Goal: Browse casually: Explore the website without a specific task or goal

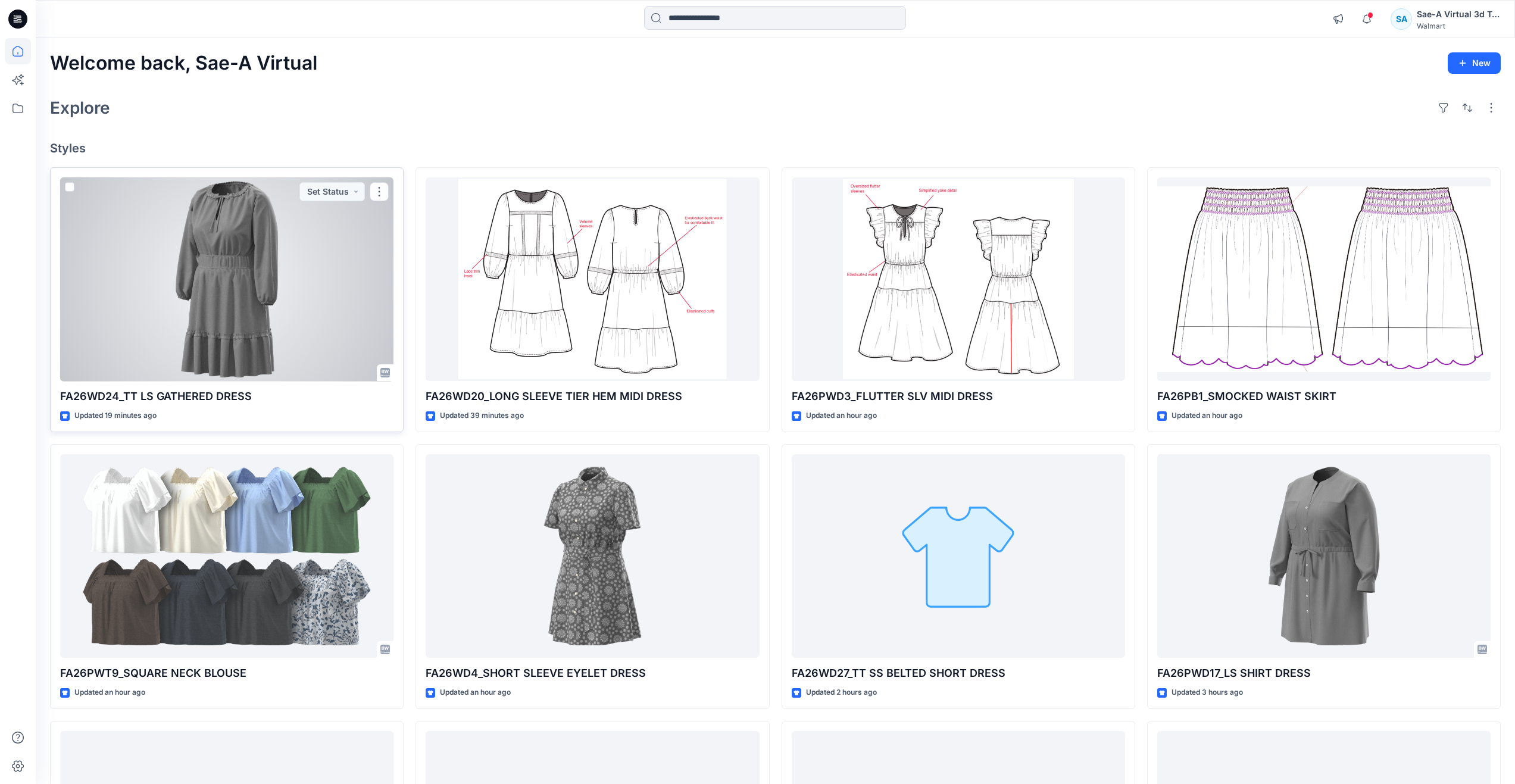
click at [247, 317] on div at bounding box center [227, 279] width 334 height 204
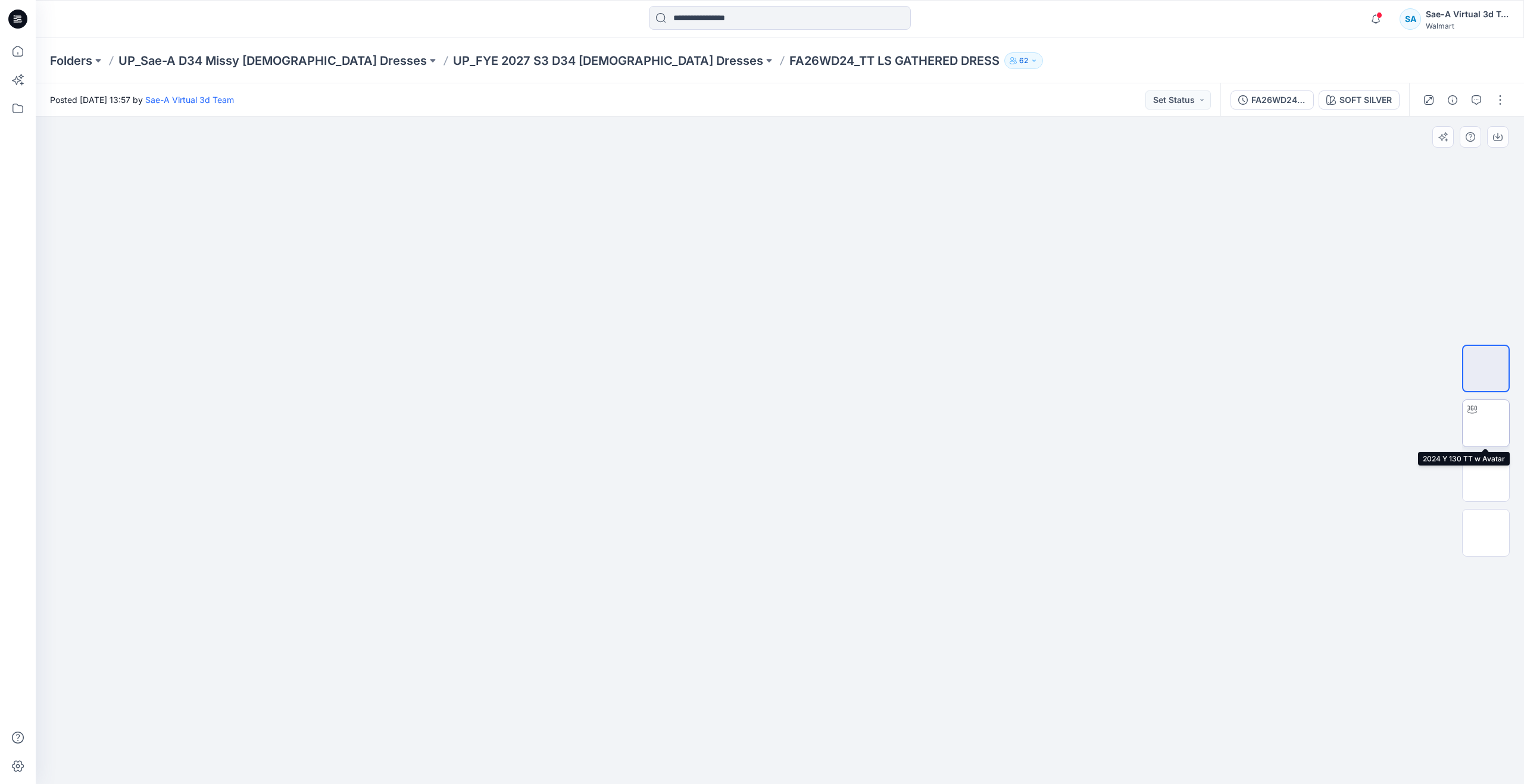
click at [1486, 423] on img at bounding box center [1486, 423] width 0 height 0
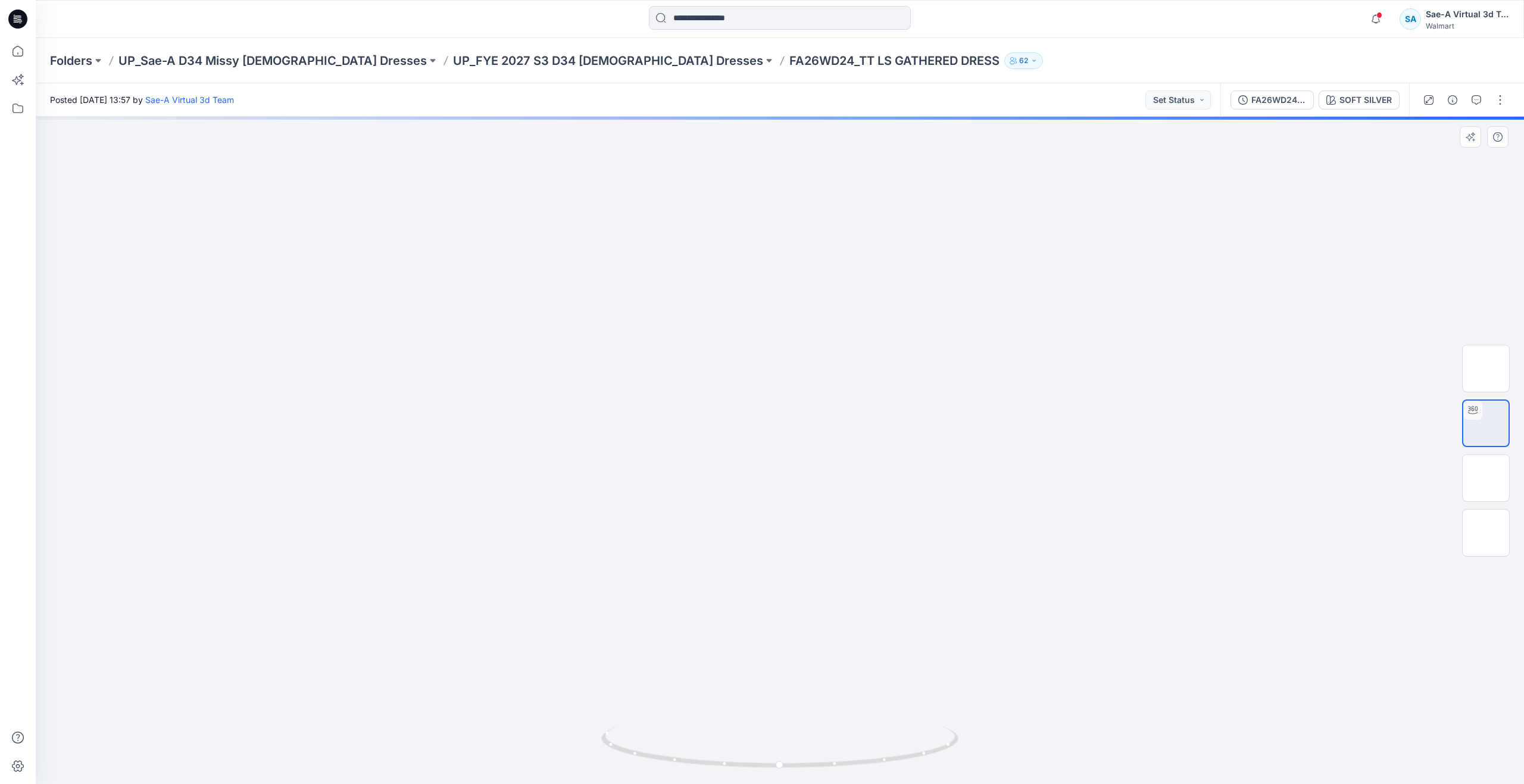
drag, startPoint x: 880, startPoint y: 549, endPoint x: 872, endPoint y: 398, distance: 151.2
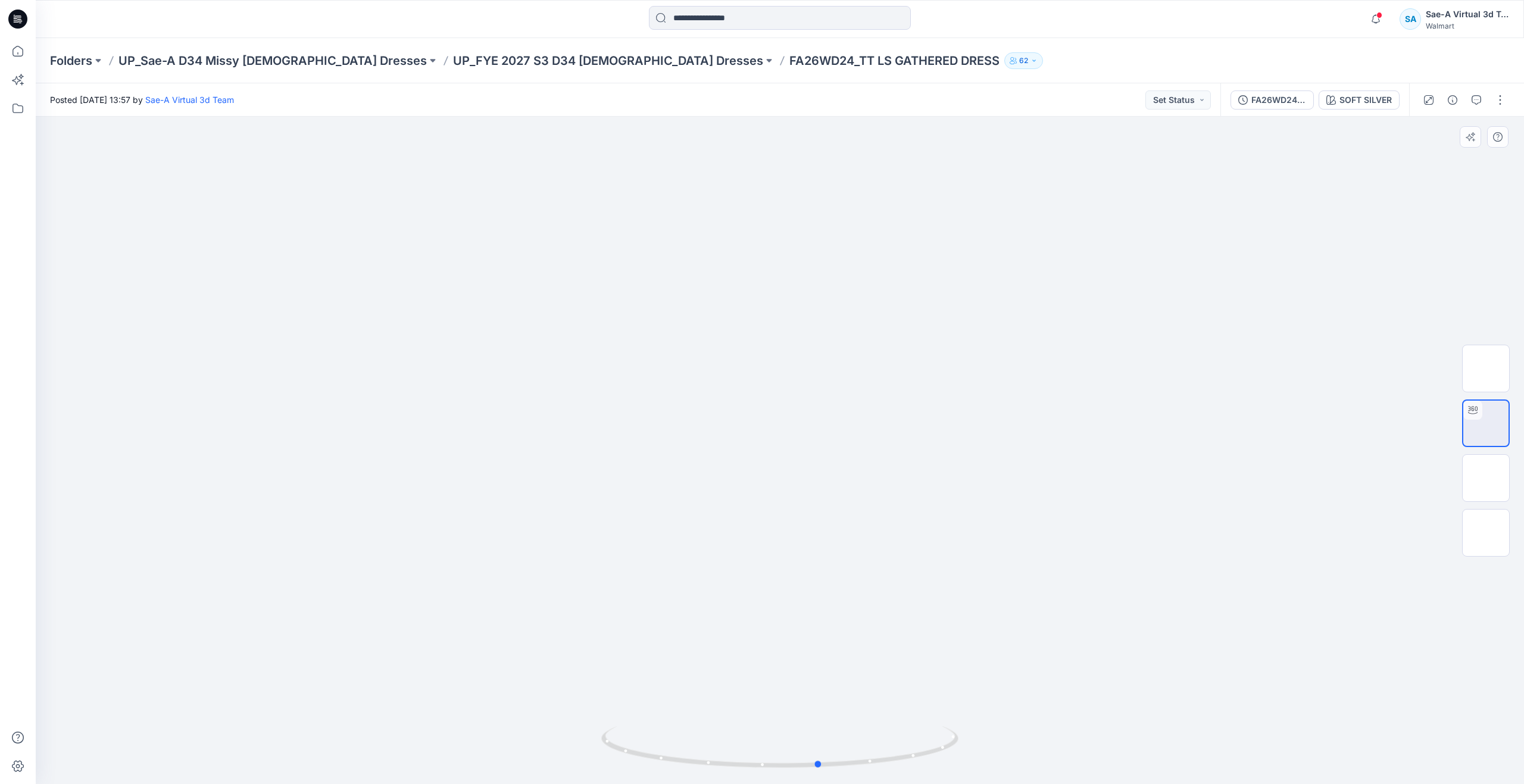
drag, startPoint x: 781, startPoint y: 761, endPoint x: 464, endPoint y: 675, distance: 328.5
click at [464, 675] on div at bounding box center [780, 450] width 1488 height 667
click at [1486, 478] on img at bounding box center [1486, 478] width 0 height 0
click at [25, 54] on icon at bounding box center [18, 51] width 26 height 26
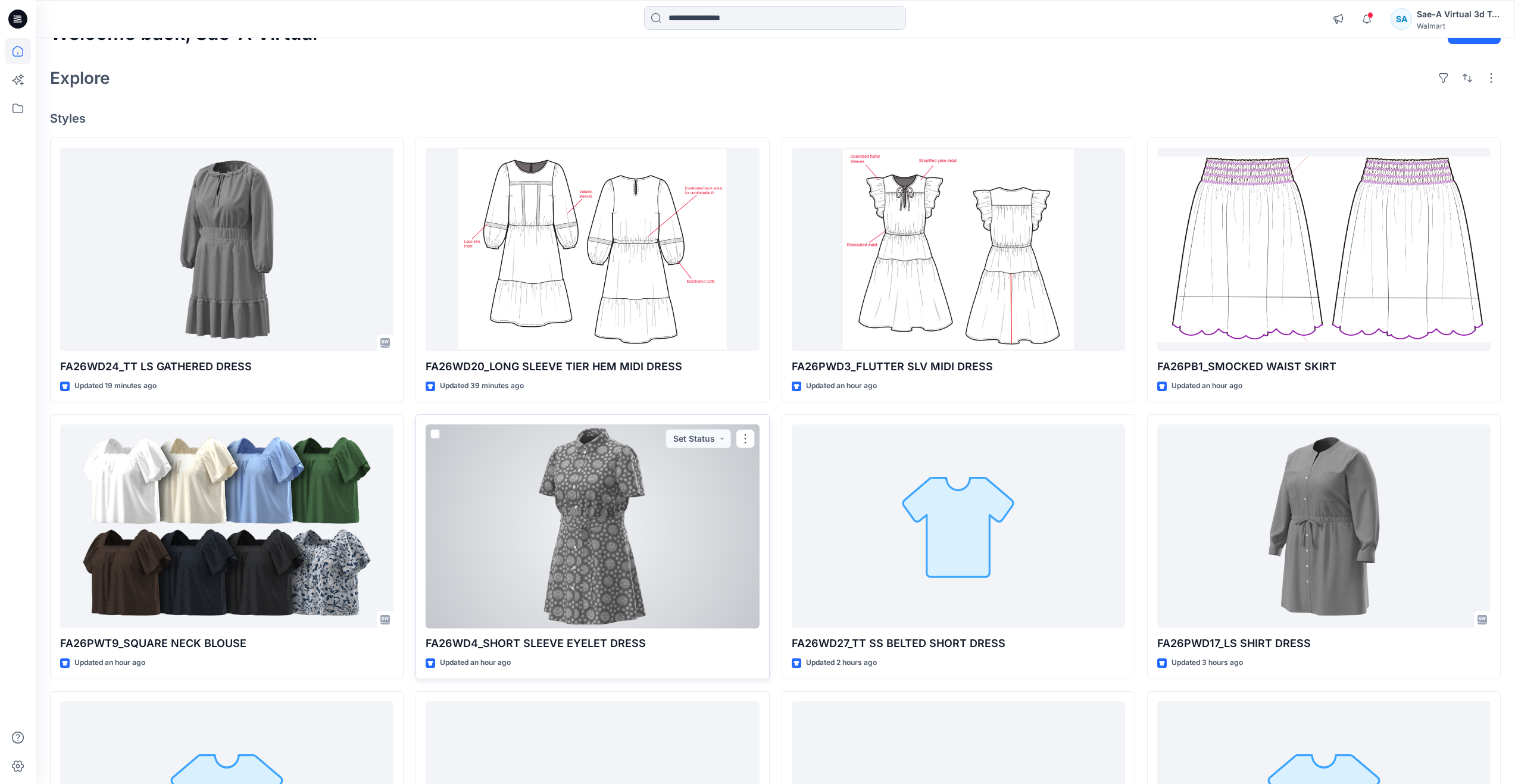
scroll to position [60, 0]
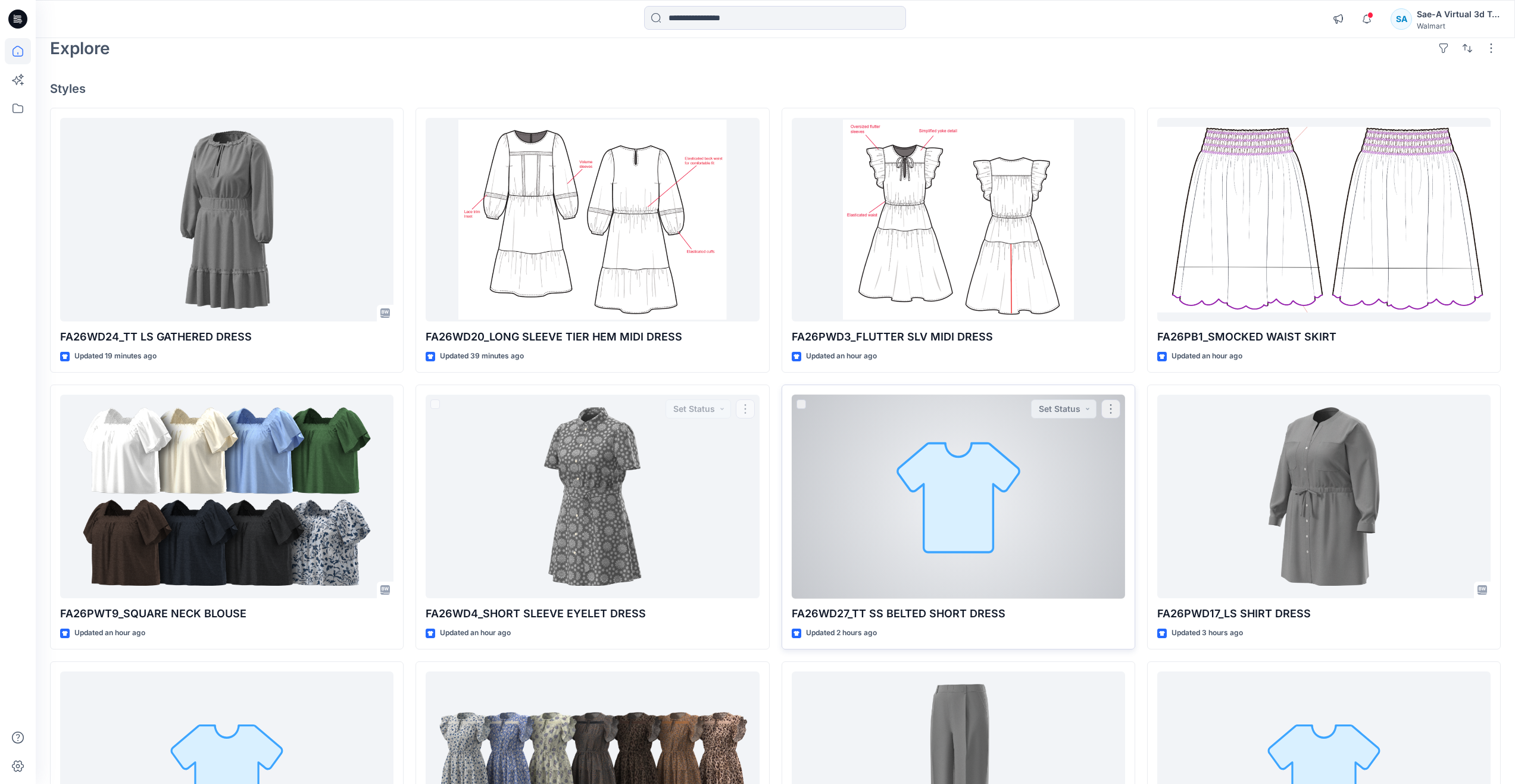
click at [933, 518] on div at bounding box center [959, 496] width 334 height 204
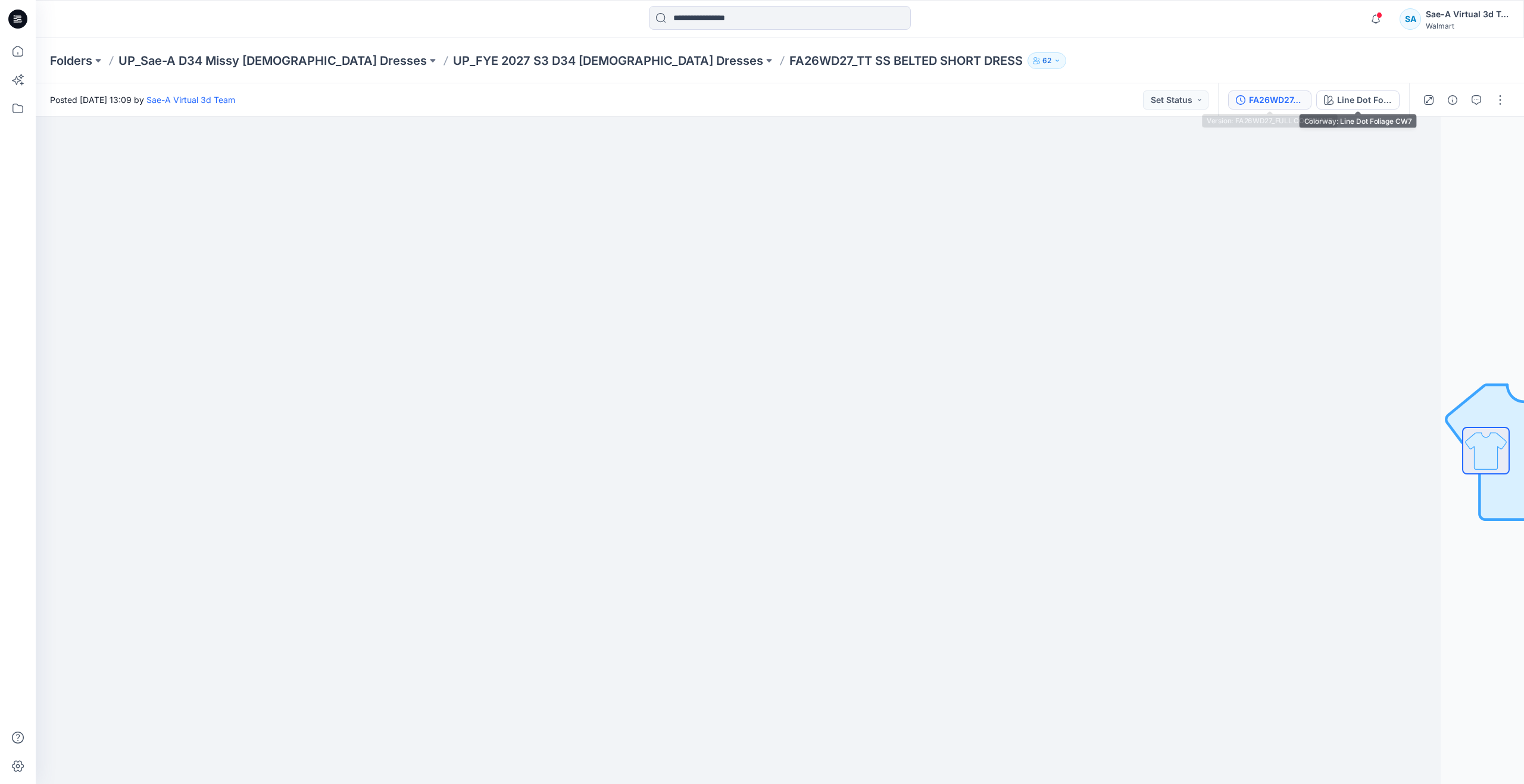
click at [1281, 93] on div "FA26WD27_FULL COLRWAYS" at bounding box center [1276, 100] width 55 height 13
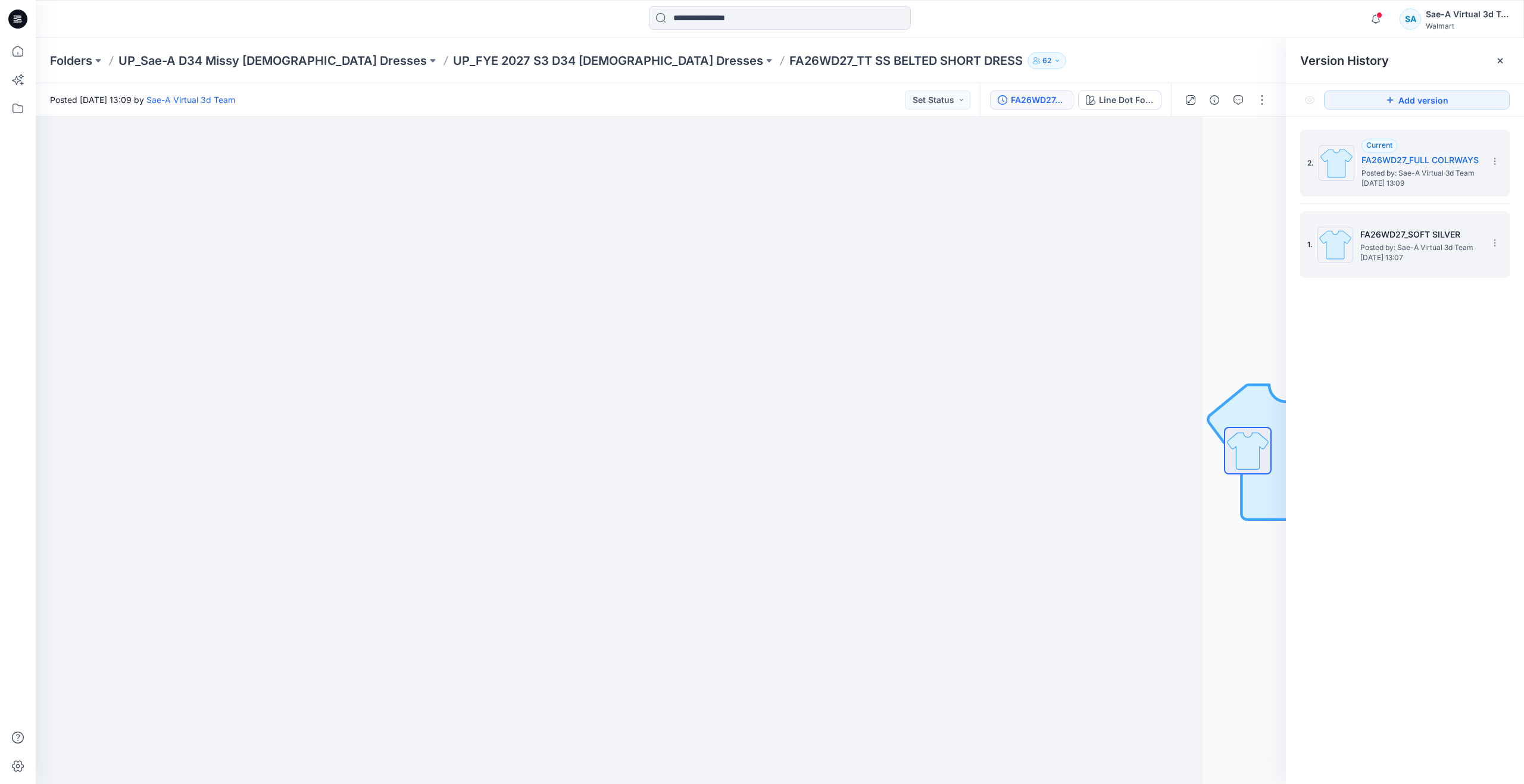
click at [1381, 247] on span "Posted by: Sae-A Virtual 3d Team" at bounding box center [1420, 247] width 119 height 12
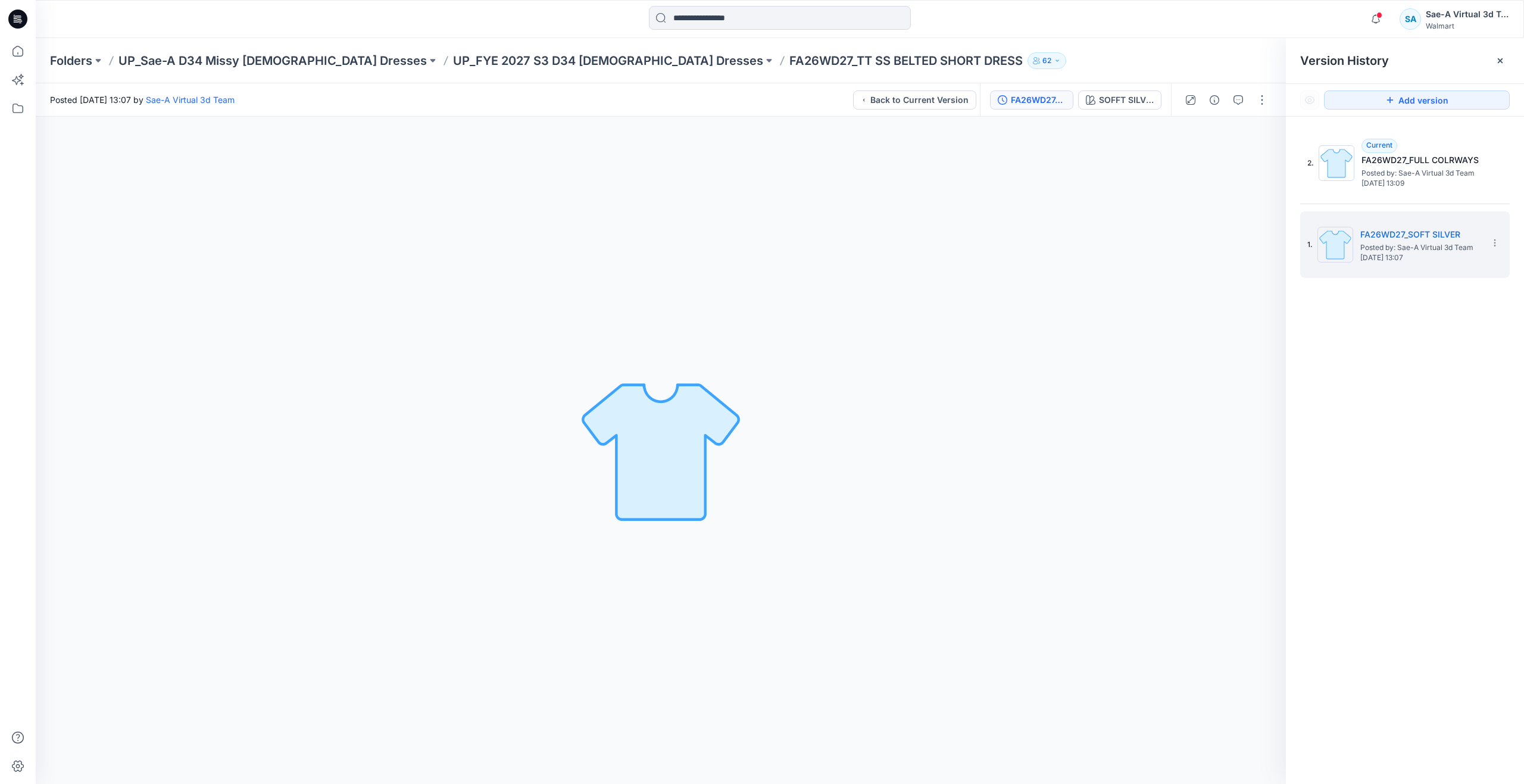
drag, startPoint x: 1390, startPoint y: 156, endPoint x: 1297, endPoint y: 154, distance: 93.0
click at [1390, 156] on h5 "FA26WD27_FULL COLRWAYS" at bounding box center [1420, 160] width 119 height 14
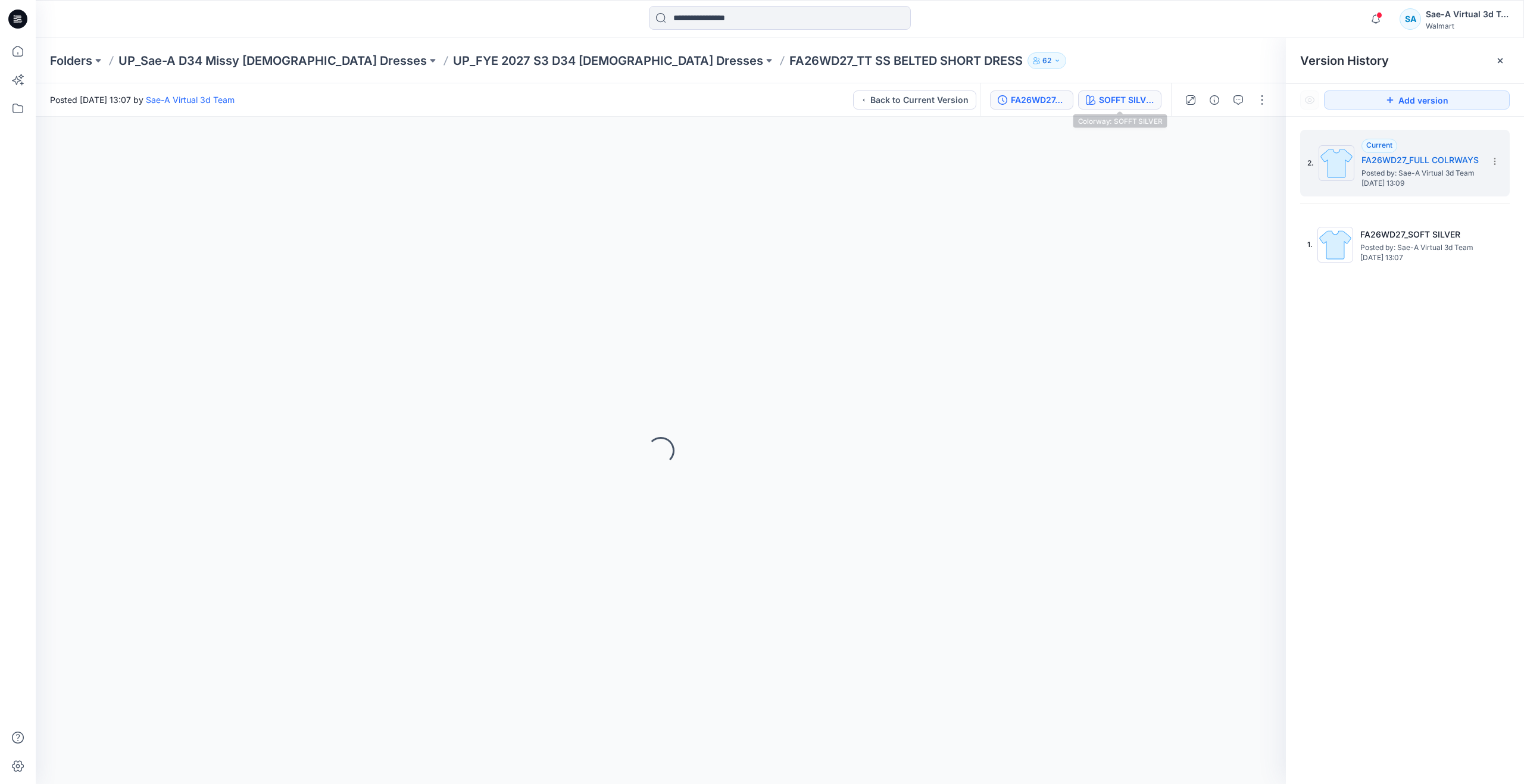
click at [1131, 96] on div "SOFFT SILVER" at bounding box center [1126, 100] width 55 height 13
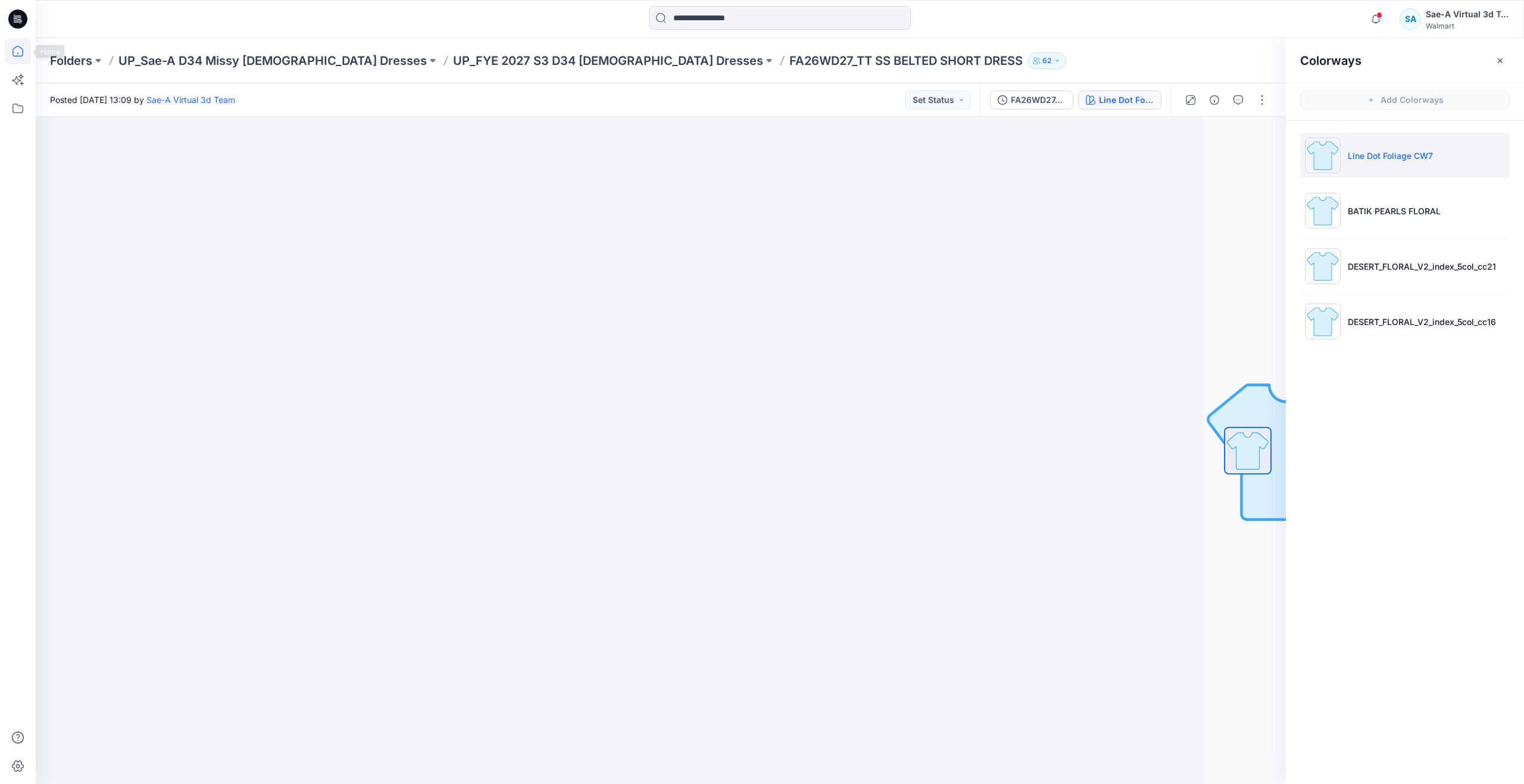
click at [20, 55] on icon at bounding box center [18, 51] width 26 height 26
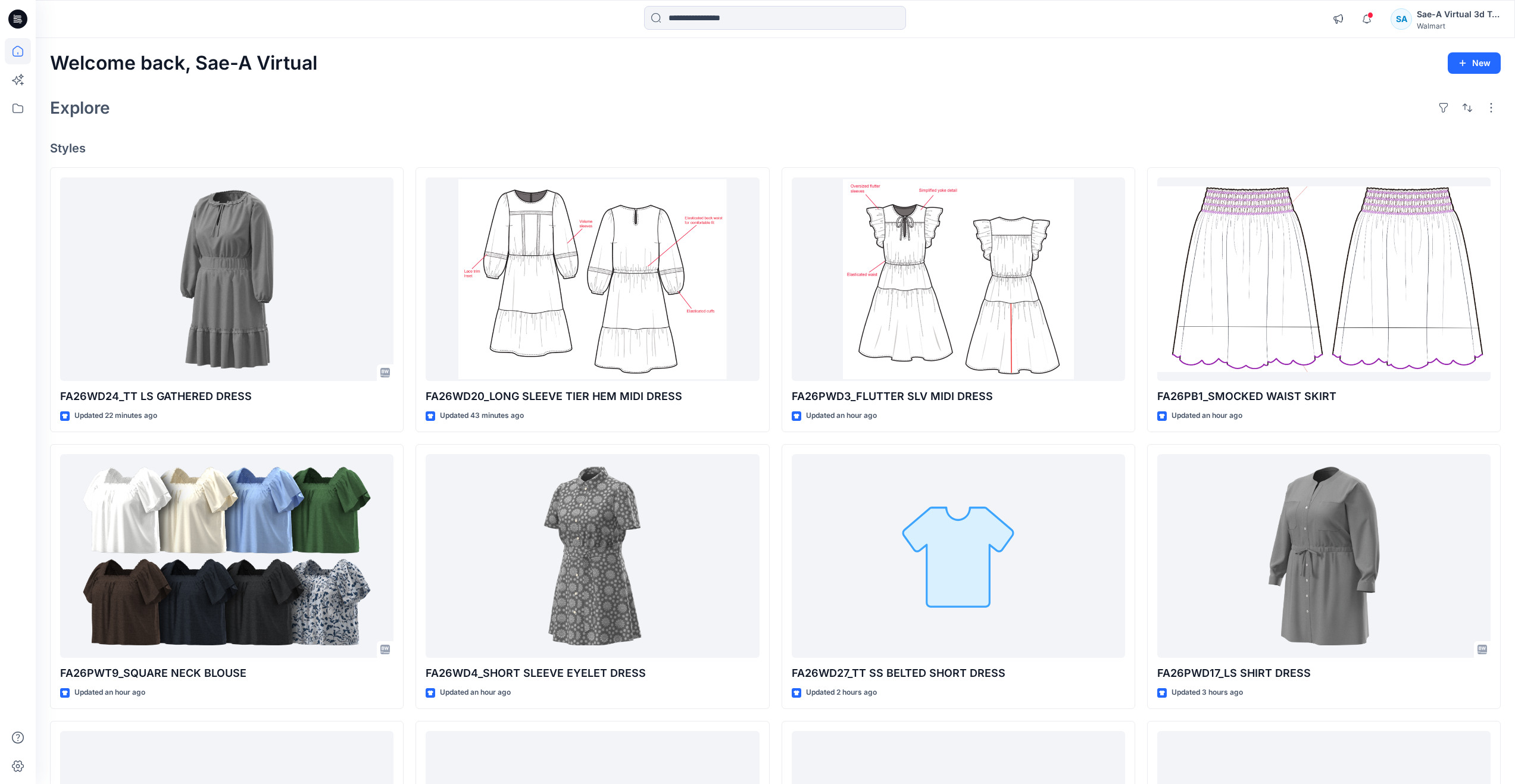
click at [271, 126] on div "Welcome back, Sae-A Virtual New Explore Styles FA26WD24_TT LS GATHERED DRESS Up…" at bounding box center [775, 541] width 1479 height 1005
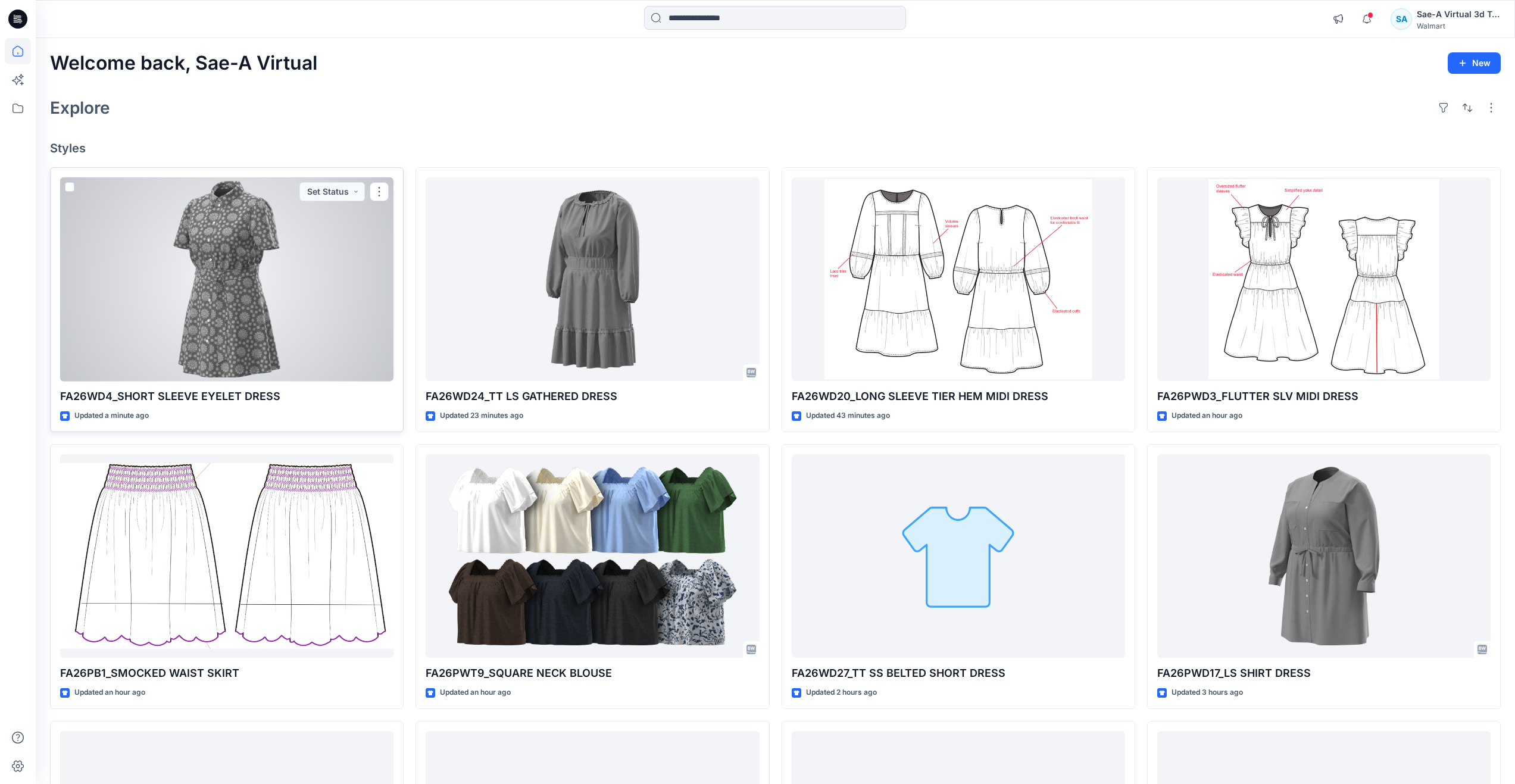
click at [245, 343] on div at bounding box center [227, 279] width 334 height 204
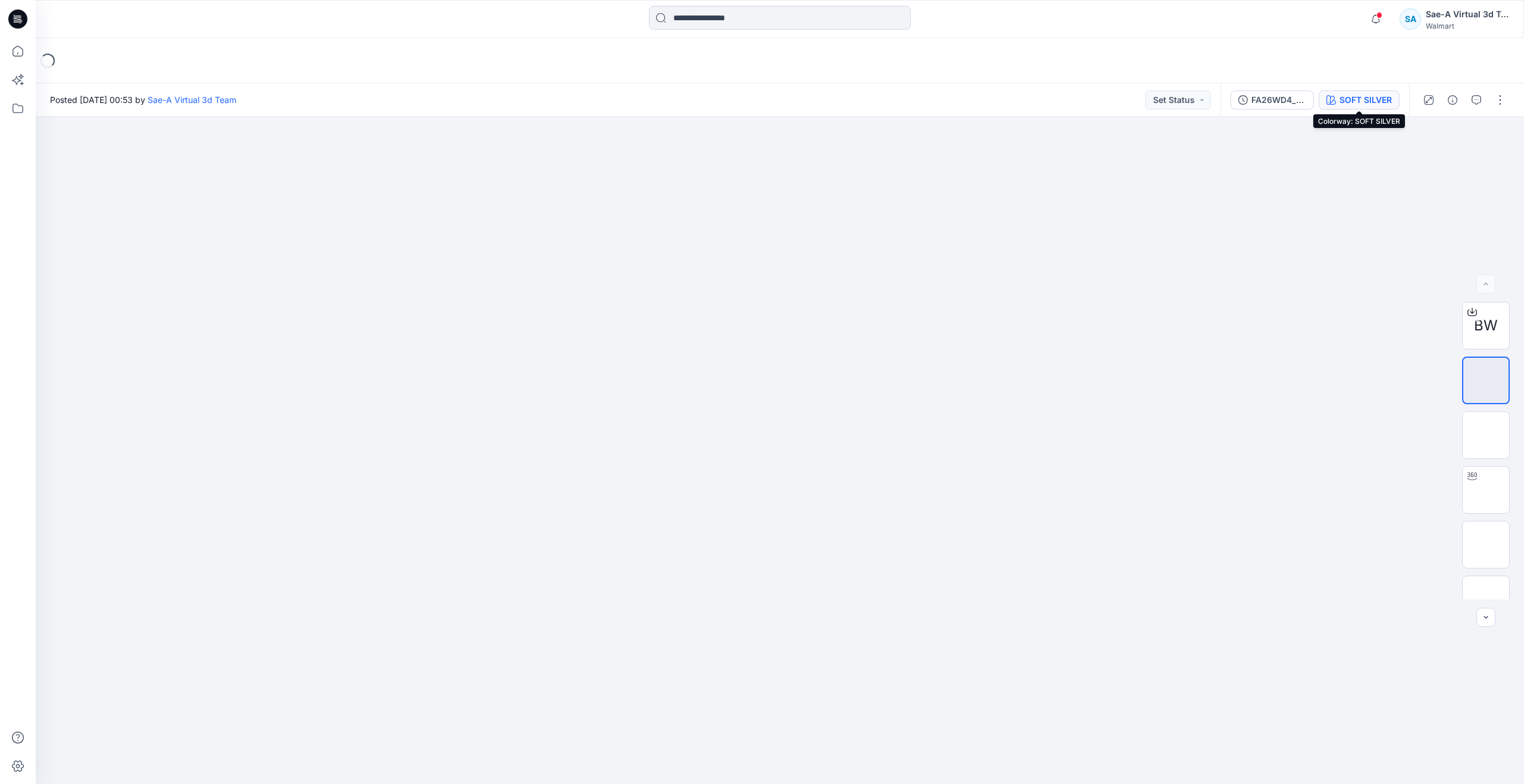
click at [1339, 95] on div "SOFT SILVER" at bounding box center [1365, 100] width 53 height 13
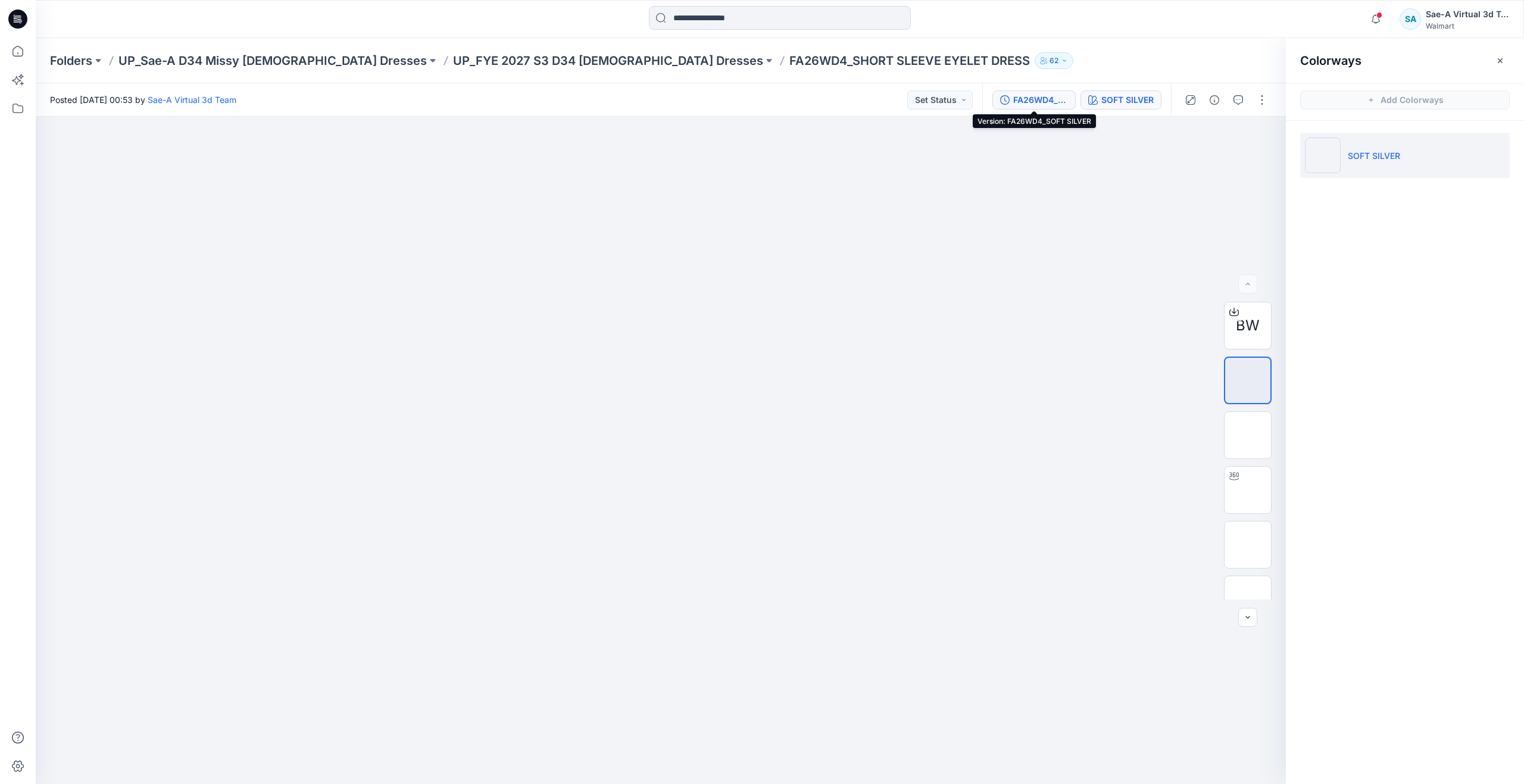
click at [1044, 104] on div "FA26WD4_SOFT SILVER" at bounding box center [1040, 100] width 55 height 13
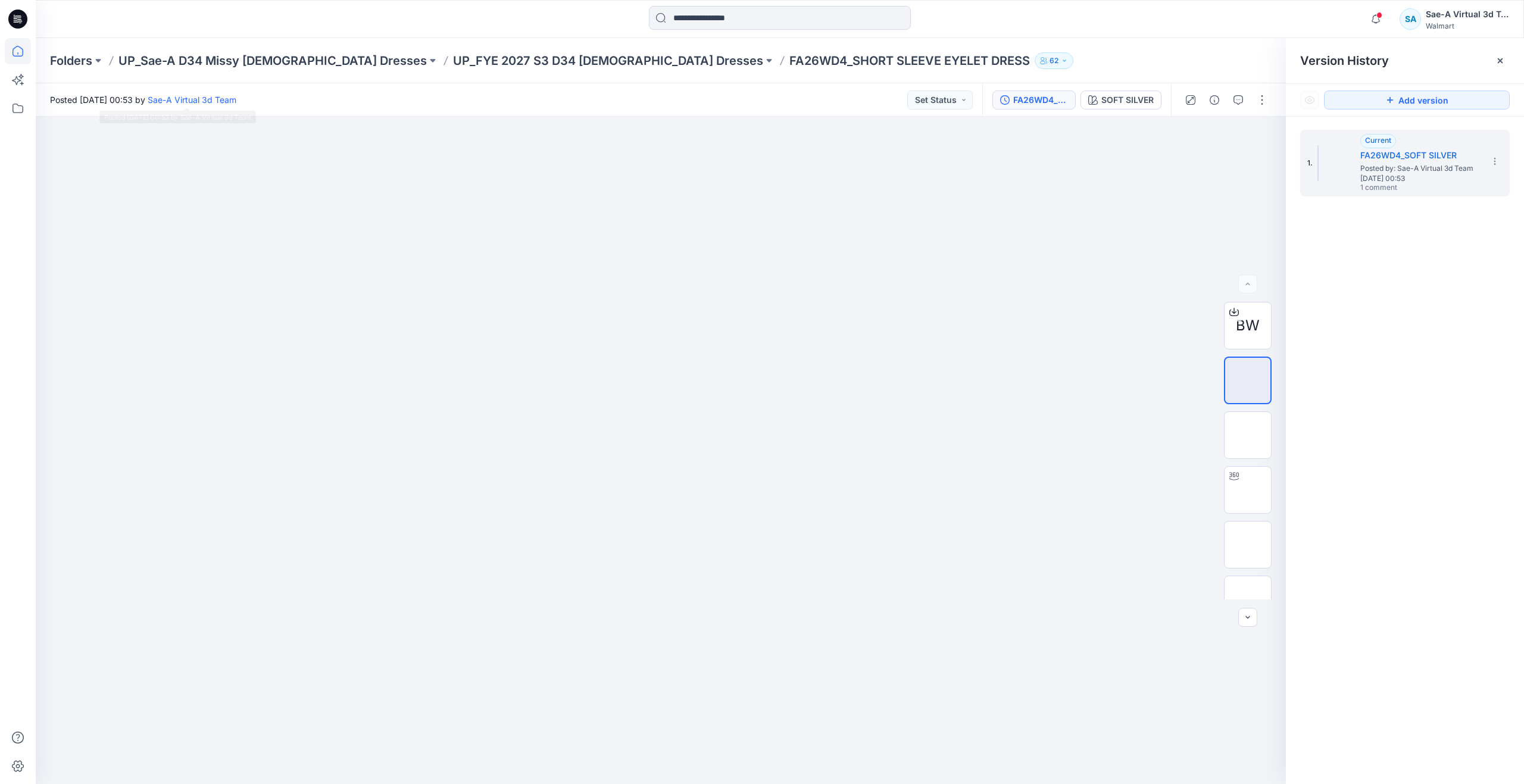
click at [21, 50] on icon at bounding box center [18, 51] width 26 height 26
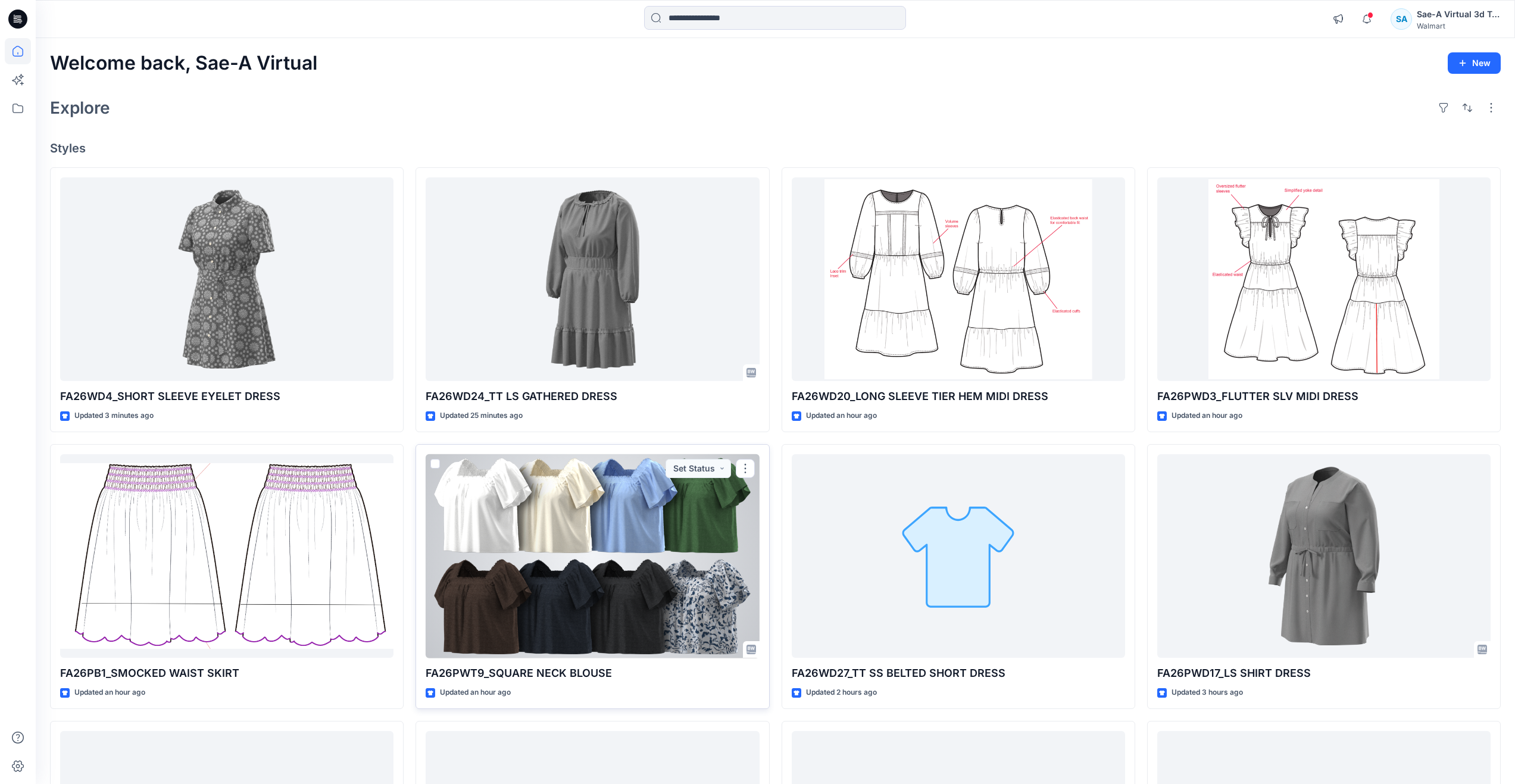
scroll to position [238, 0]
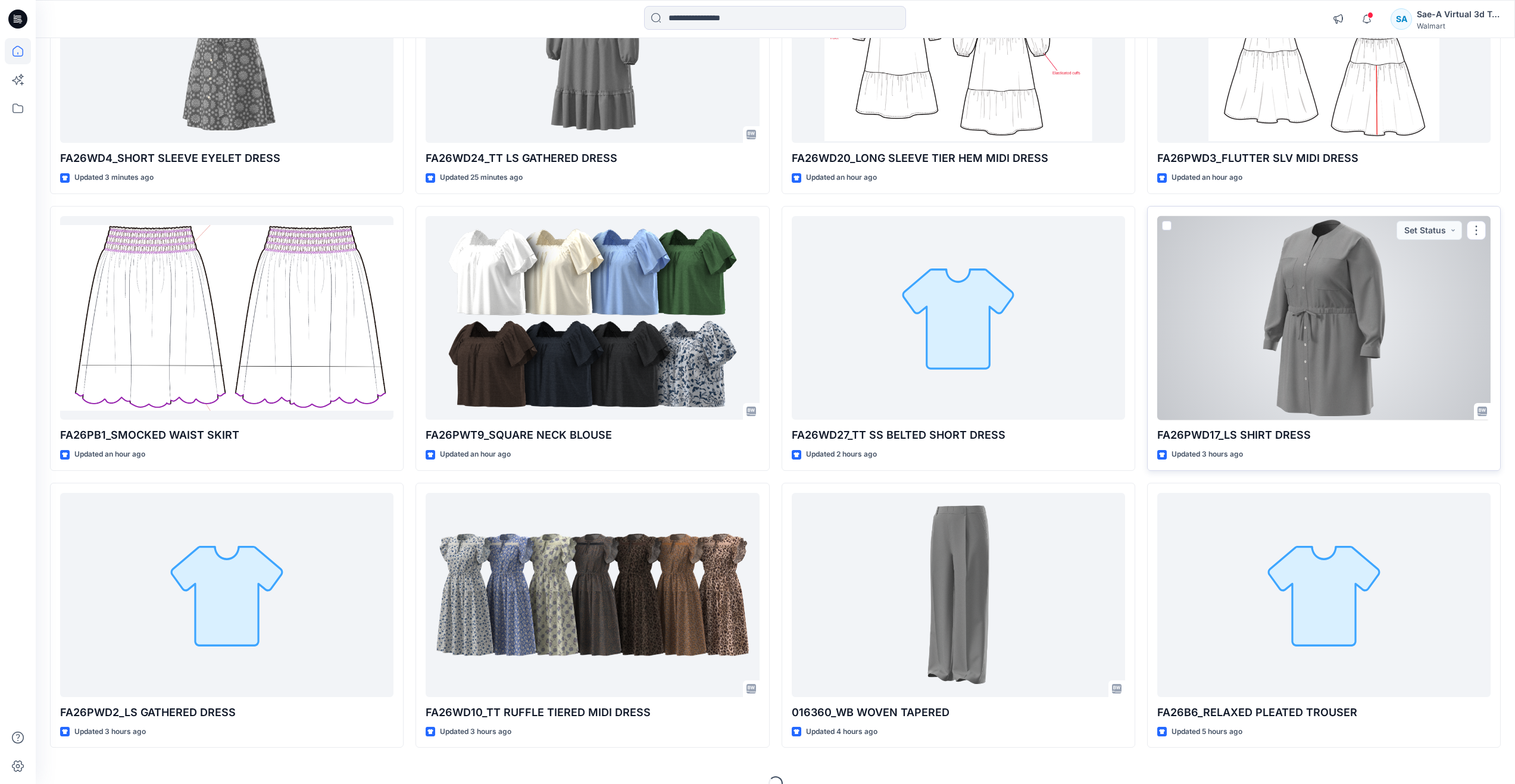
click at [1259, 364] on div at bounding box center [1324, 318] width 334 height 204
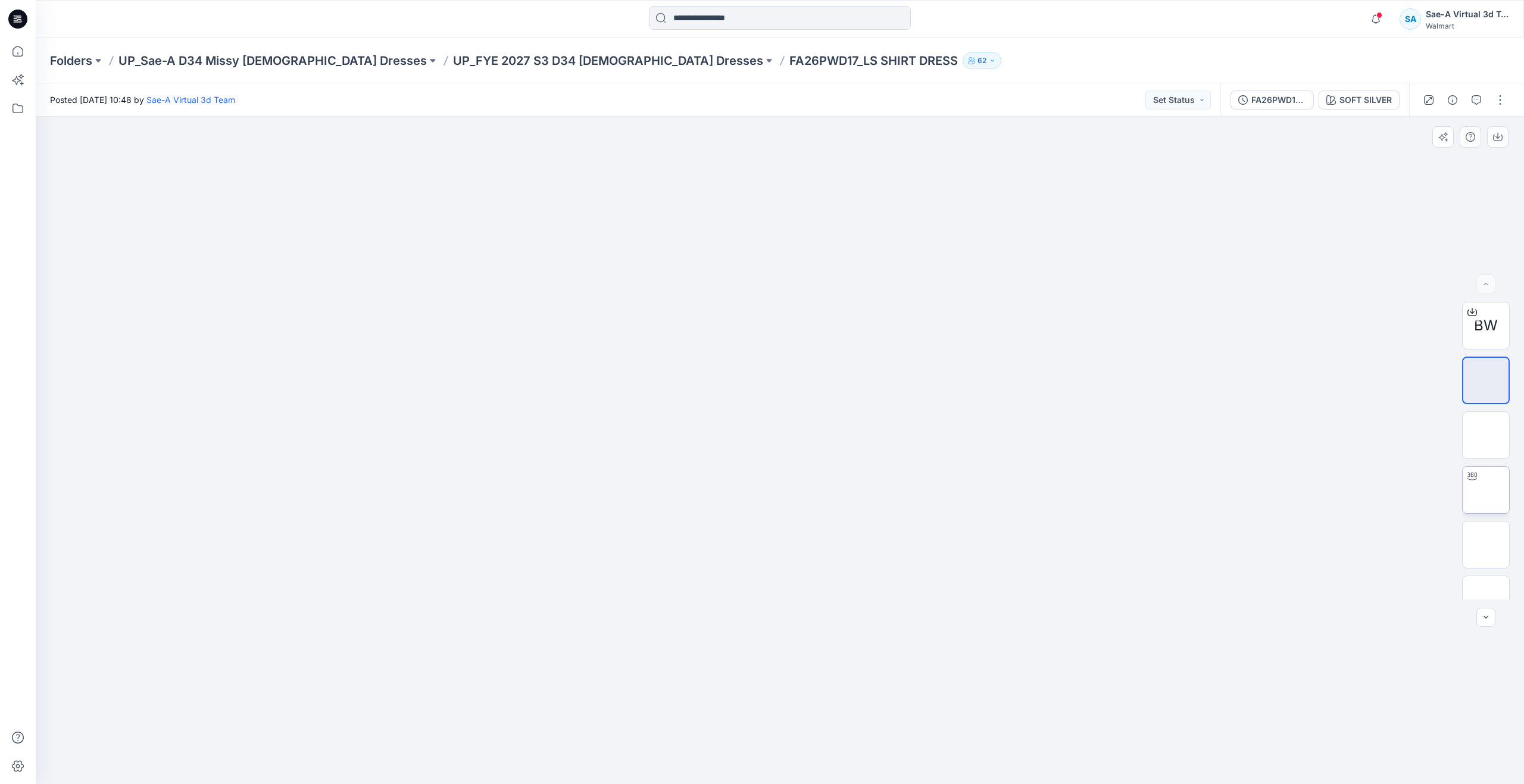
click at [1486, 490] on img at bounding box center [1486, 490] width 0 height 0
click at [21, 58] on icon at bounding box center [18, 51] width 26 height 26
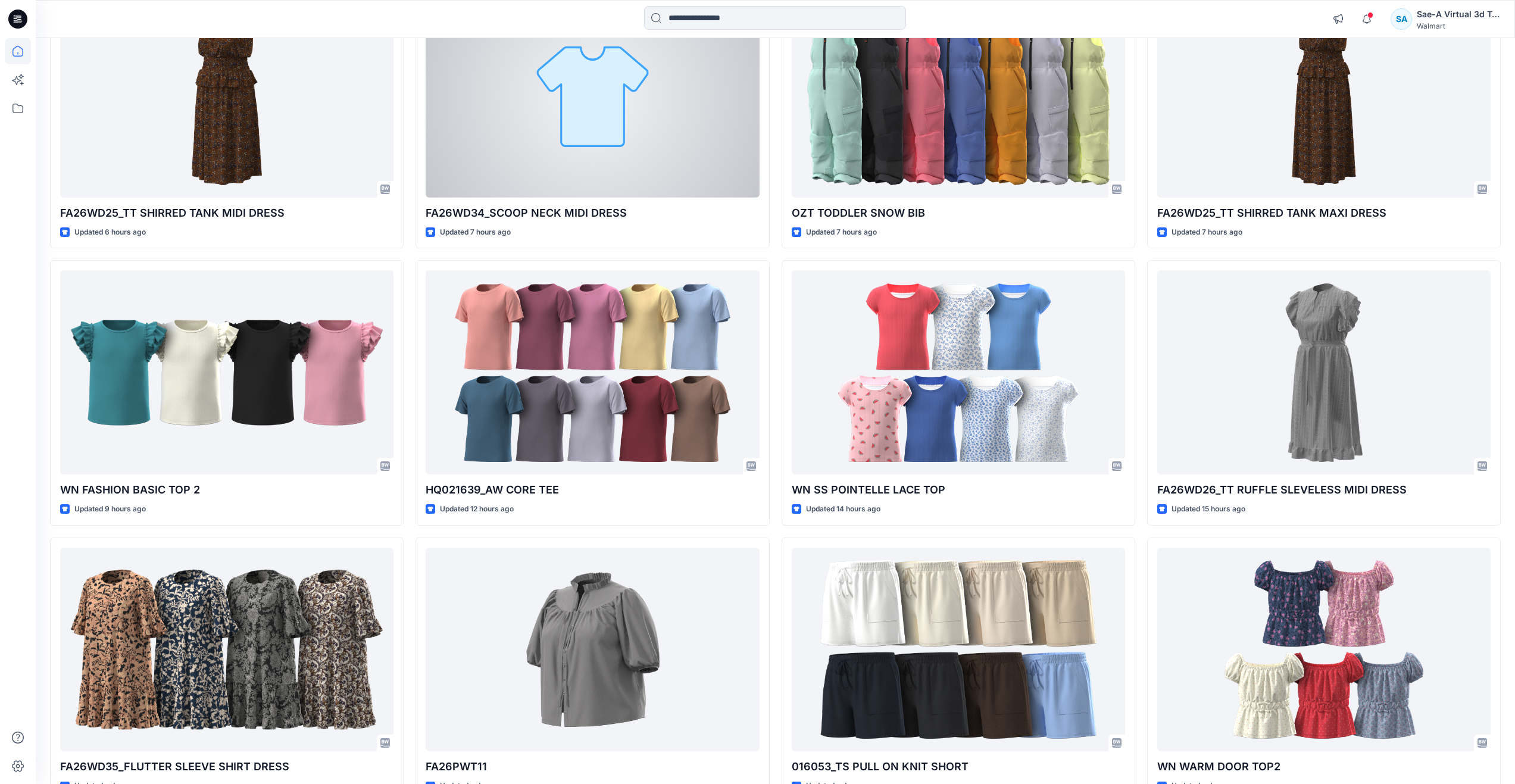
scroll to position [1090, 0]
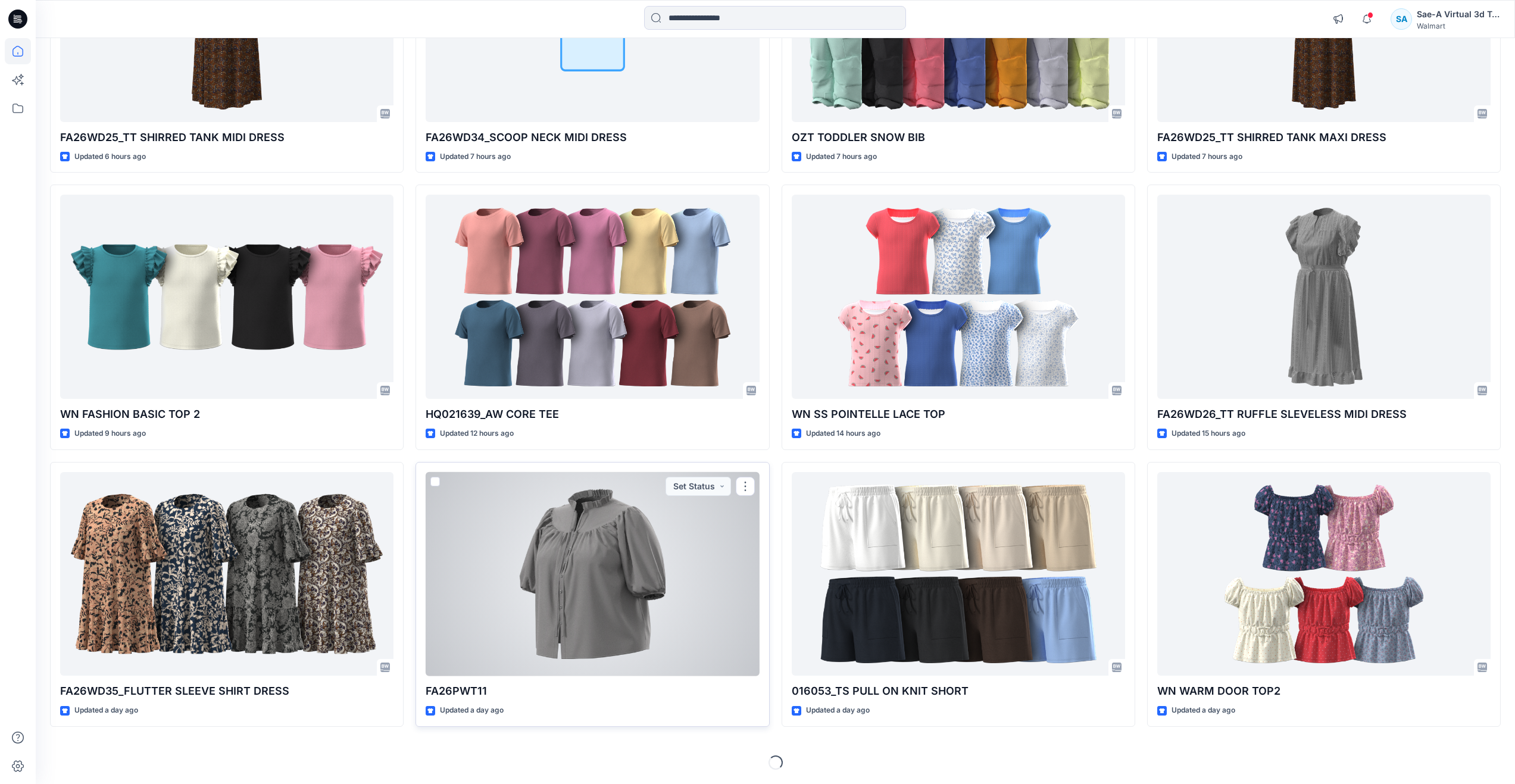
click at [530, 539] on div at bounding box center [593, 574] width 334 height 204
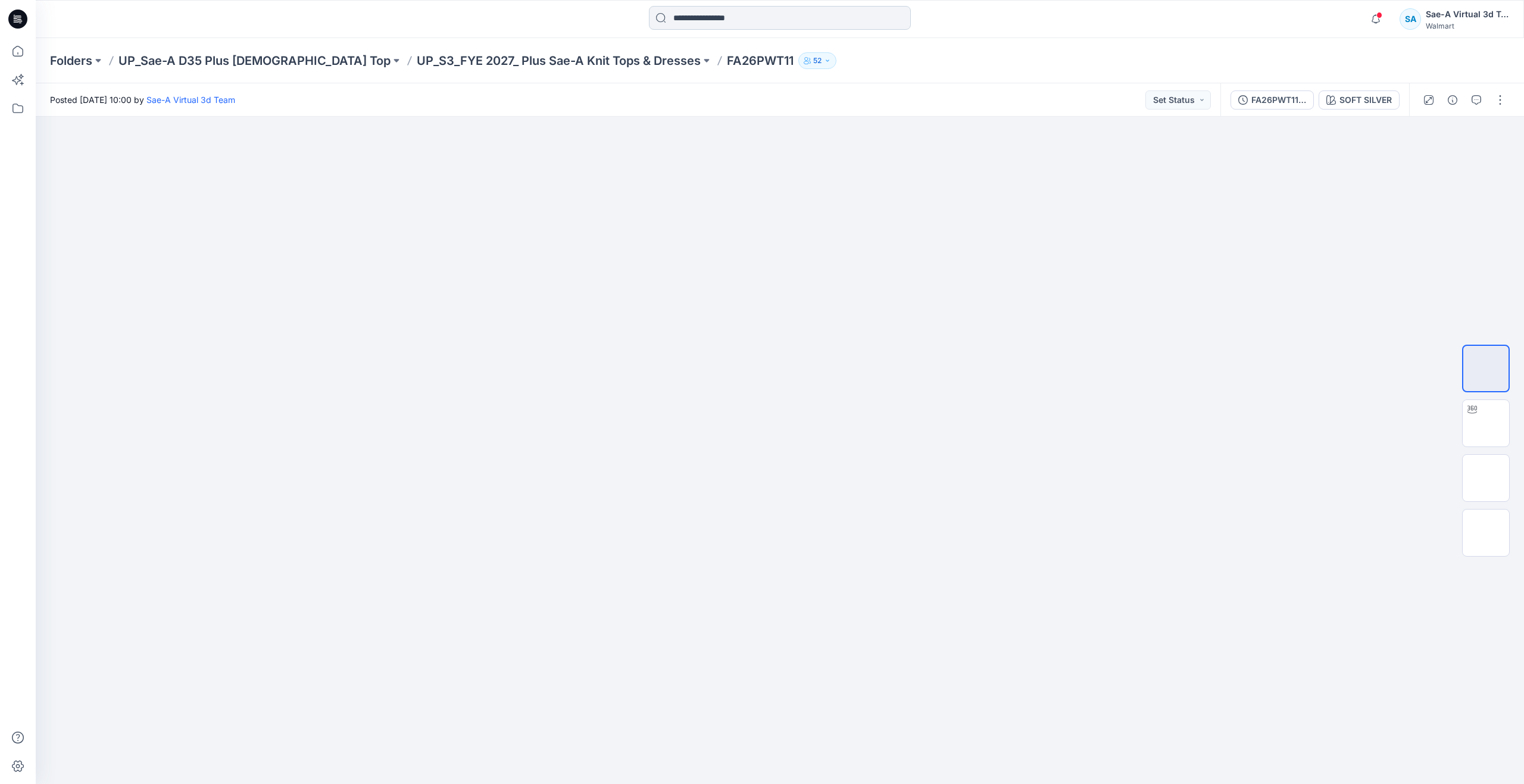
click at [701, 27] on input at bounding box center [780, 18] width 262 height 24
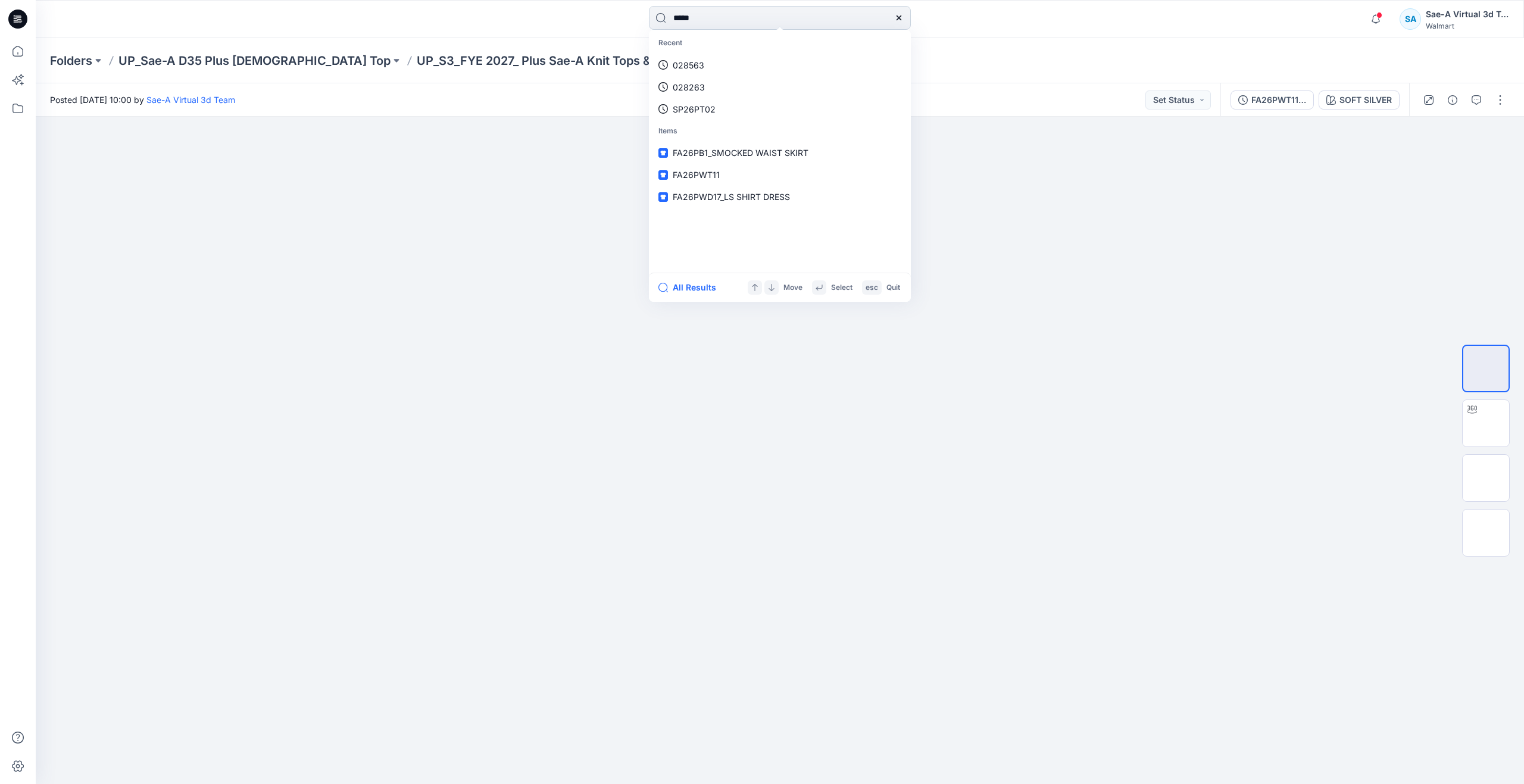
type input "*****"
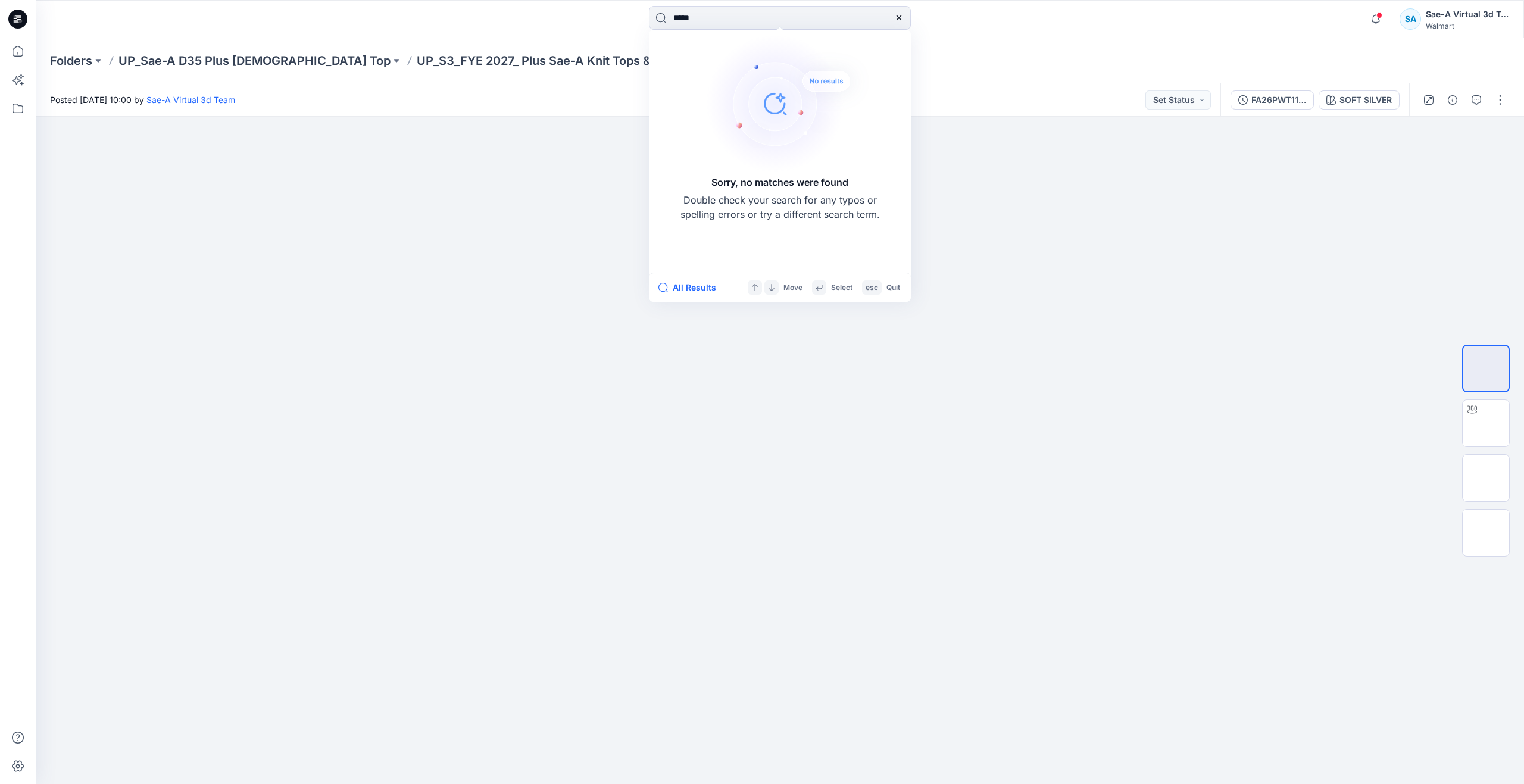
click at [526, 110] on div "Posted Monday, September 22, 2025 10:00 by Sae-A Virtual 3d Team Set Status" at bounding box center [628, 99] width 1185 height 32
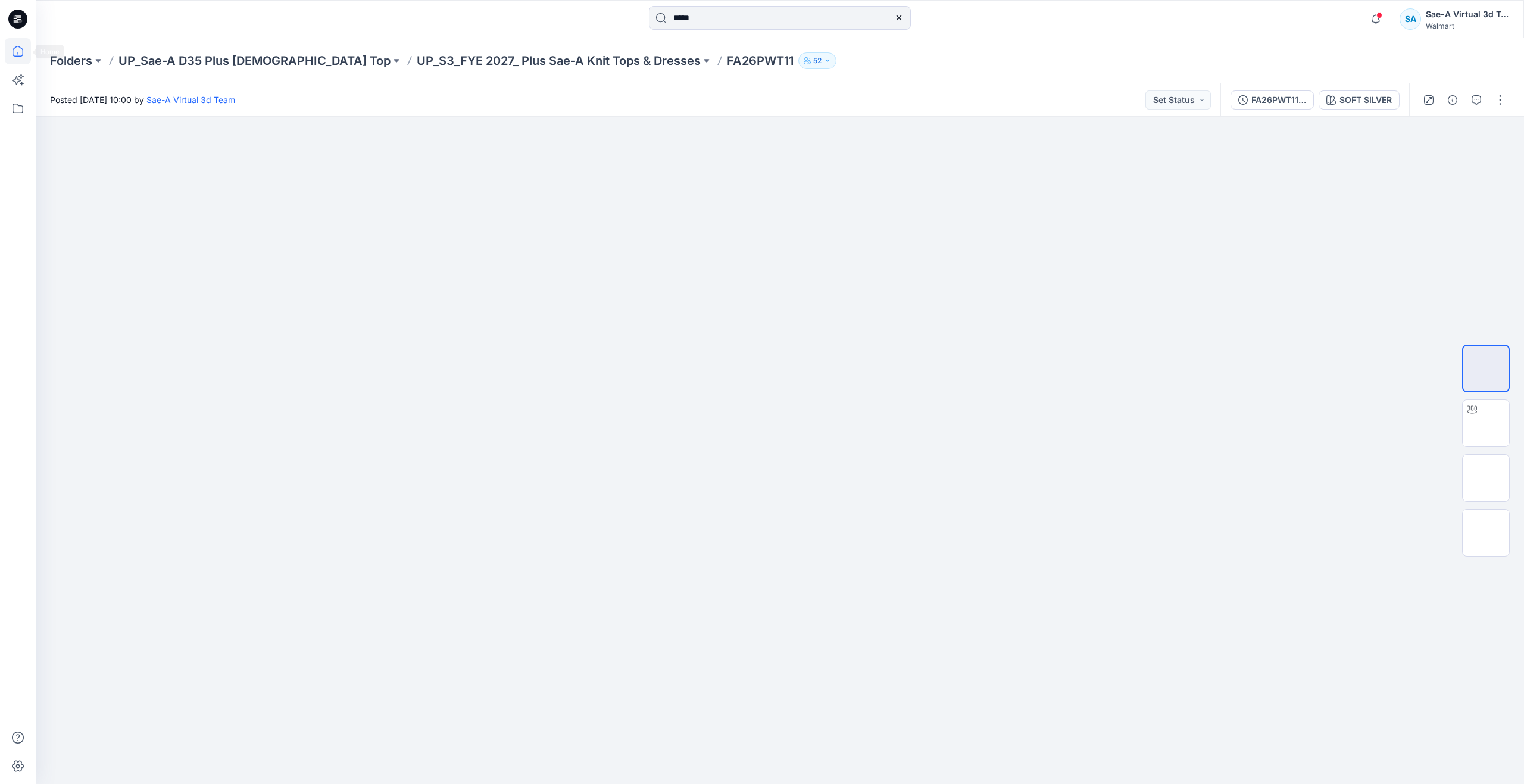
drag, startPoint x: 19, startPoint y: 51, endPoint x: 25, endPoint y: 49, distance: 6.3
click at [19, 51] on icon at bounding box center [18, 51] width 26 height 26
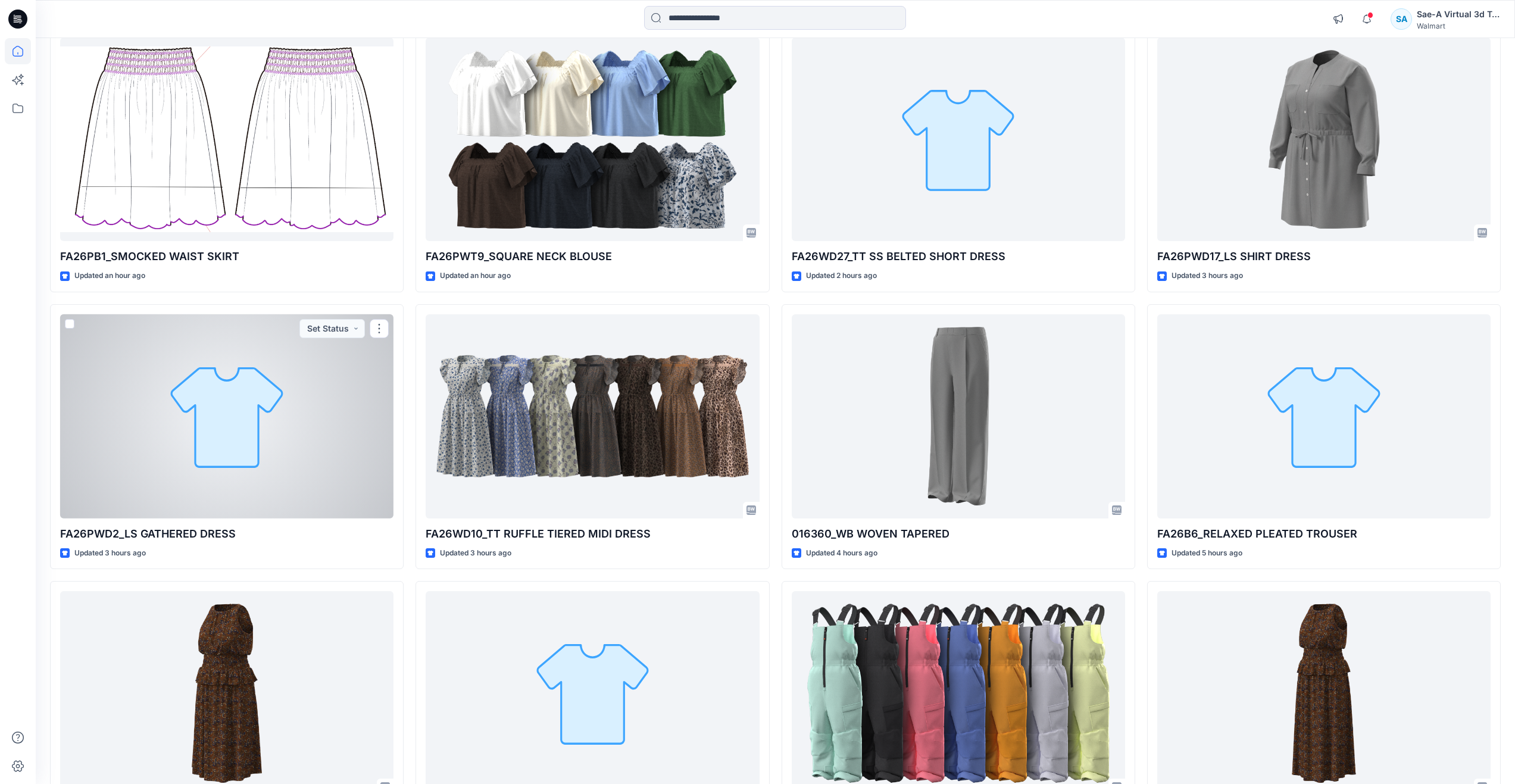
scroll to position [238, 0]
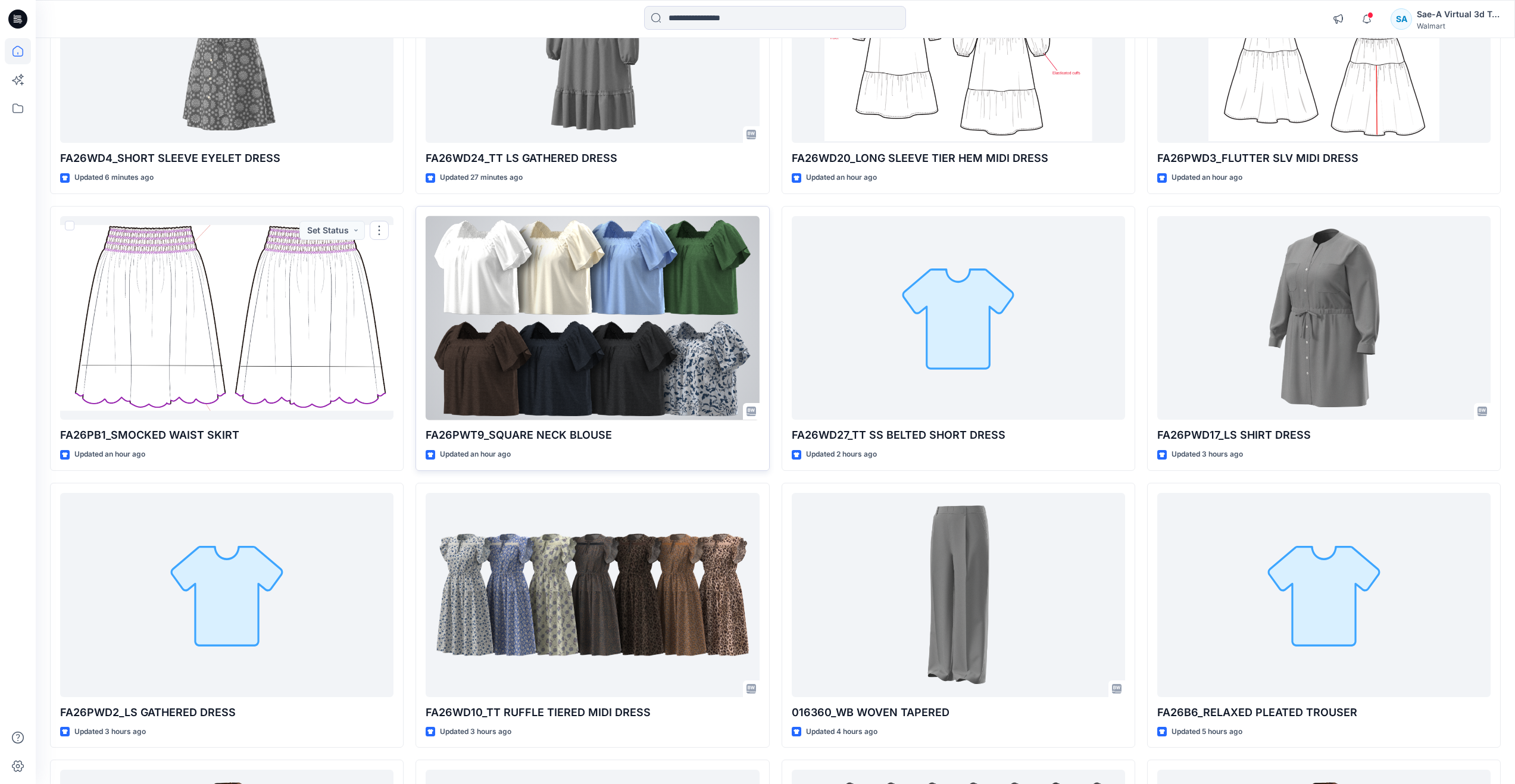
click at [570, 376] on div at bounding box center [593, 318] width 334 height 204
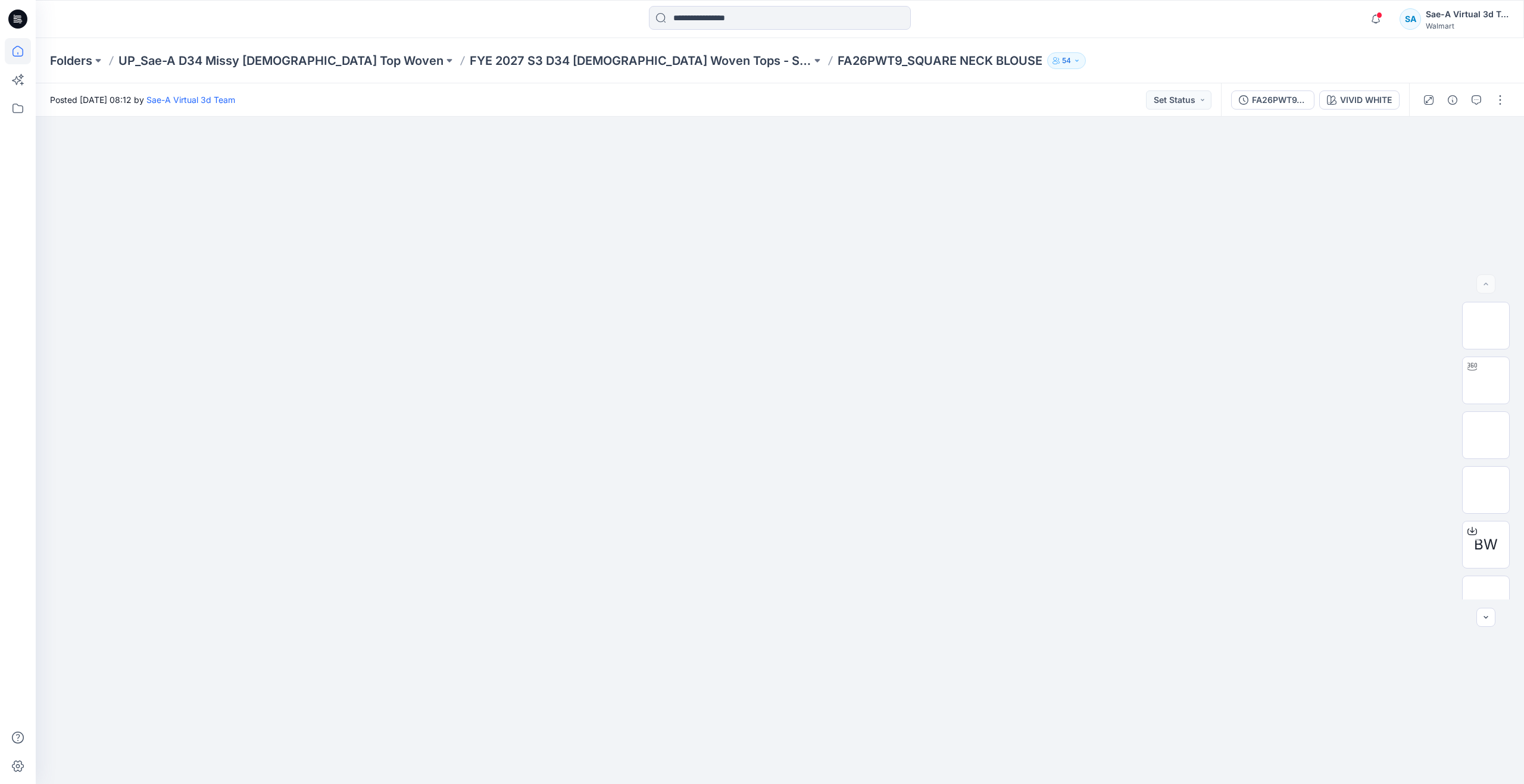
click at [17, 56] on icon at bounding box center [18, 51] width 11 height 11
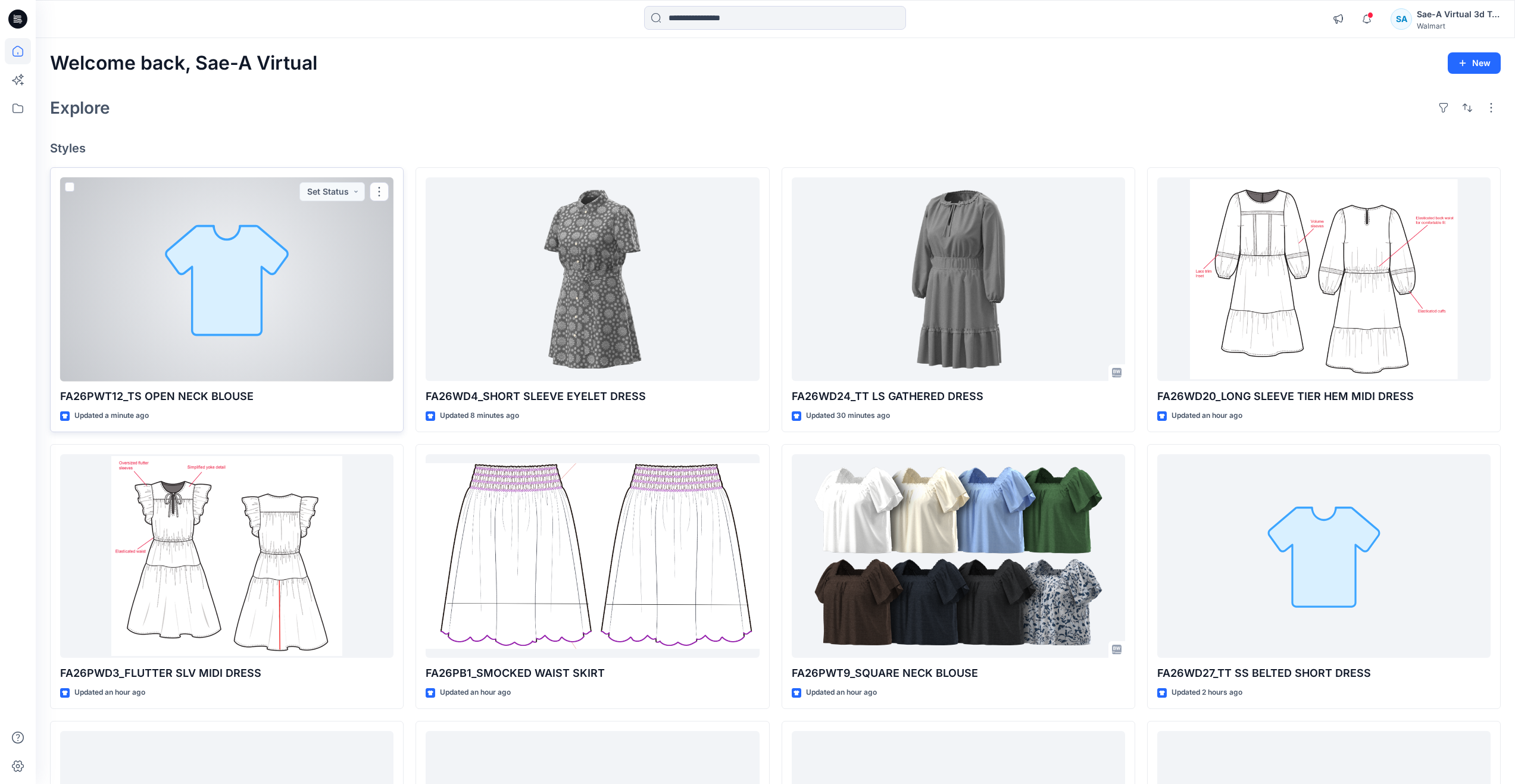
click at [222, 273] on div at bounding box center [227, 279] width 334 height 204
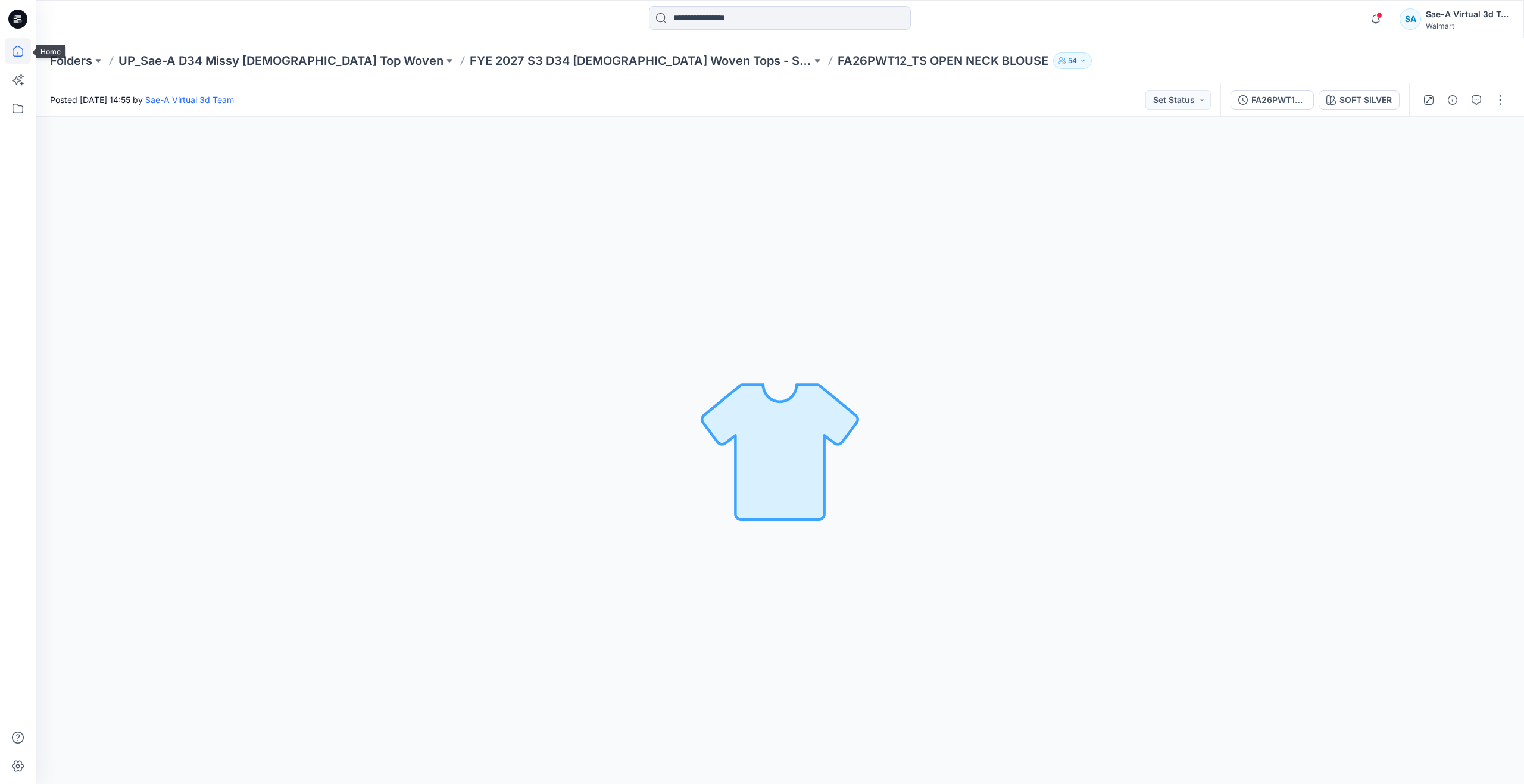
click at [21, 52] on icon at bounding box center [18, 51] width 26 height 26
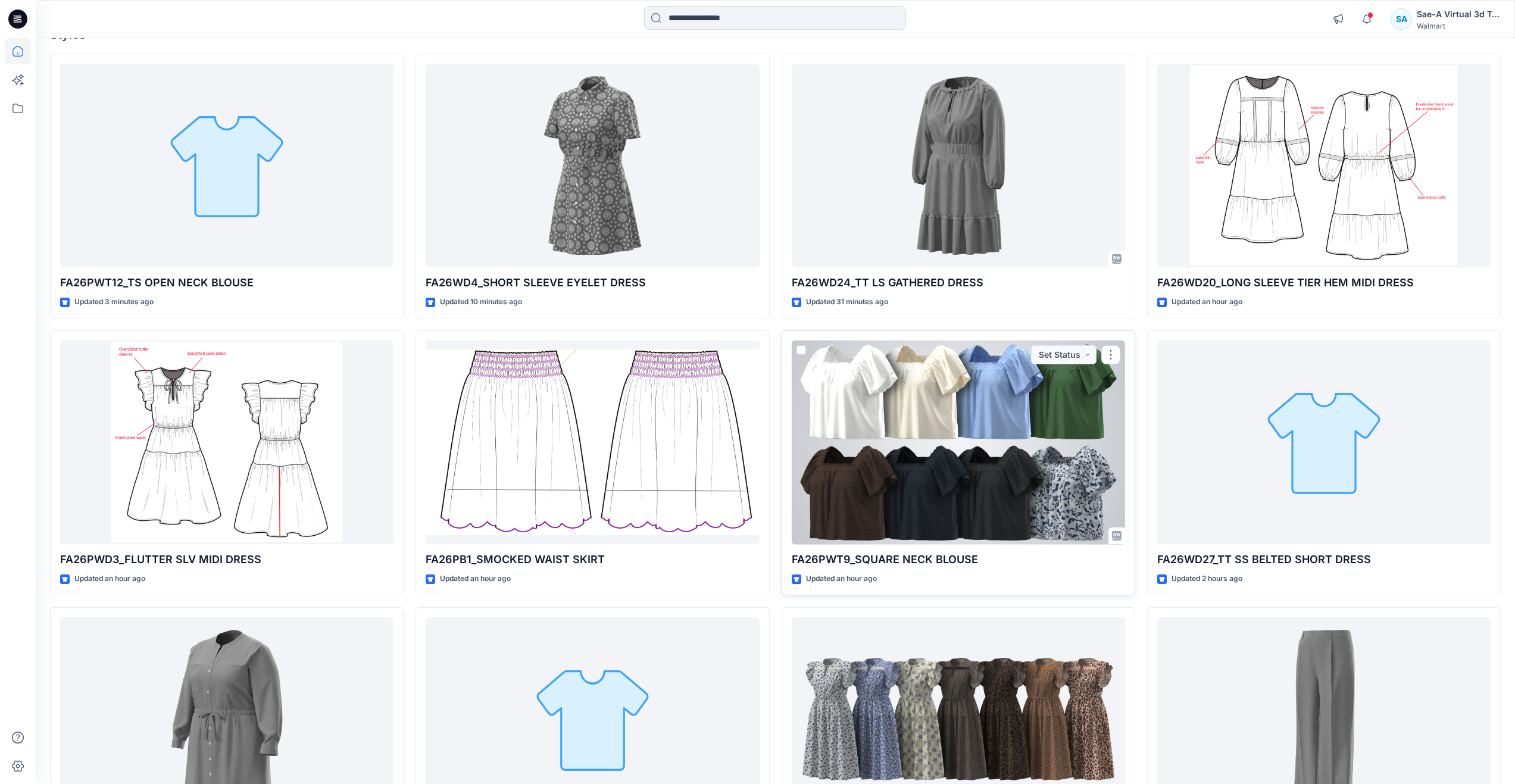
scroll to position [119, 0]
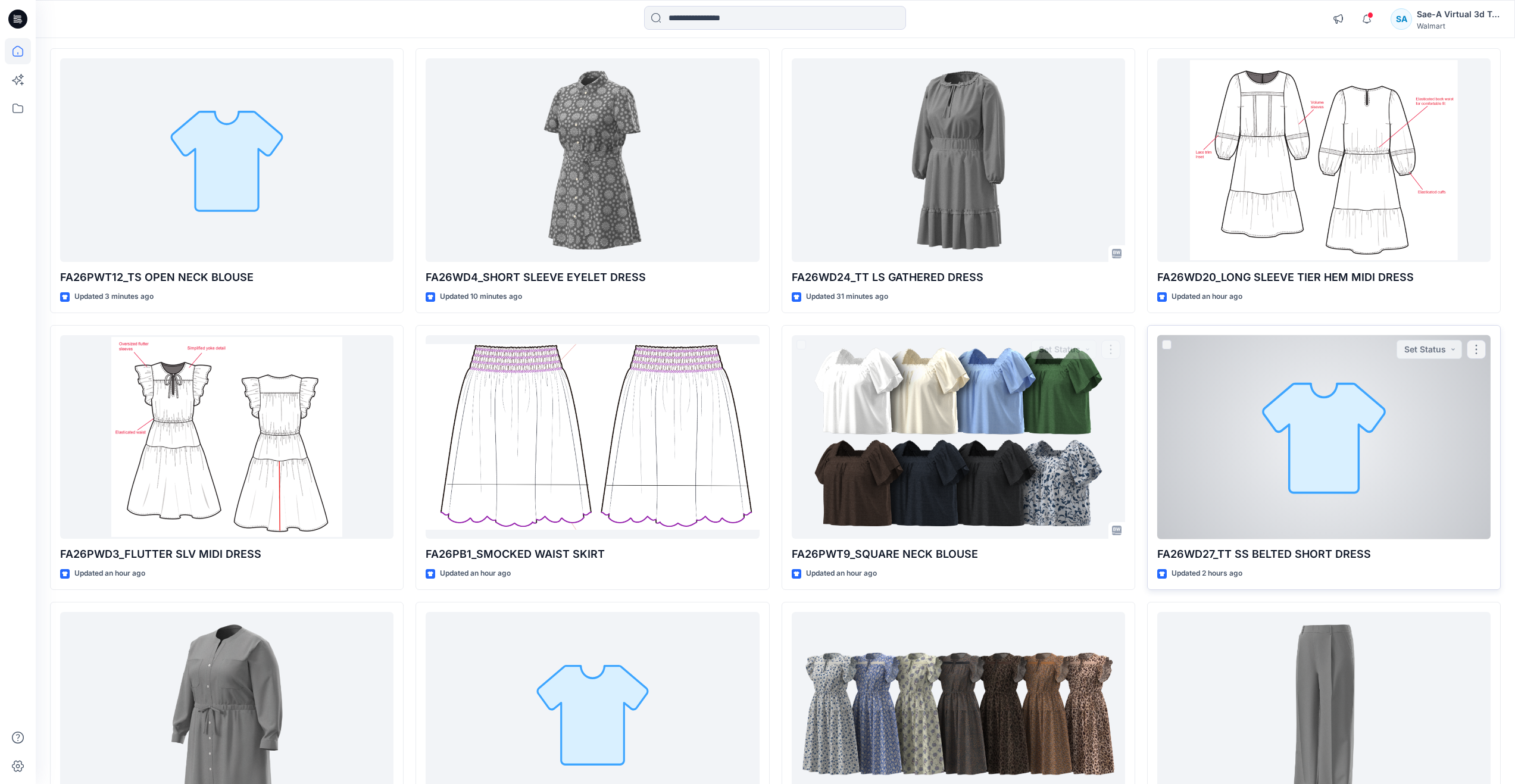
click at [1260, 463] on div at bounding box center [1324, 437] width 334 height 204
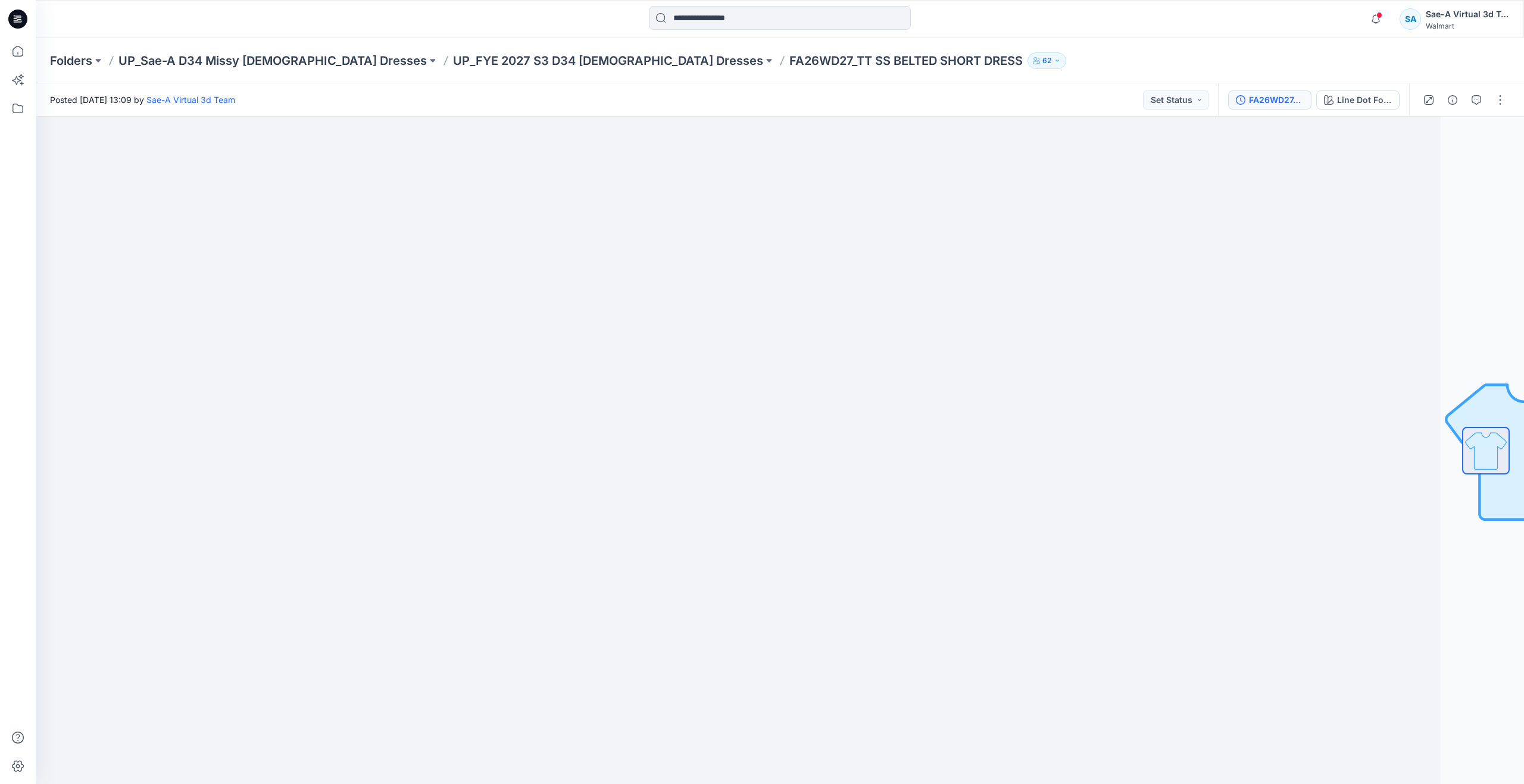
click at [1279, 98] on div "FA26WD27_FULL COLRWAYS" at bounding box center [1276, 100] width 55 height 13
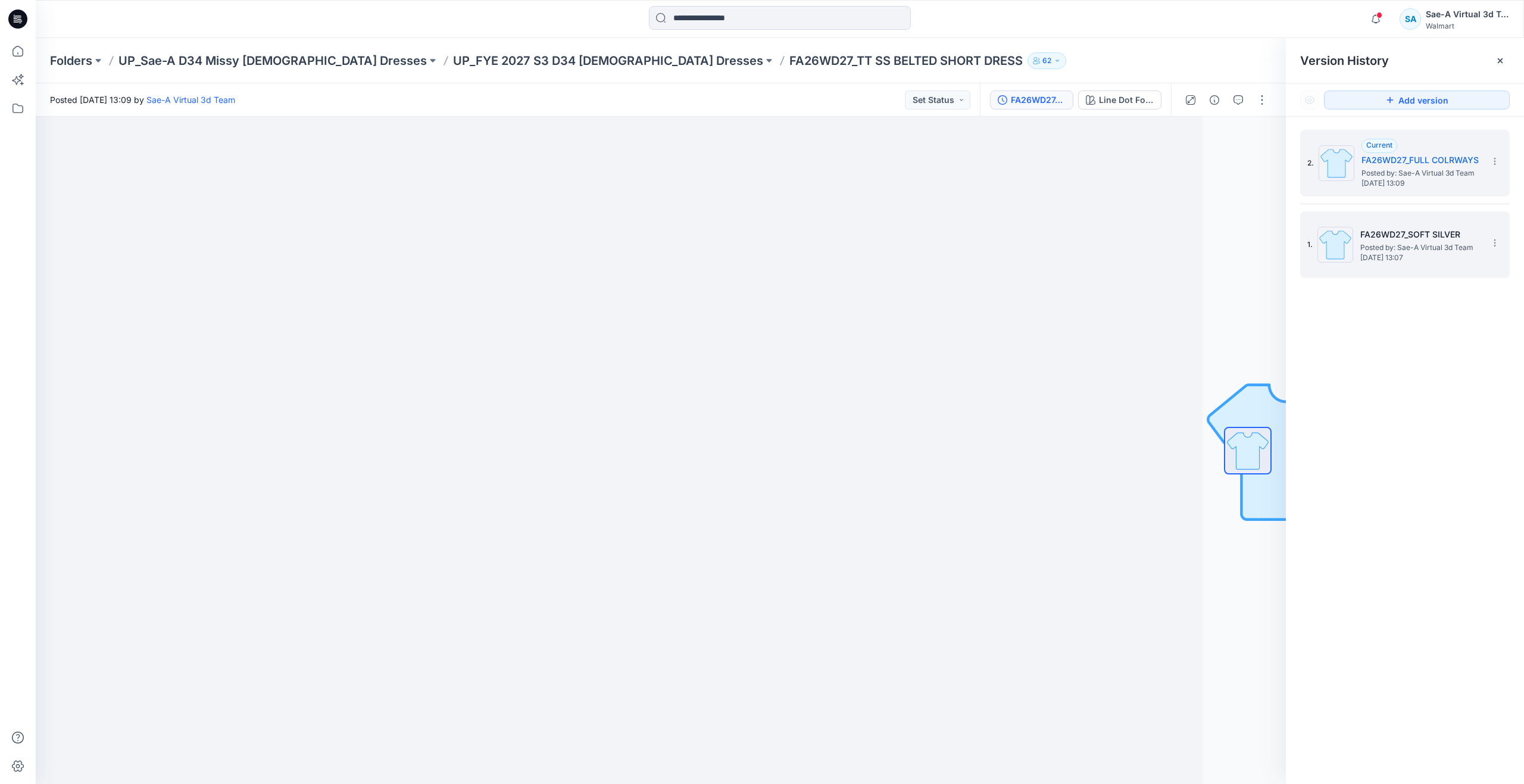
click at [1385, 238] on h5 "FA26WD27_SOFT SILVER" at bounding box center [1420, 234] width 119 height 14
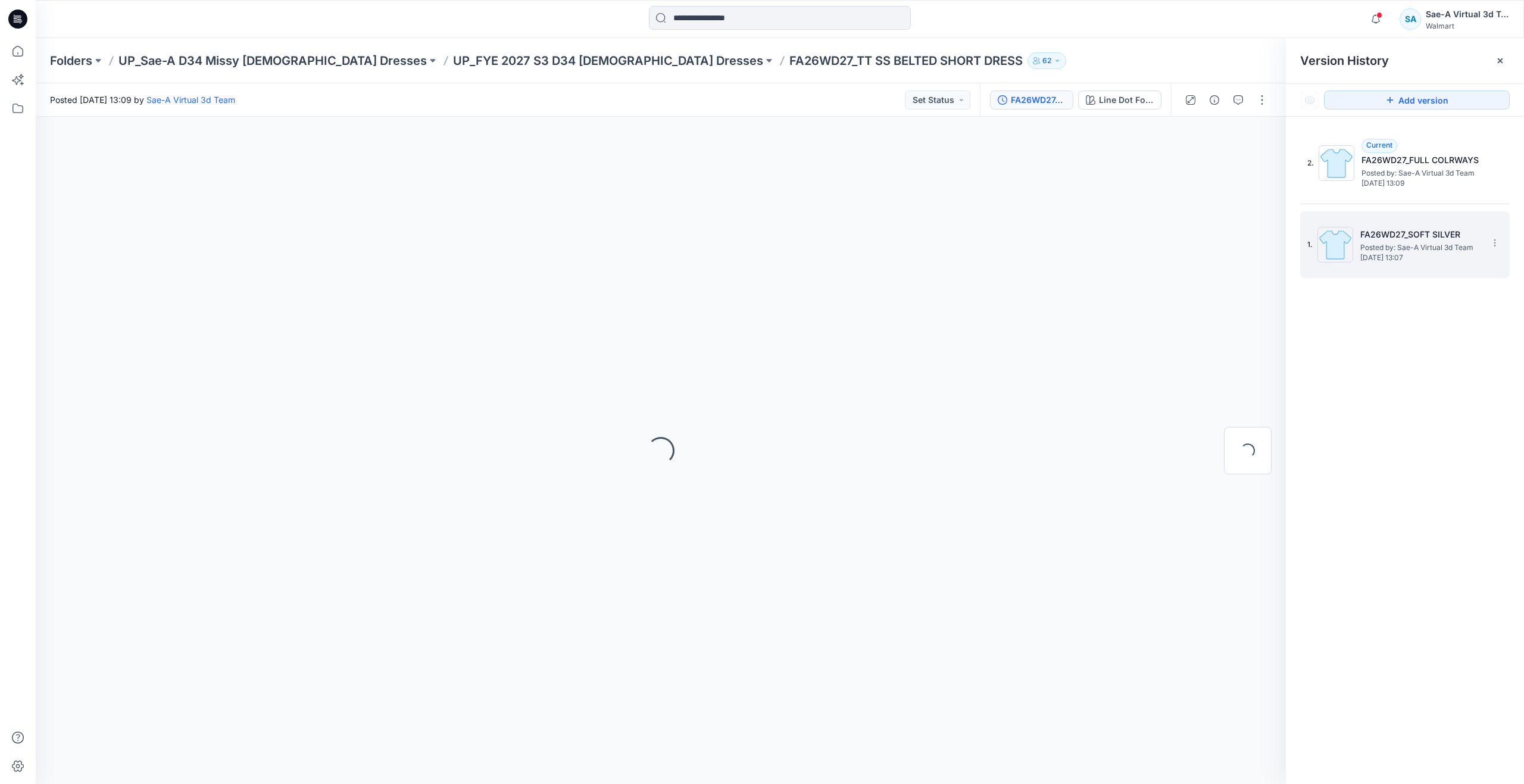
click at [1383, 246] on span "Posted by: Sae-A Virtual 3d Team" at bounding box center [1420, 247] width 119 height 12
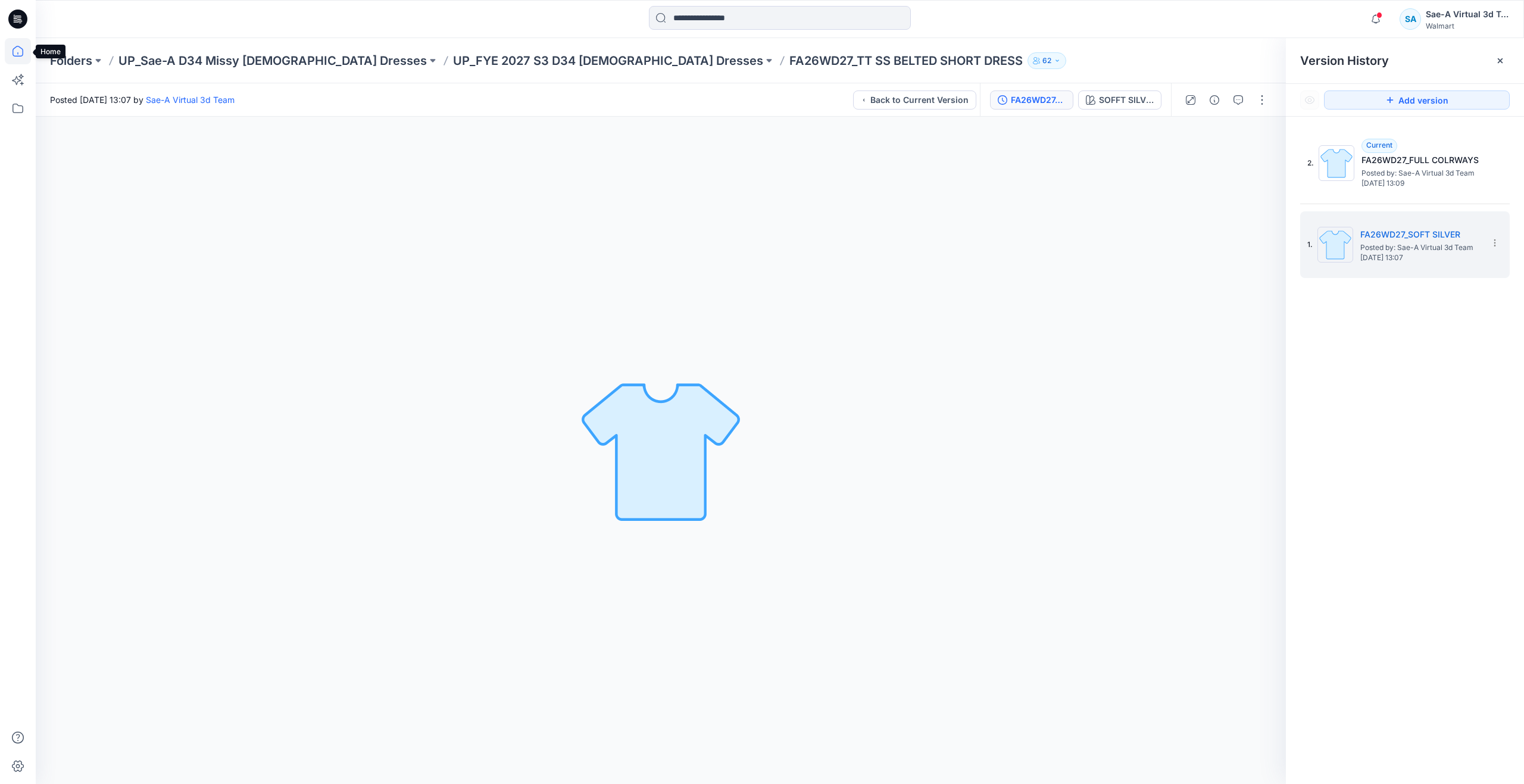
click at [12, 49] on icon at bounding box center [18, 51] width 26 height 26
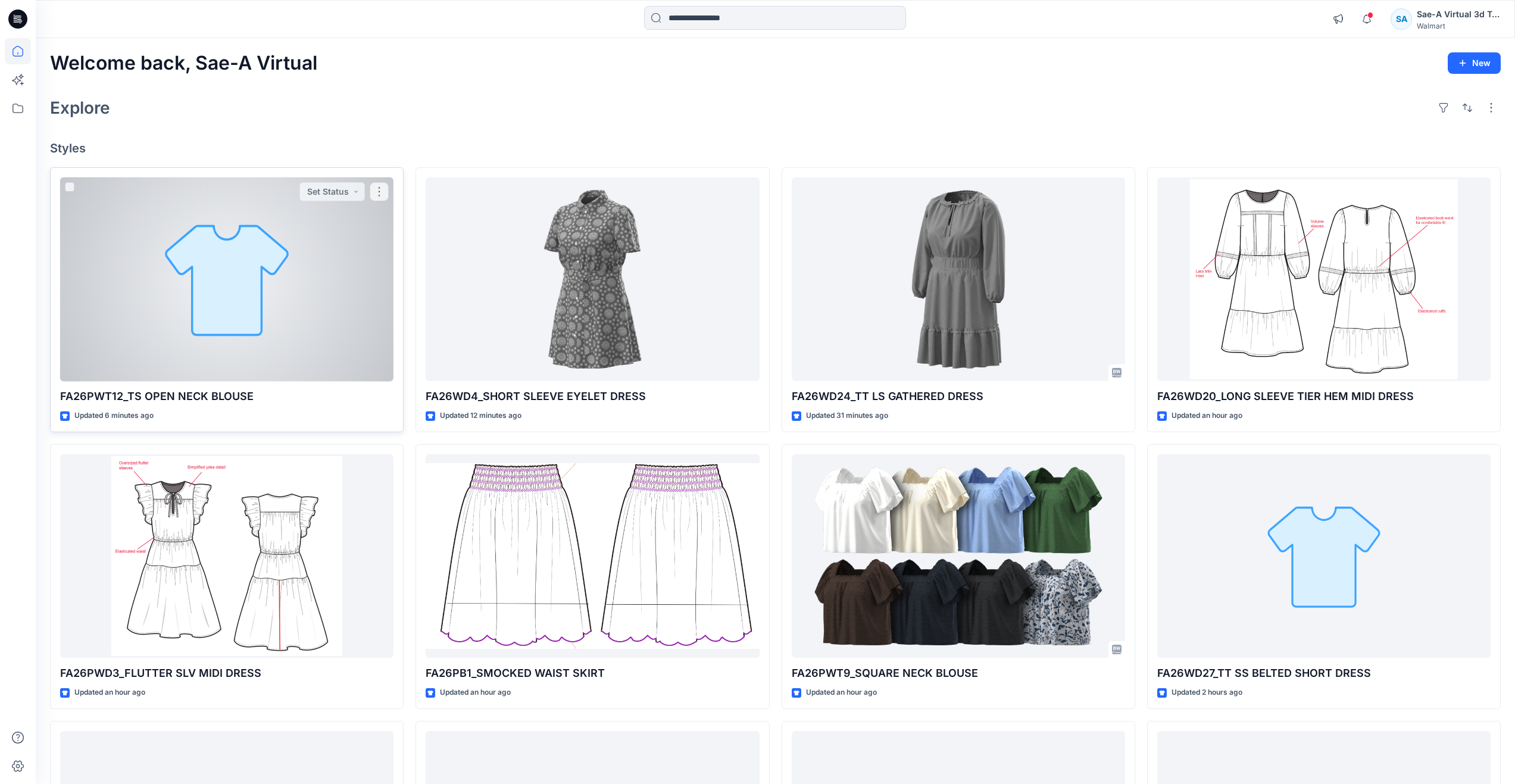
click at [154, 321] on div at bounding box center [227, 279] width 334 height 204
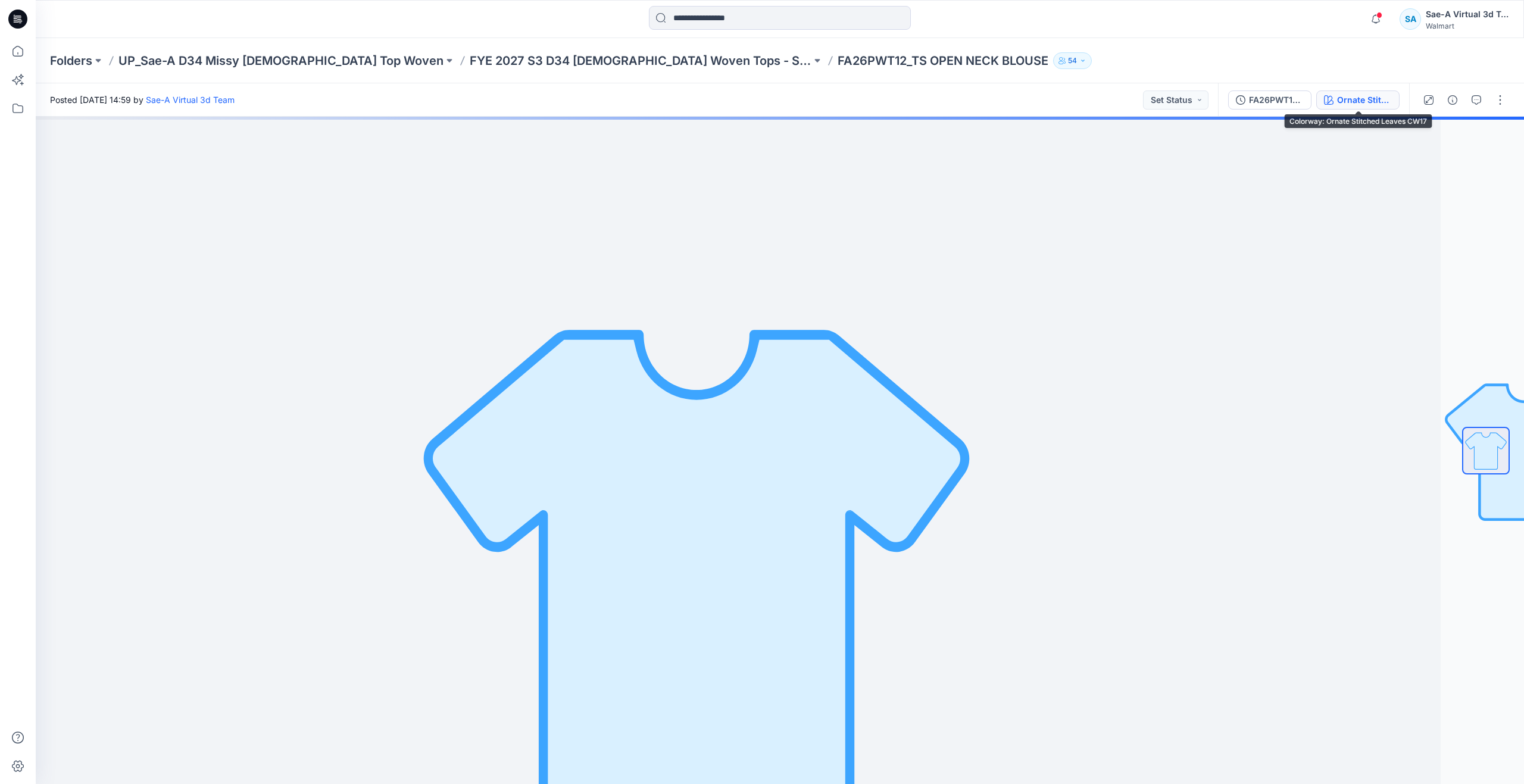
click at [1337, 99] on div "Ornate Stitched Leaves CW17" at bounding box center [1364, 100] width 55 height 13
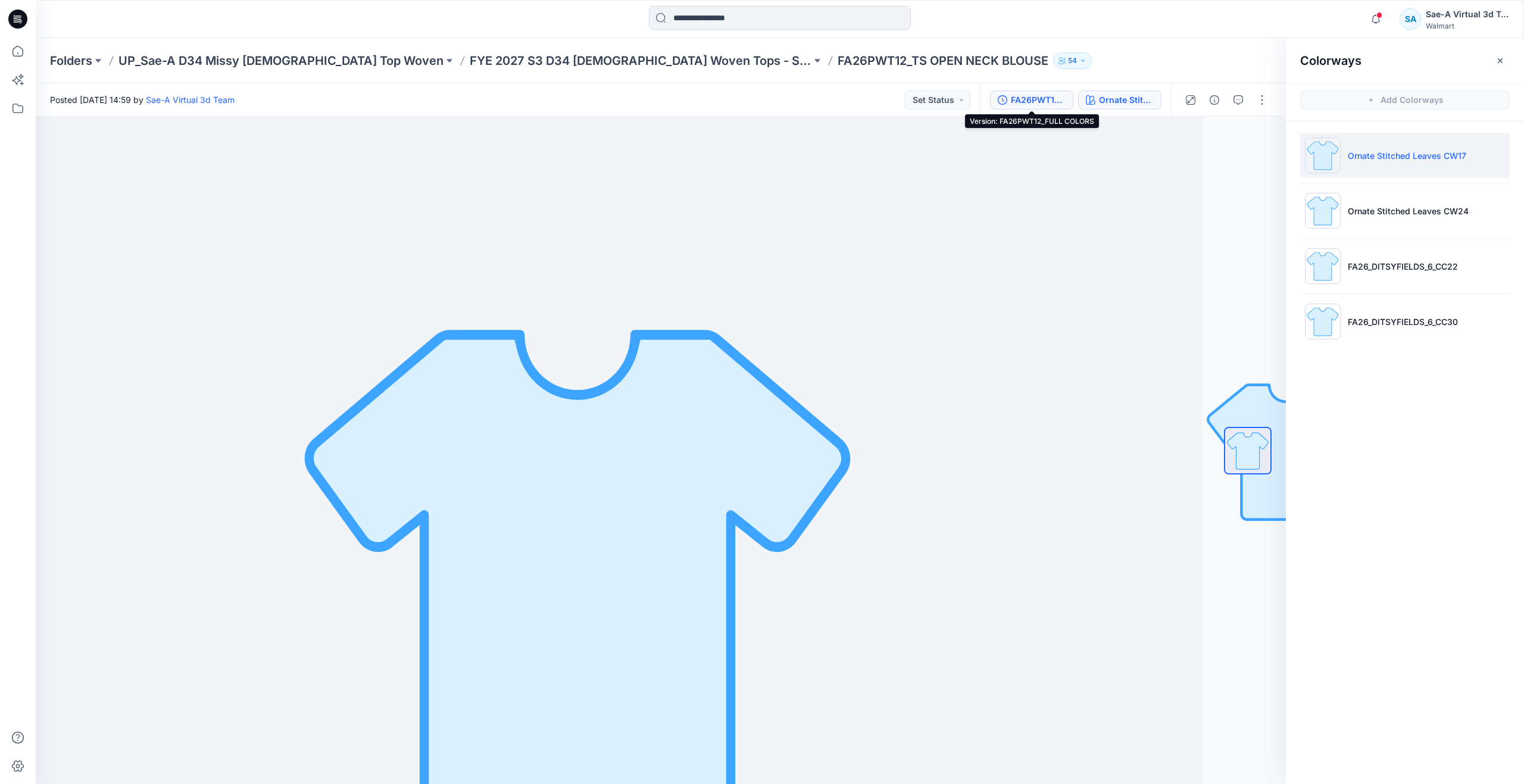
click at [1037, 96] on div "FA26PWT12_FULL COLORS" at bounding box center [1038, 100] width 55 height 13
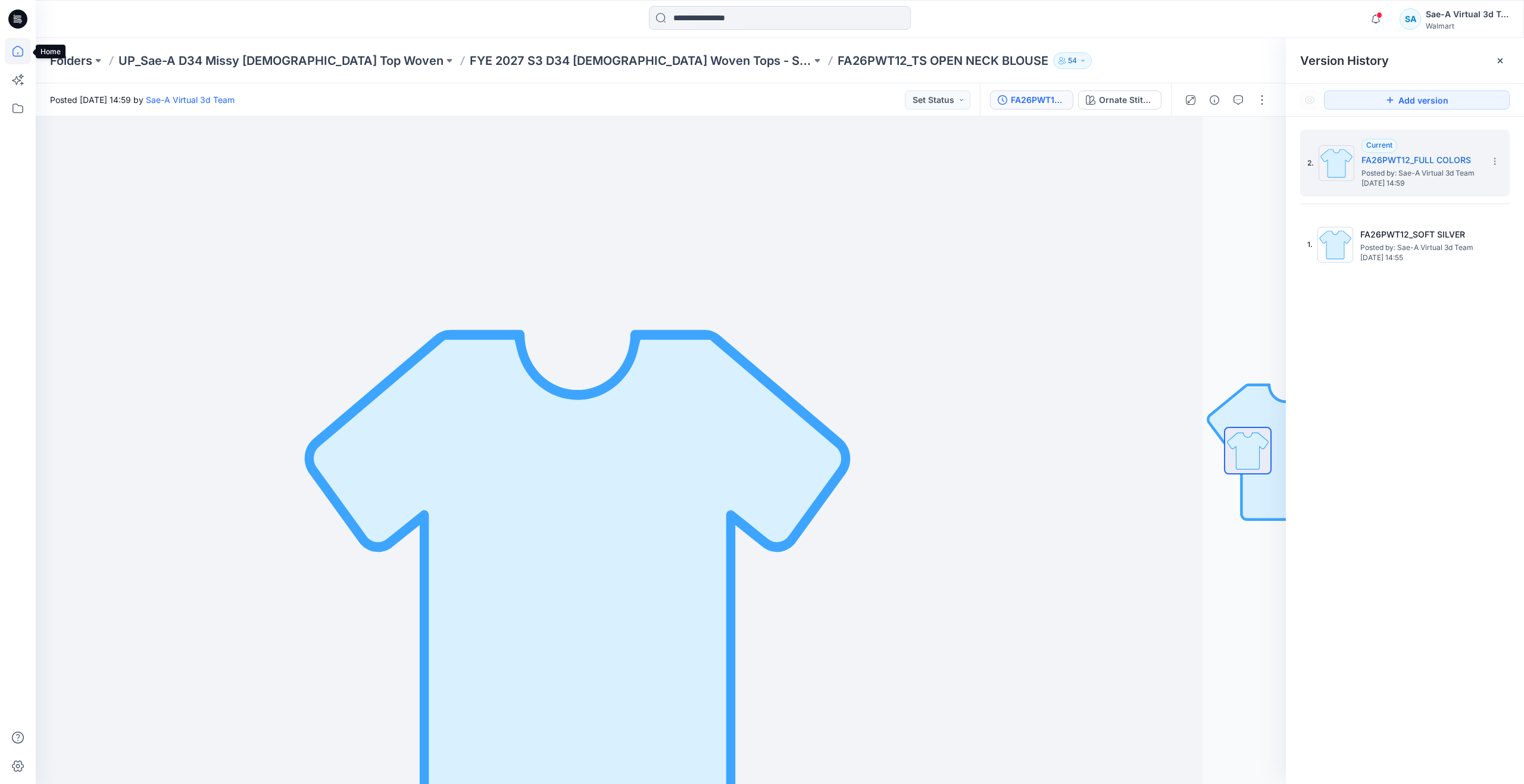
click at [23, 50] on icon at bounding box center [18, 51] width 26 height 26
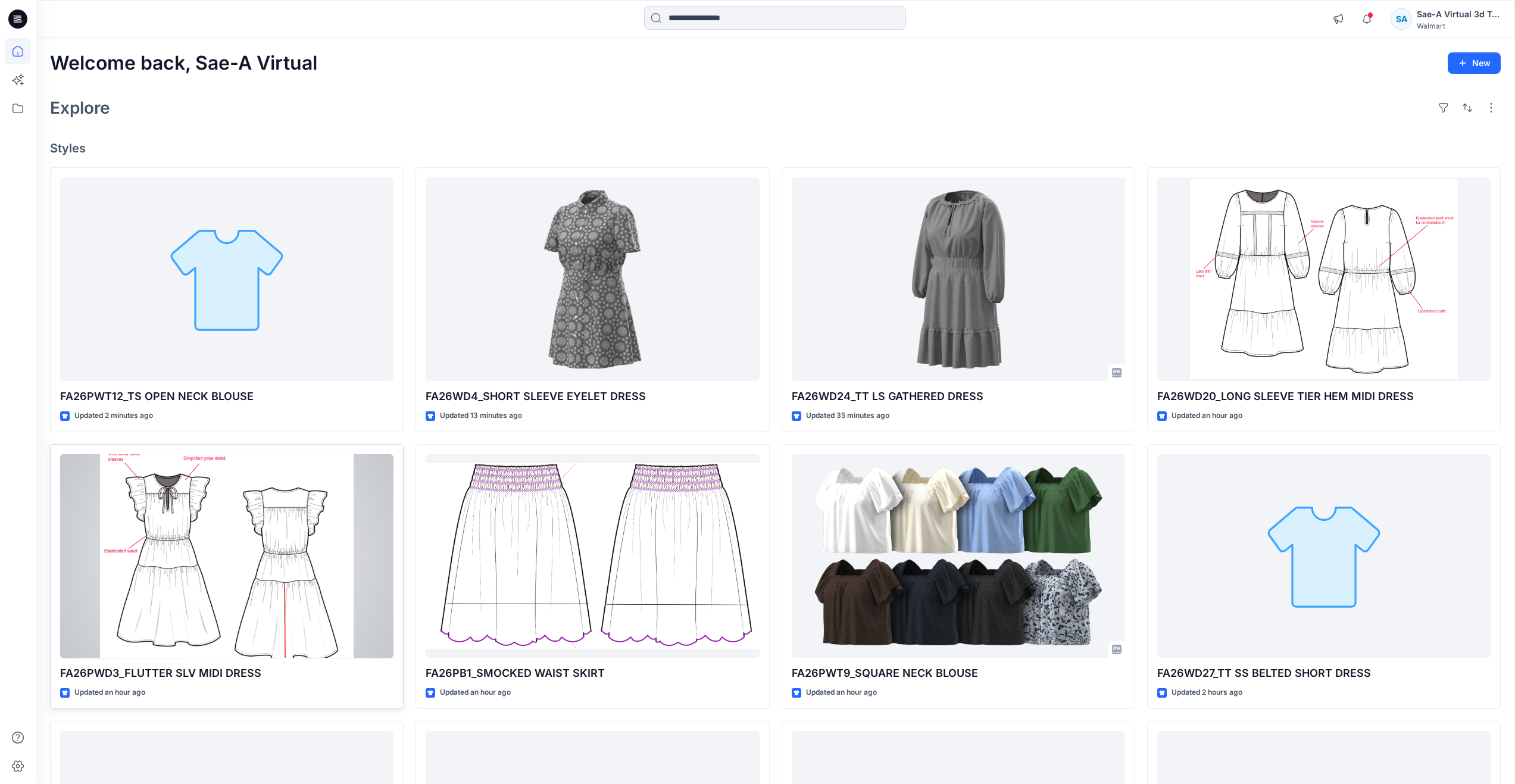
click at [133, 614] on div at bounding box center [227, 556] width 334 height 204
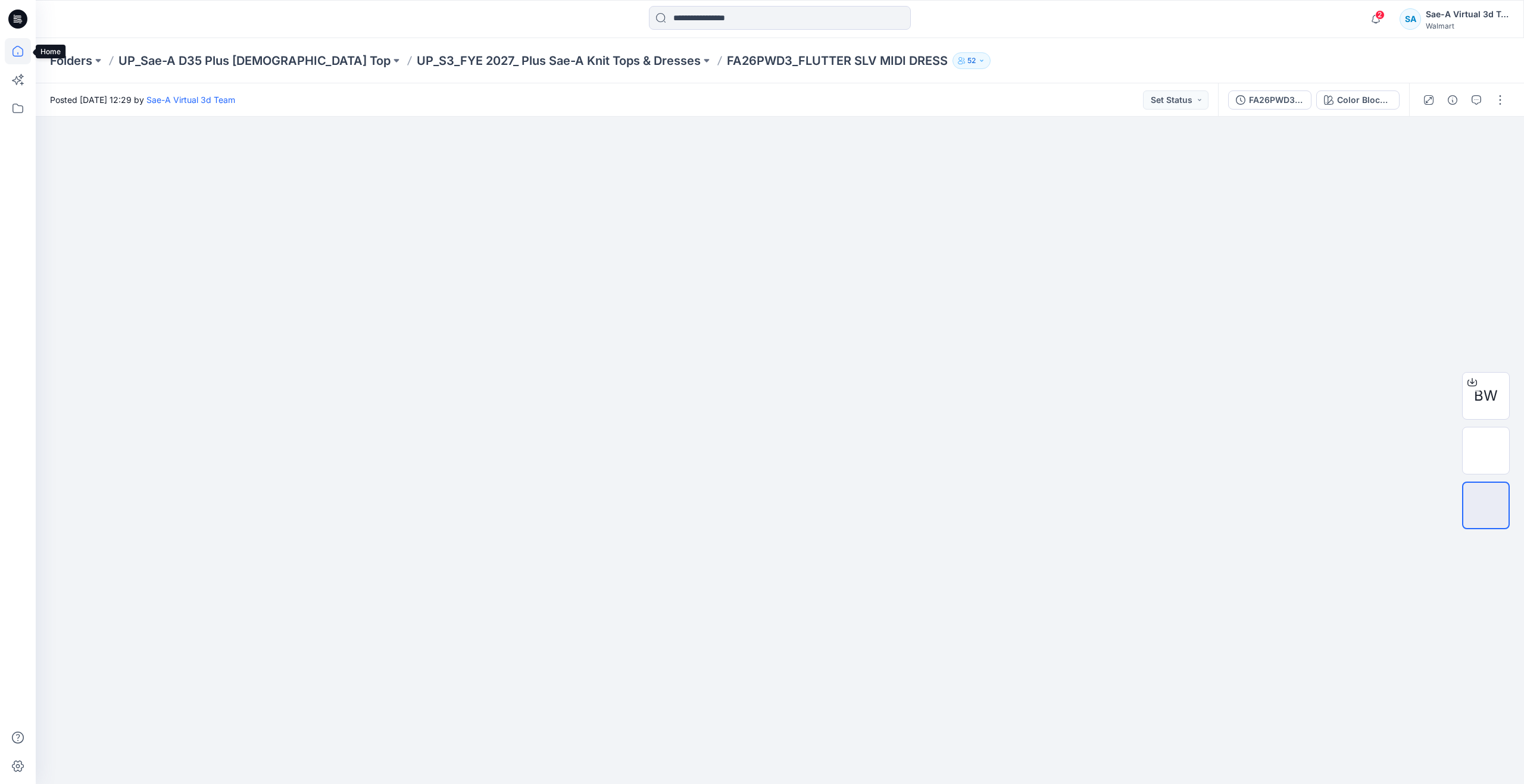
click at [15, 47] on icon at bounding box center [18, 51] width 26 height 26
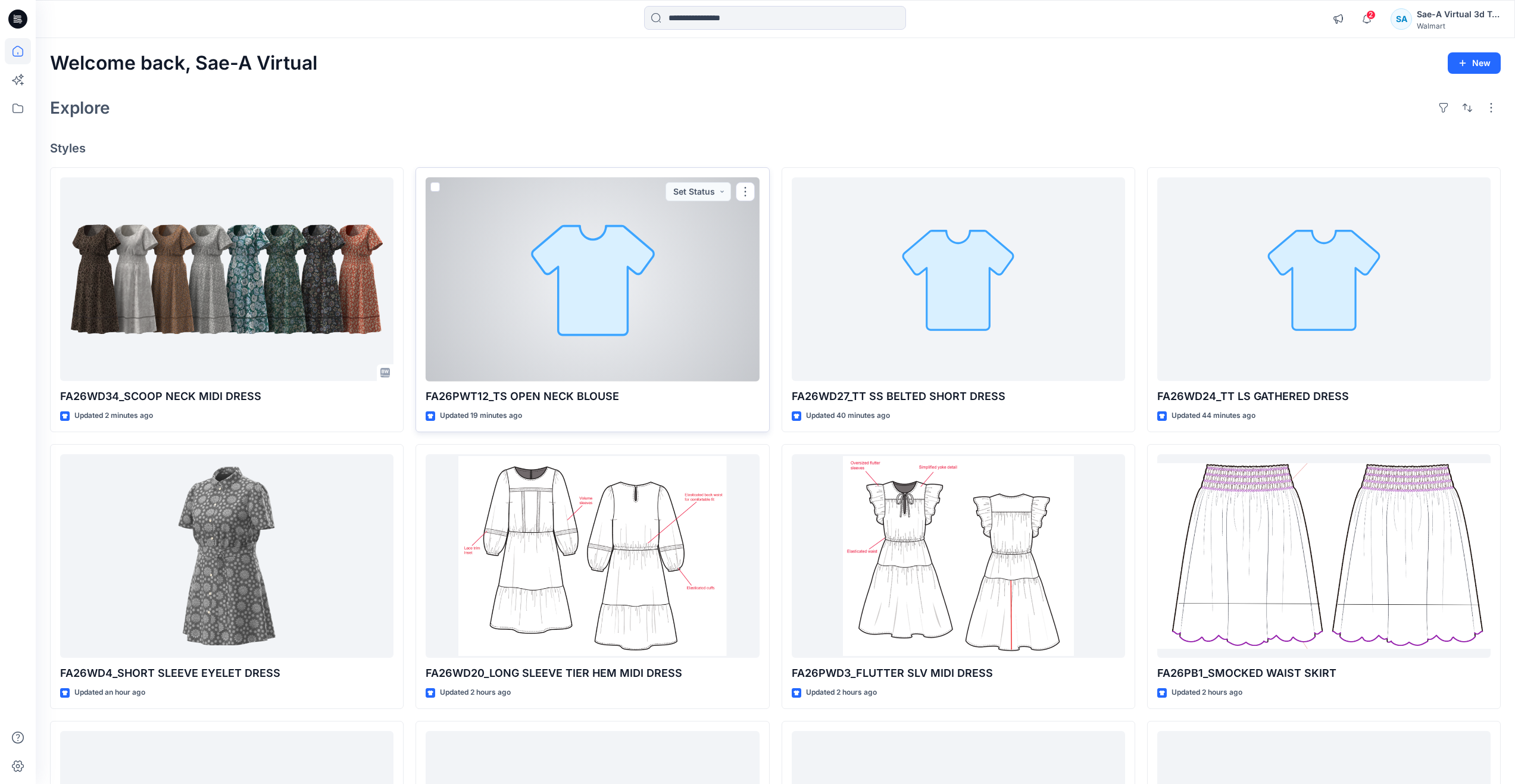
click at [571, 290] on div at bounding box center [593, 279] width 334 height 204
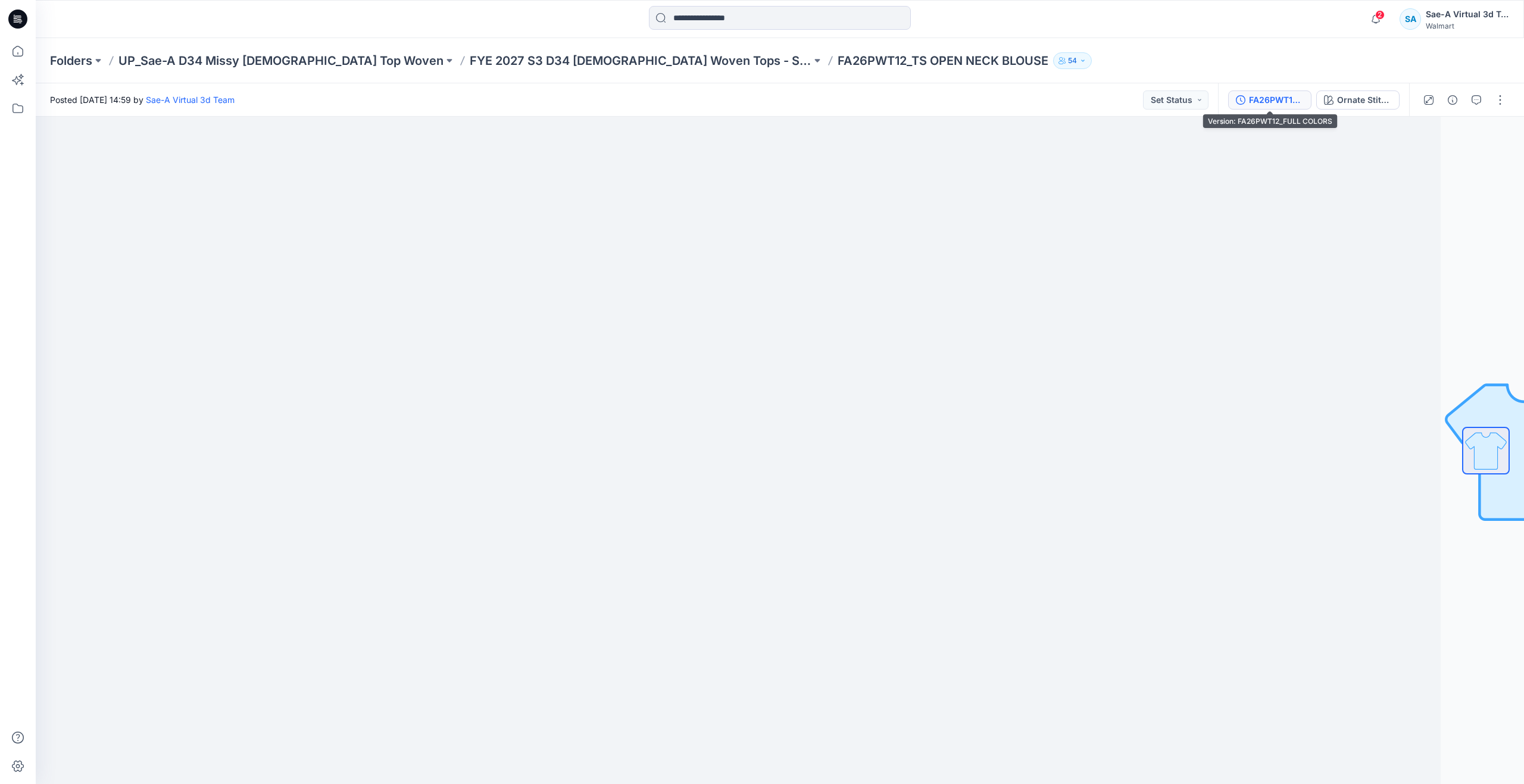
click at [1263, 104] on div "FA26PWT12_FULL COLORS" at bounding box center [1276, 100] width 55 height 13
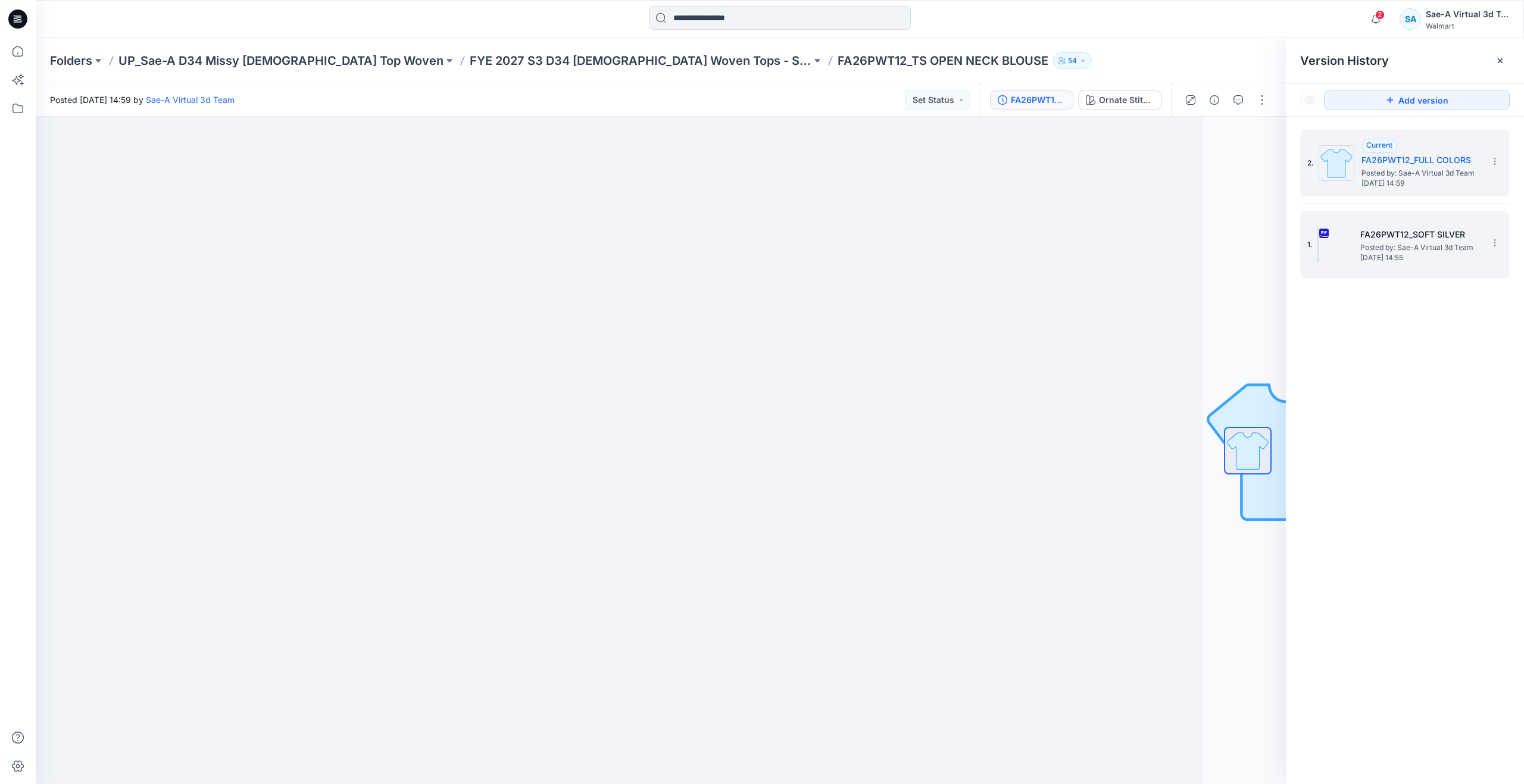
click at [1386, 247] on span "Posted by: Sae-A Virtual 3d Team" at bounding box center [1420, 247] width 119 height 12
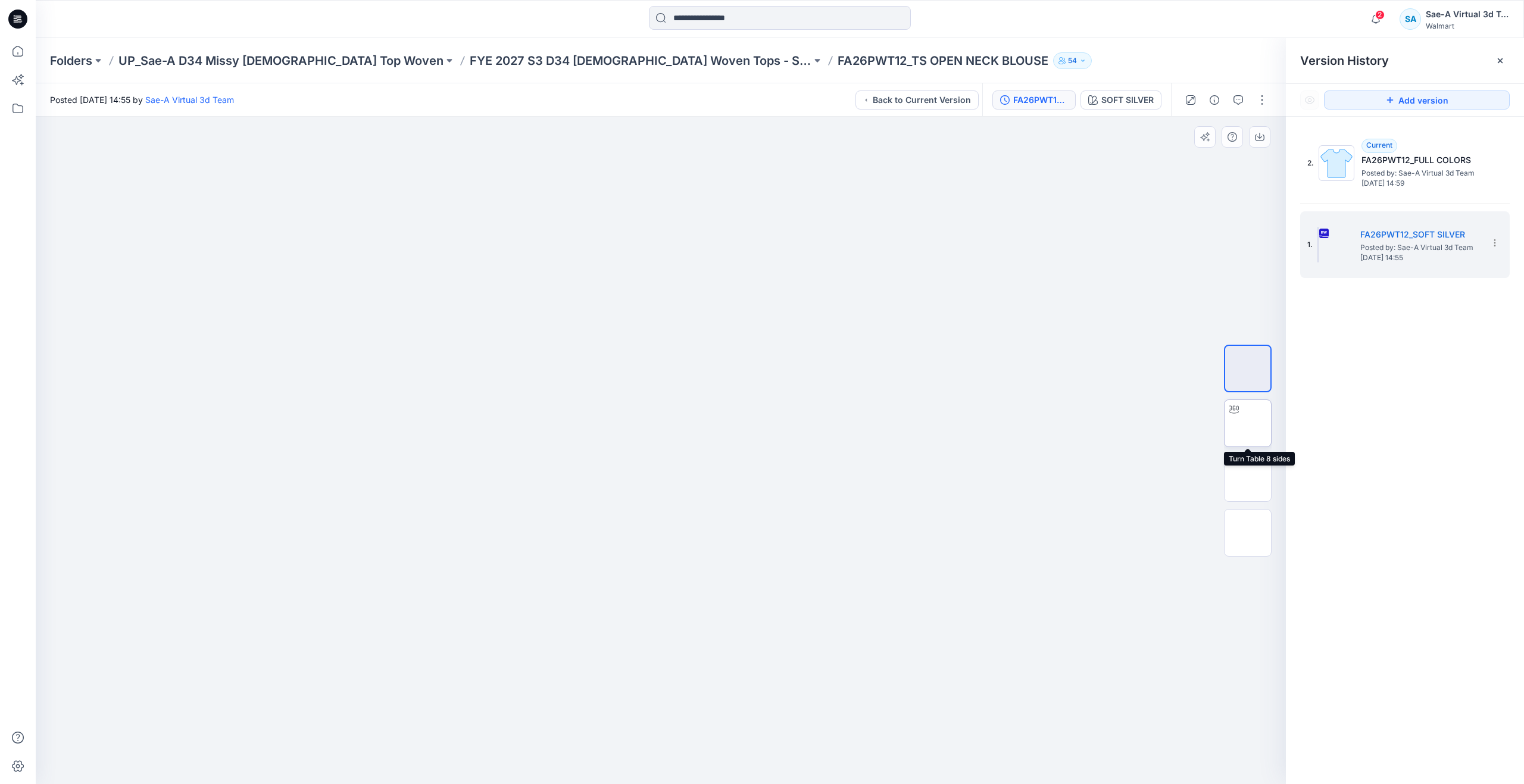
click at [1247, 423] on img at bounding box center [1247, 423] width 0 height 0
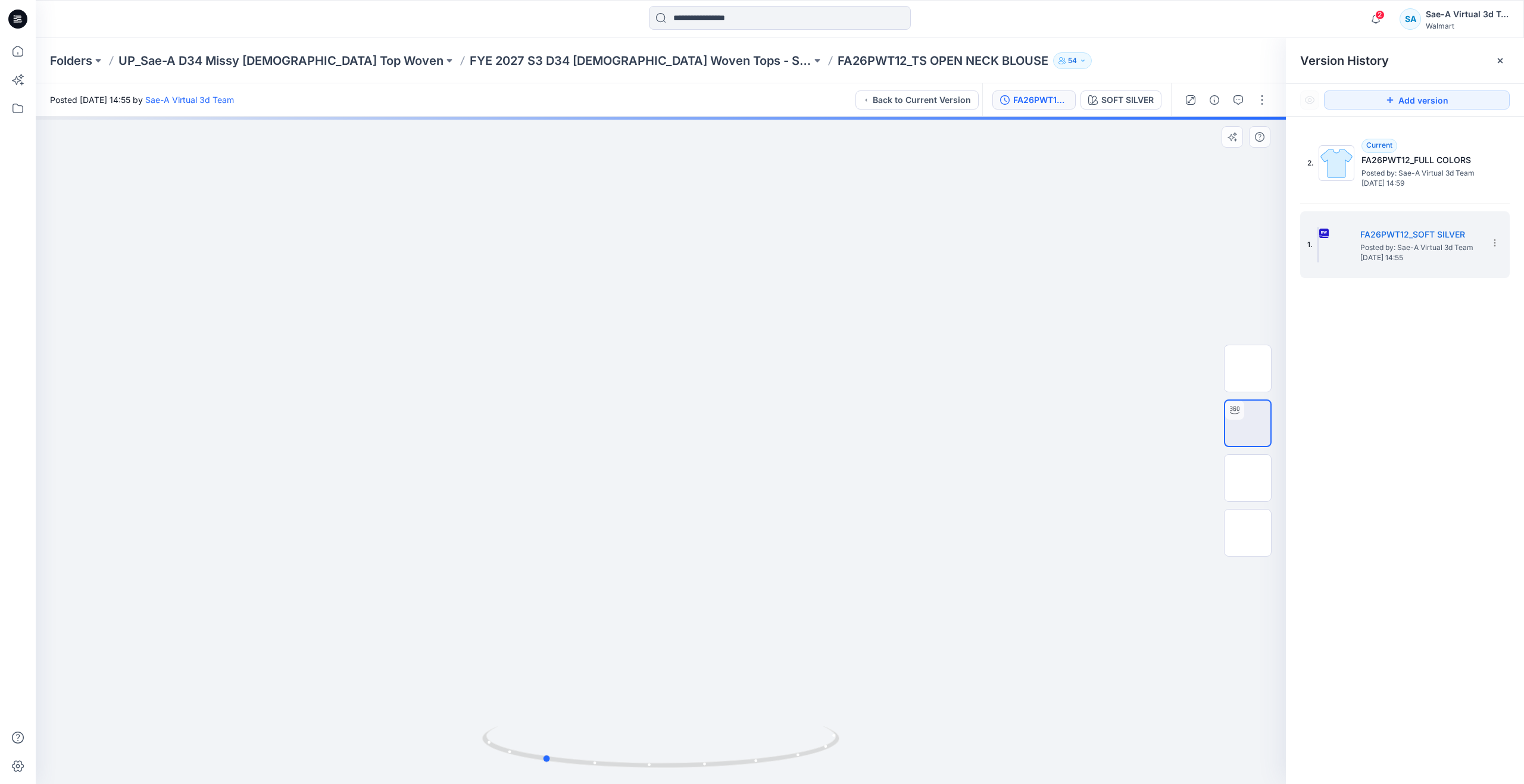
drag, startPoint x: 669, startPoint y: 769, endPoint x: 908, endPoint y: 722, distance: 243.6
click at [908, 722] on div at bounding box center [661, 450] width 1250 height 667
click at [9, 53] on icon at bounding box center [18, 51] width 26 height 26
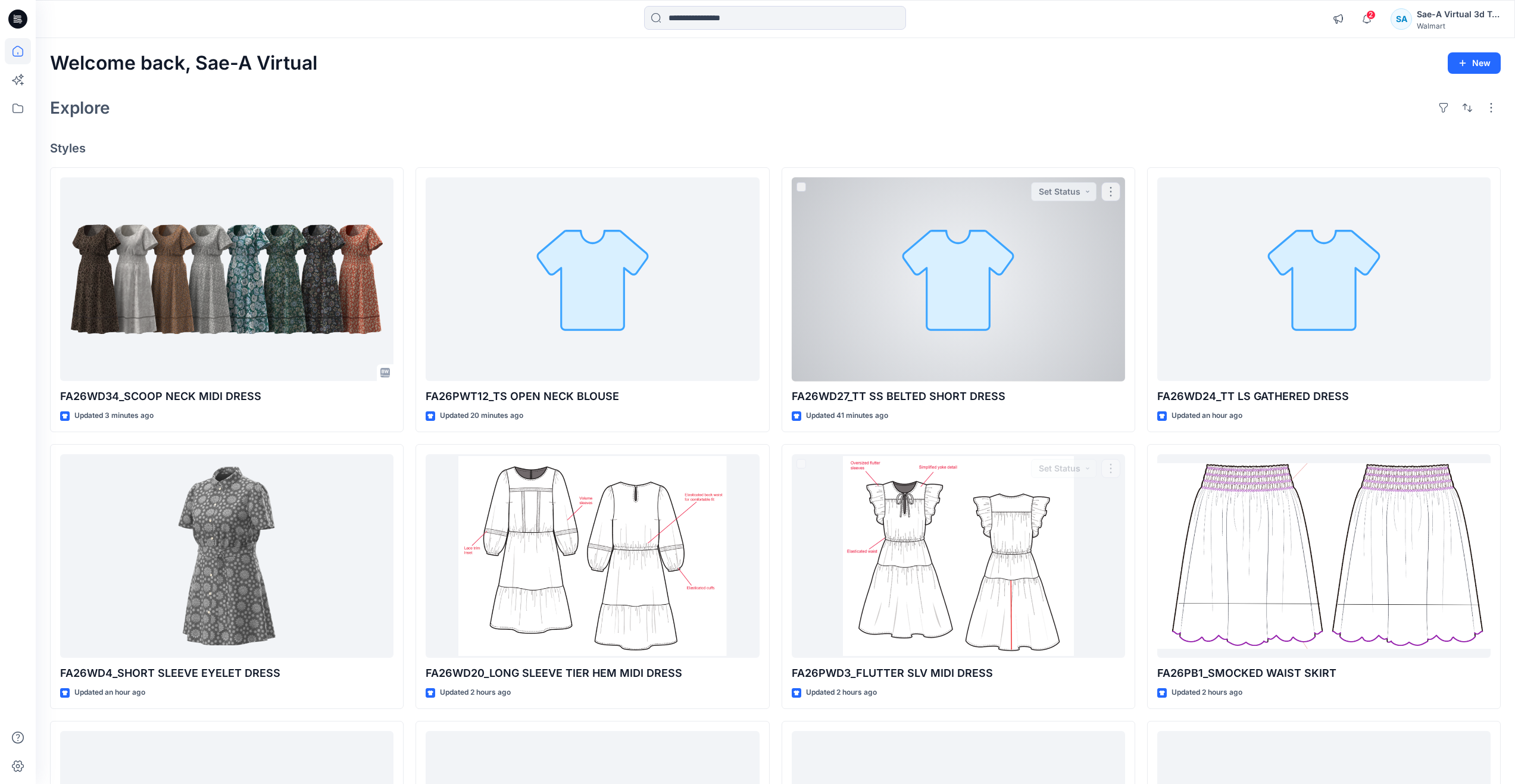
click at [965, 280] on div at bounding box center [959, 279] width 334 height 204
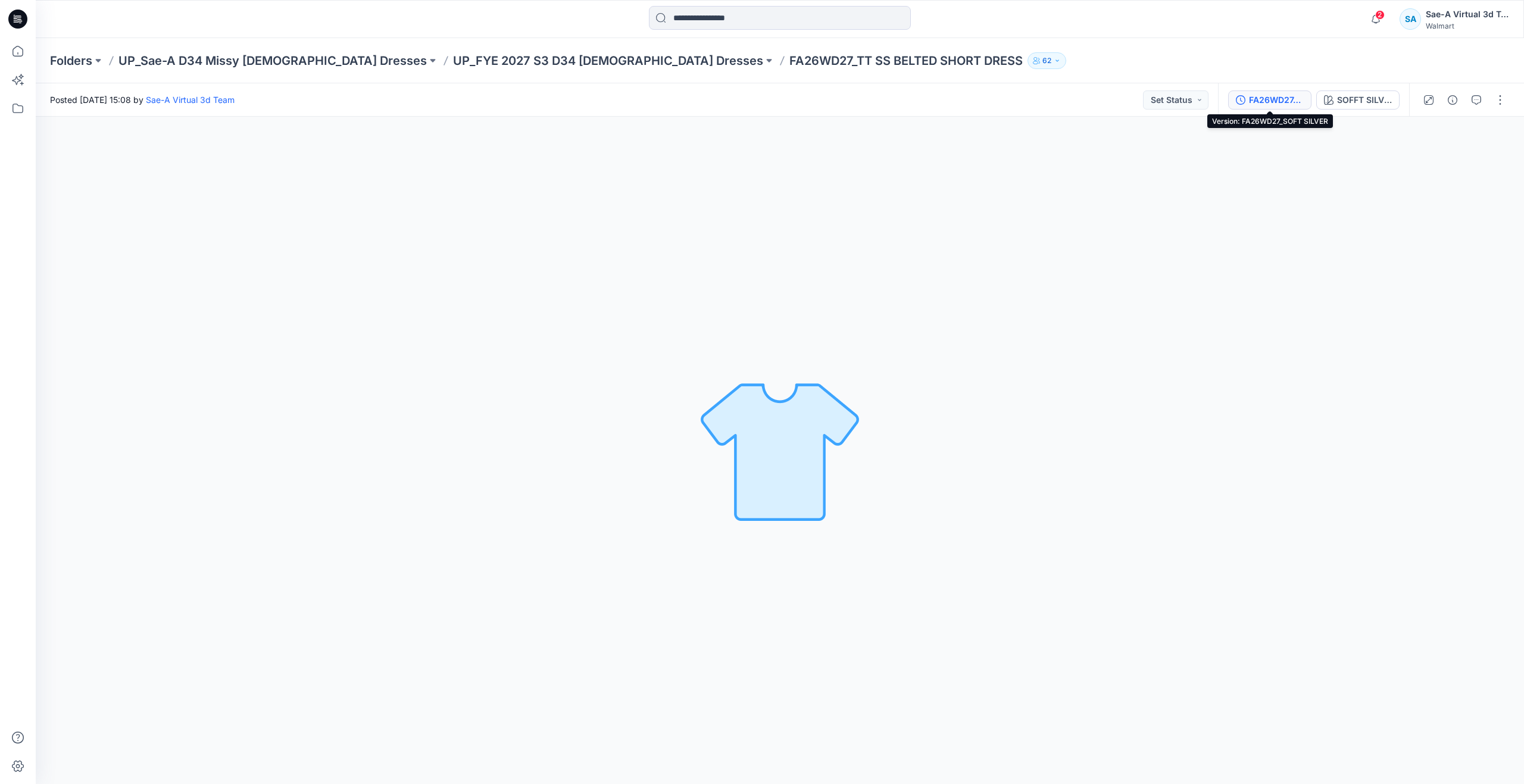
click at [1268, 104] on div "FA26WD27_SOFT SILVER" at bounding box center [1276, 100] width 55 height 13
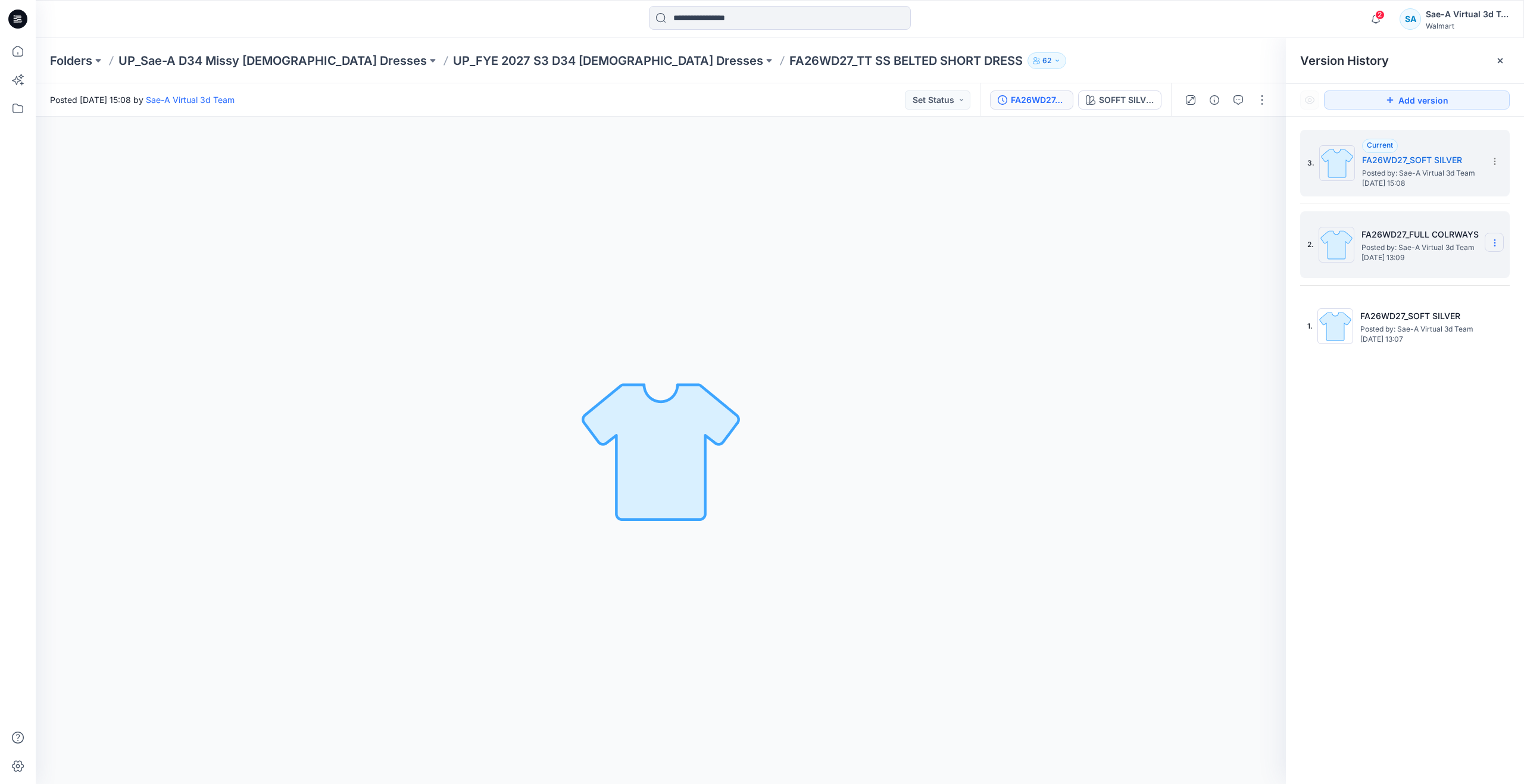
click at [1494, 239] on icon at bounding box center [1494, 243] width 10 height 10
click at [1431, 347] on span "Delete Version" at bounding box center [1412, 343] width 56 height 14
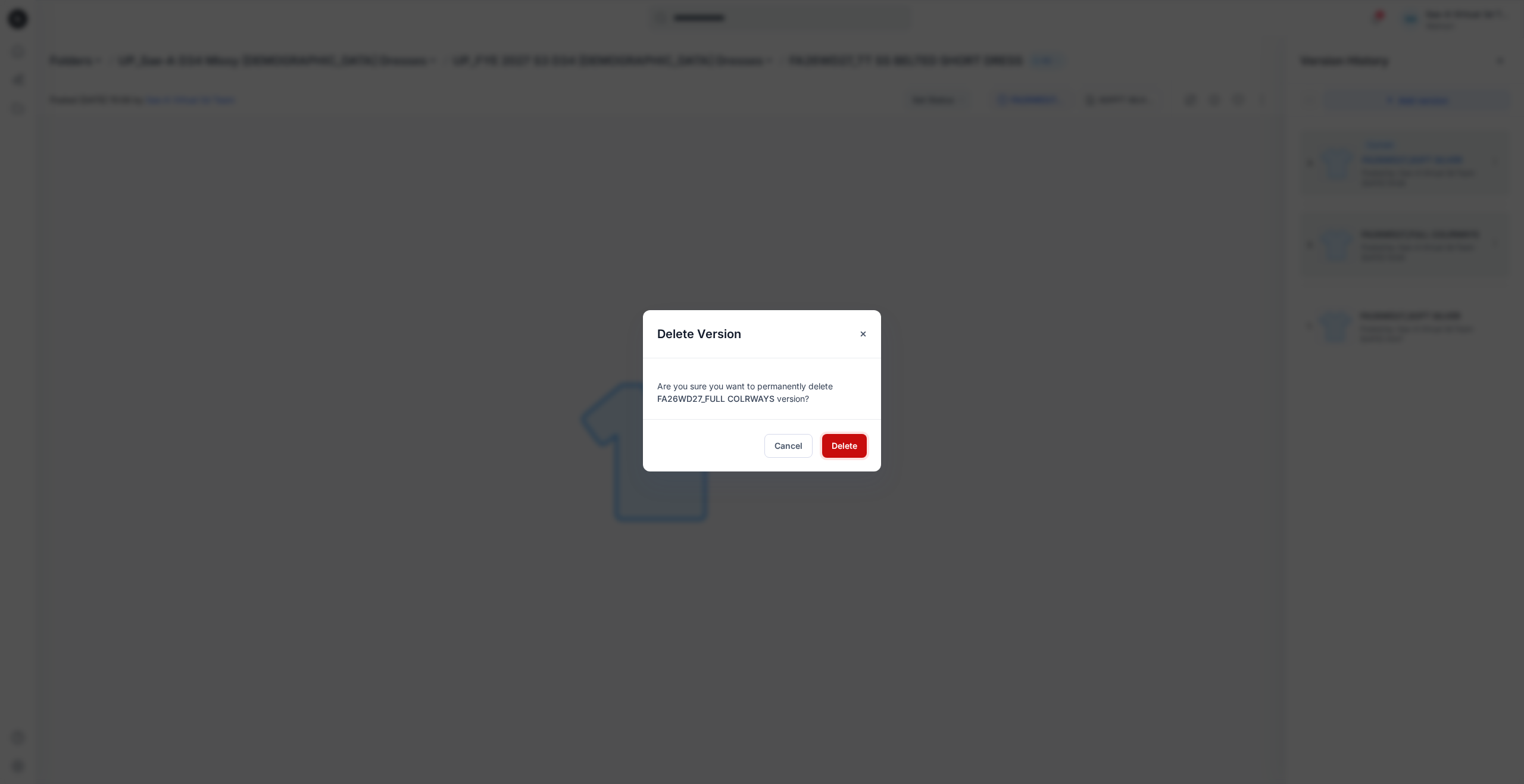
click at [833, 443] on span "Delete" at bounding box center [844, 445] width 25 height 12
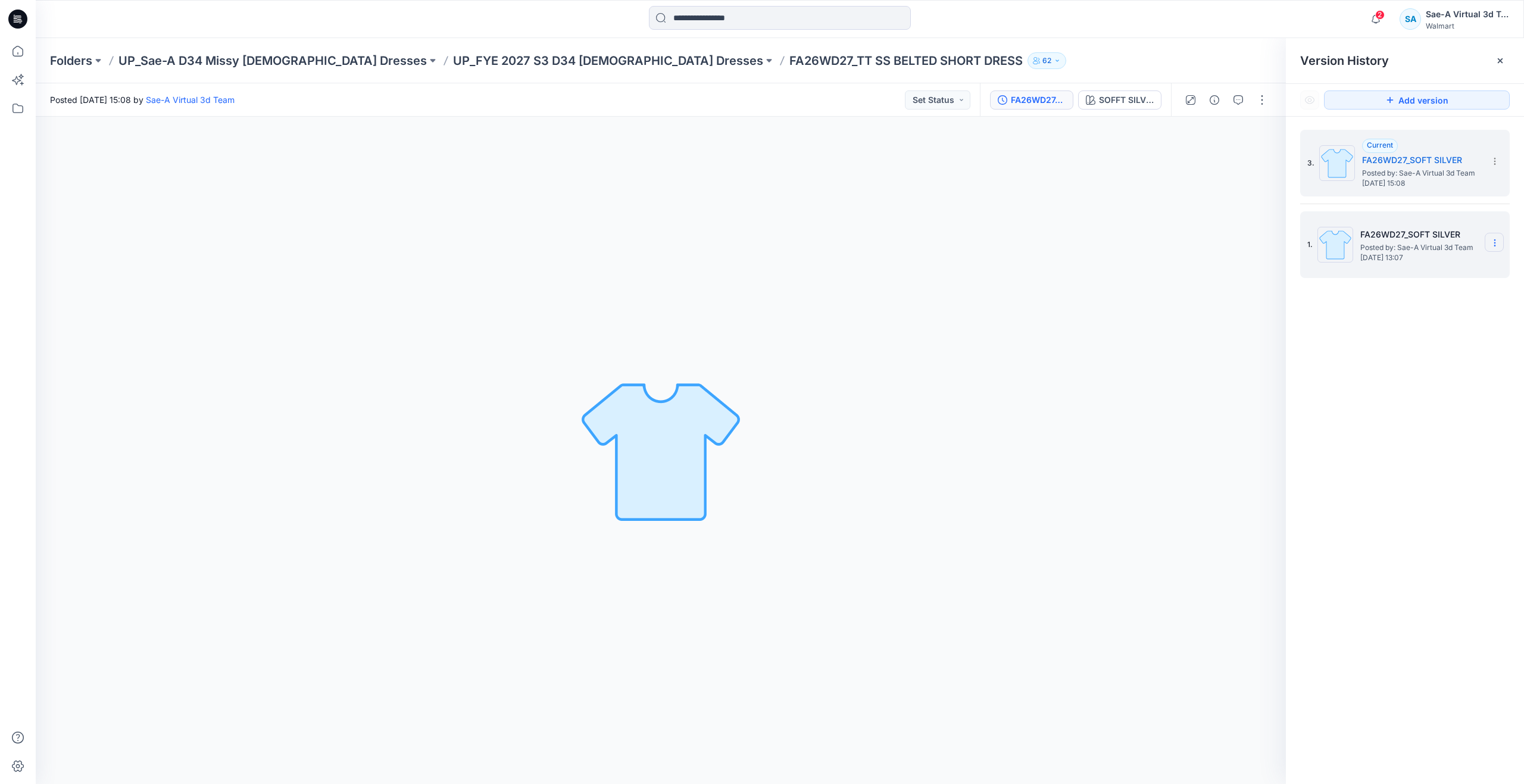
click at [1497, 246] on icon at bounding box center [1494, 243] width 10 height 10
click at [1436, 342] on span "Delete Version" at bounding box center [1412, 343] width 56 height 14
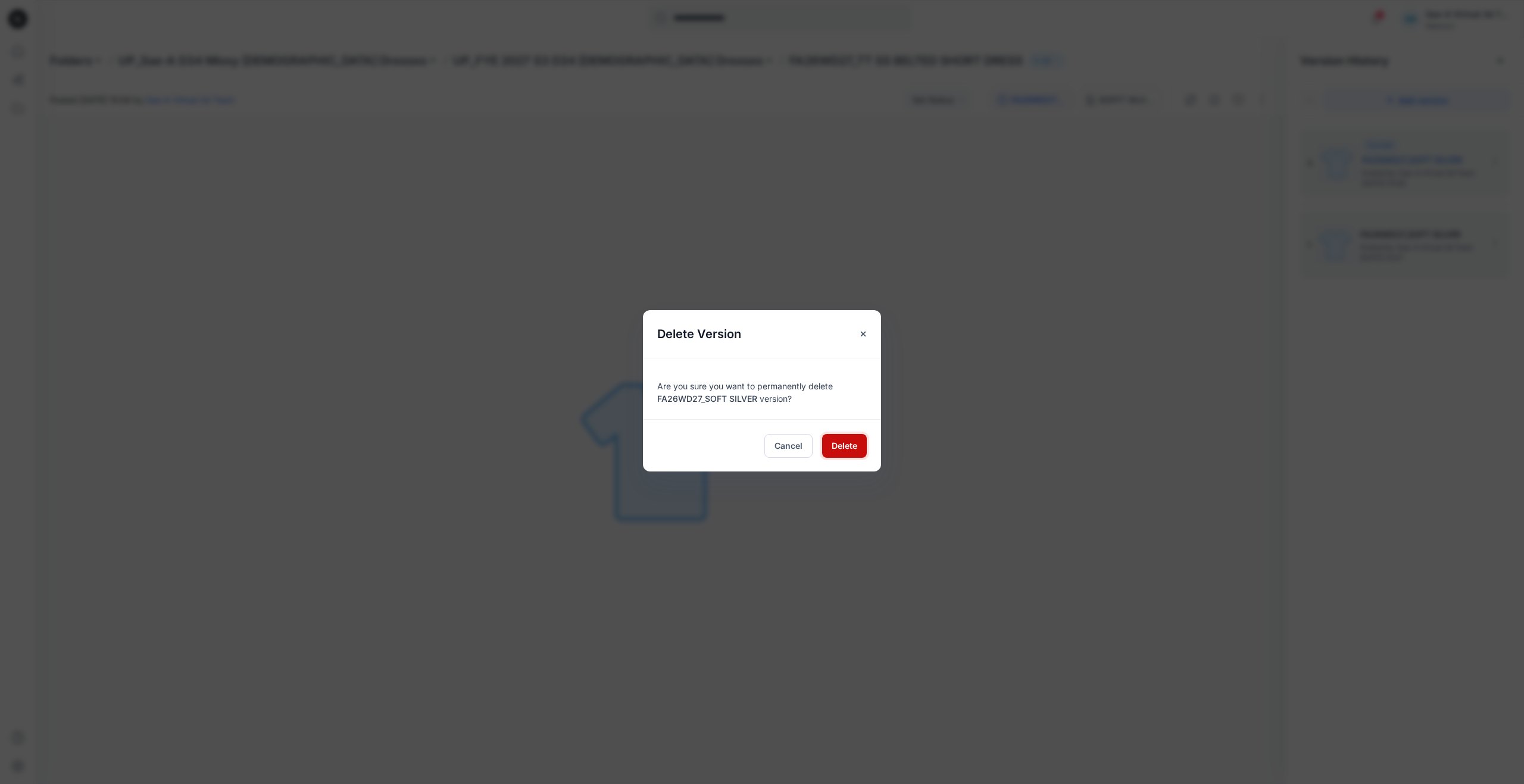
click at [843, 450] on span "Delete" at bounding box center [844, 445] width 25 height 12
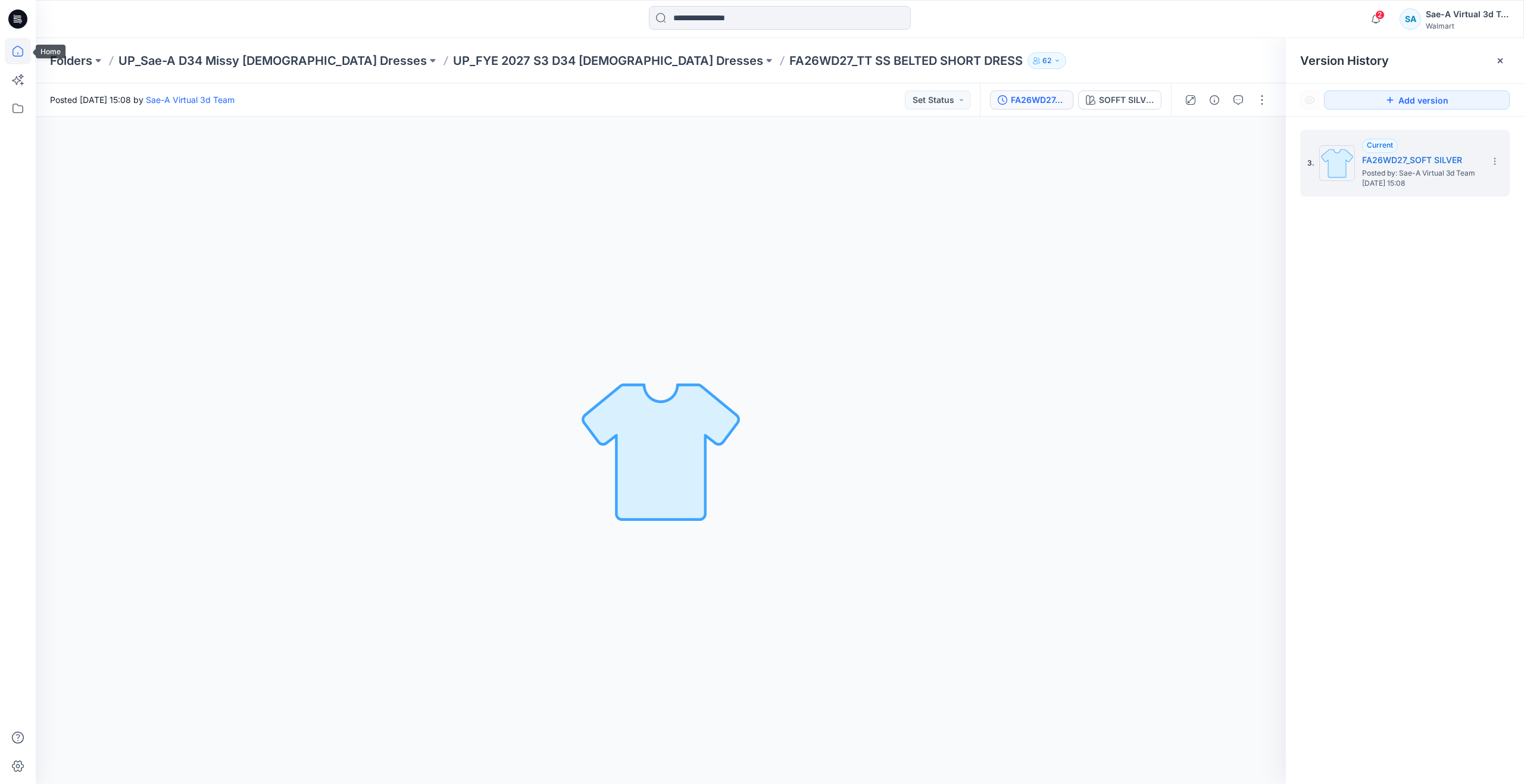
click at [8, 51] on icon at bounding box center [18, 51] width 26 height 26
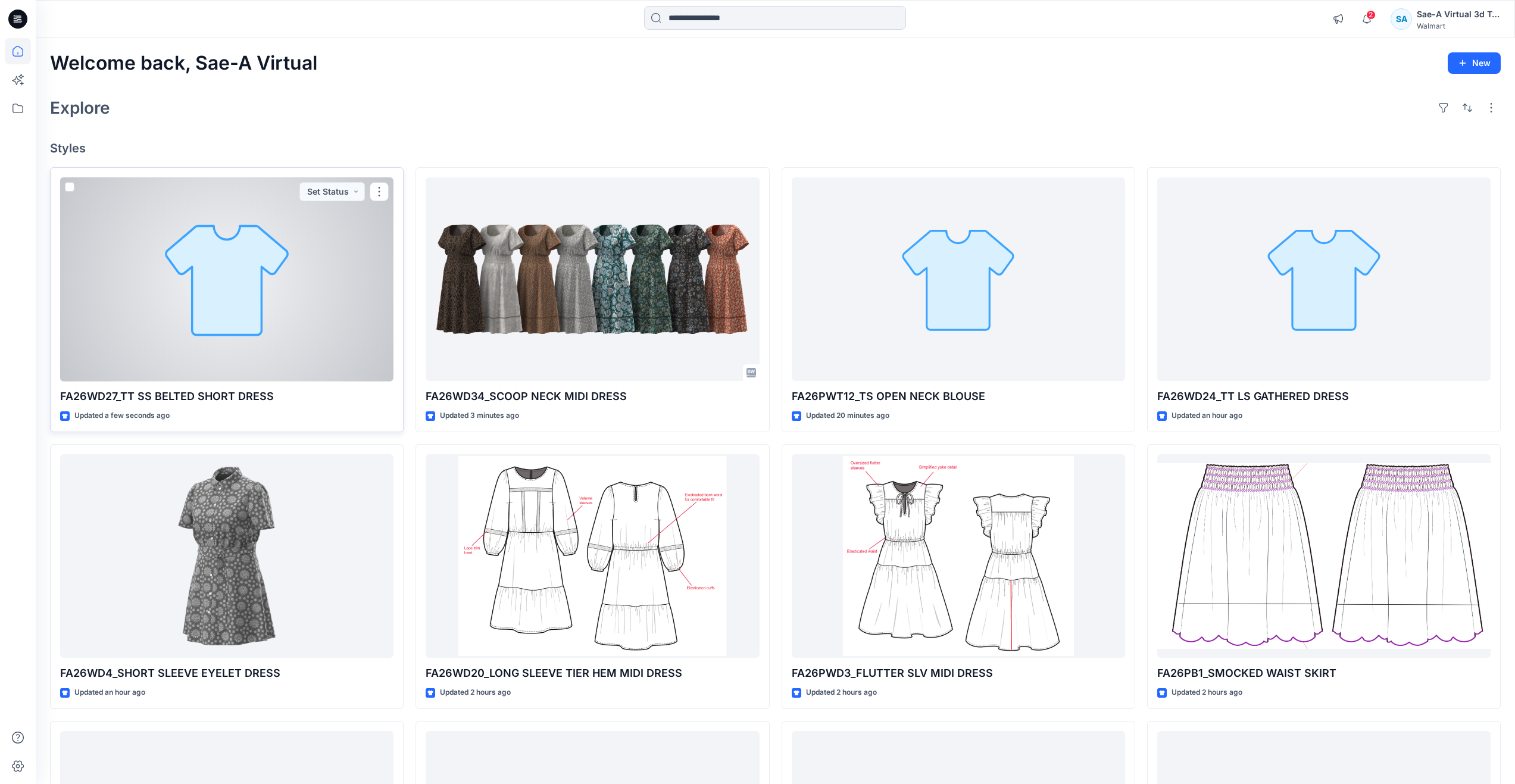
click at [131, 285] on div at bounding box center [227, 279] width 334 height 204
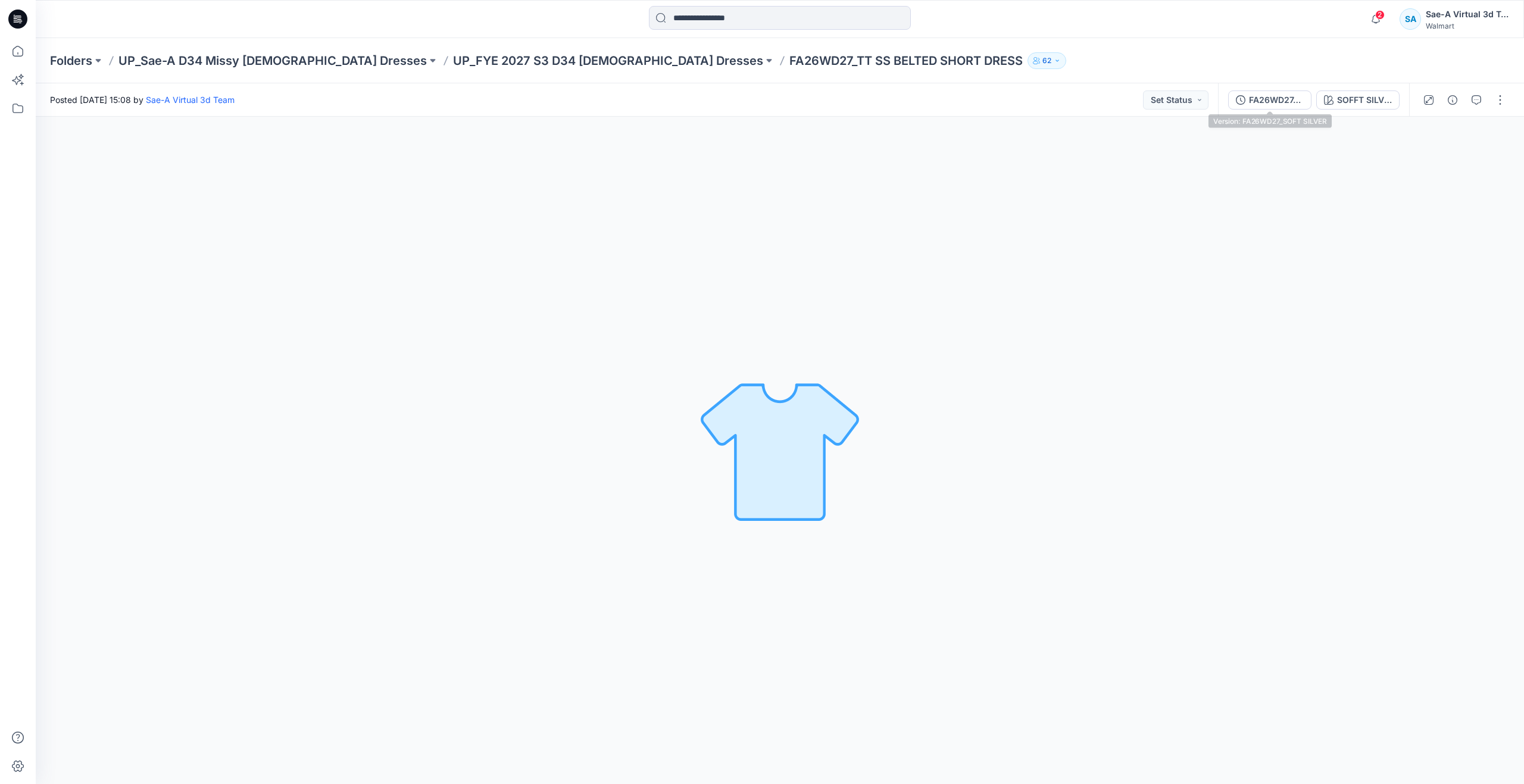
click at [1251, 95] on div "FA26WD27_SOFT SILVER" at bounding box center [1276, 100] width 55 height 13
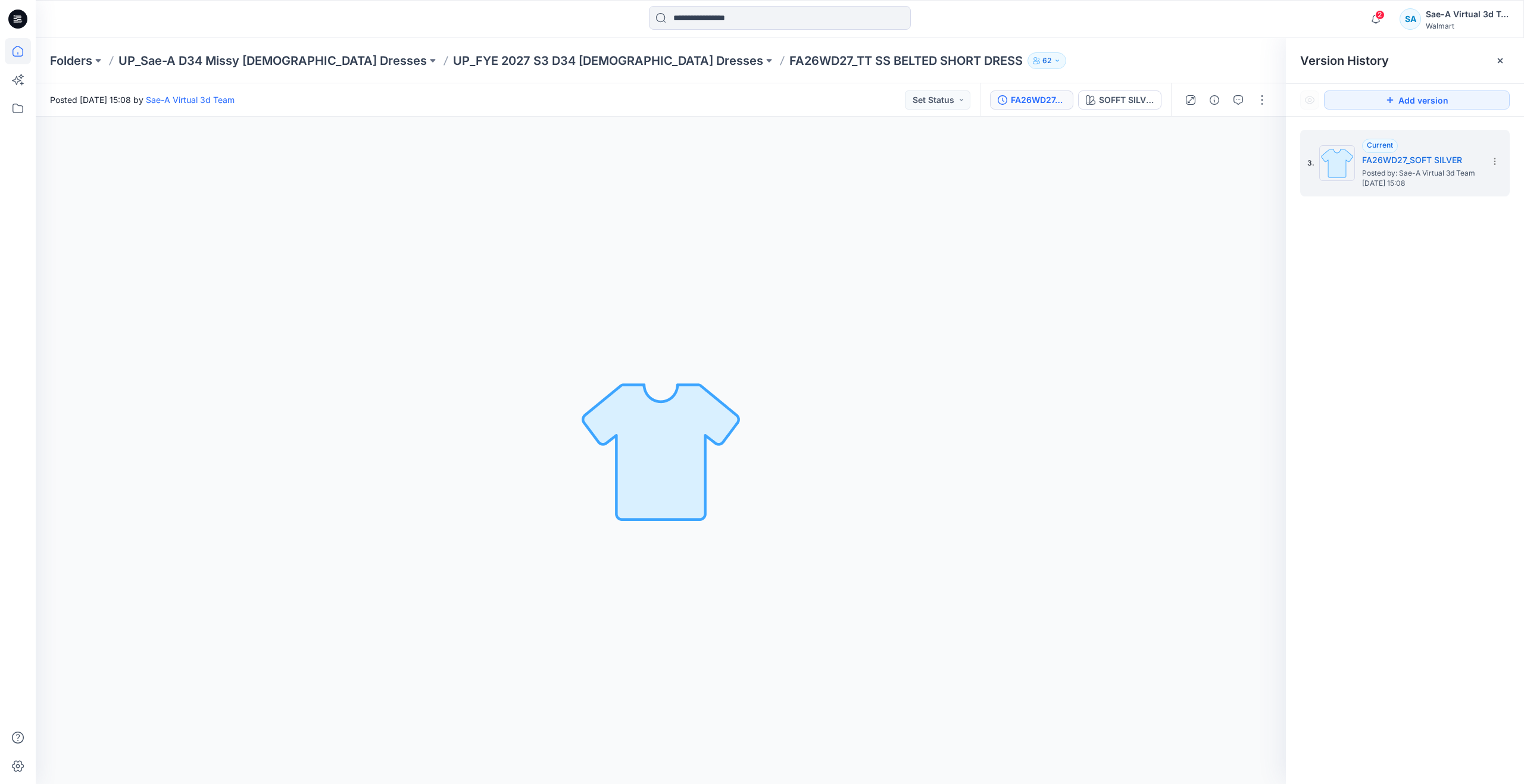
click at [6, 50] on icon at bounding box center [18, 51] width 26 height 26
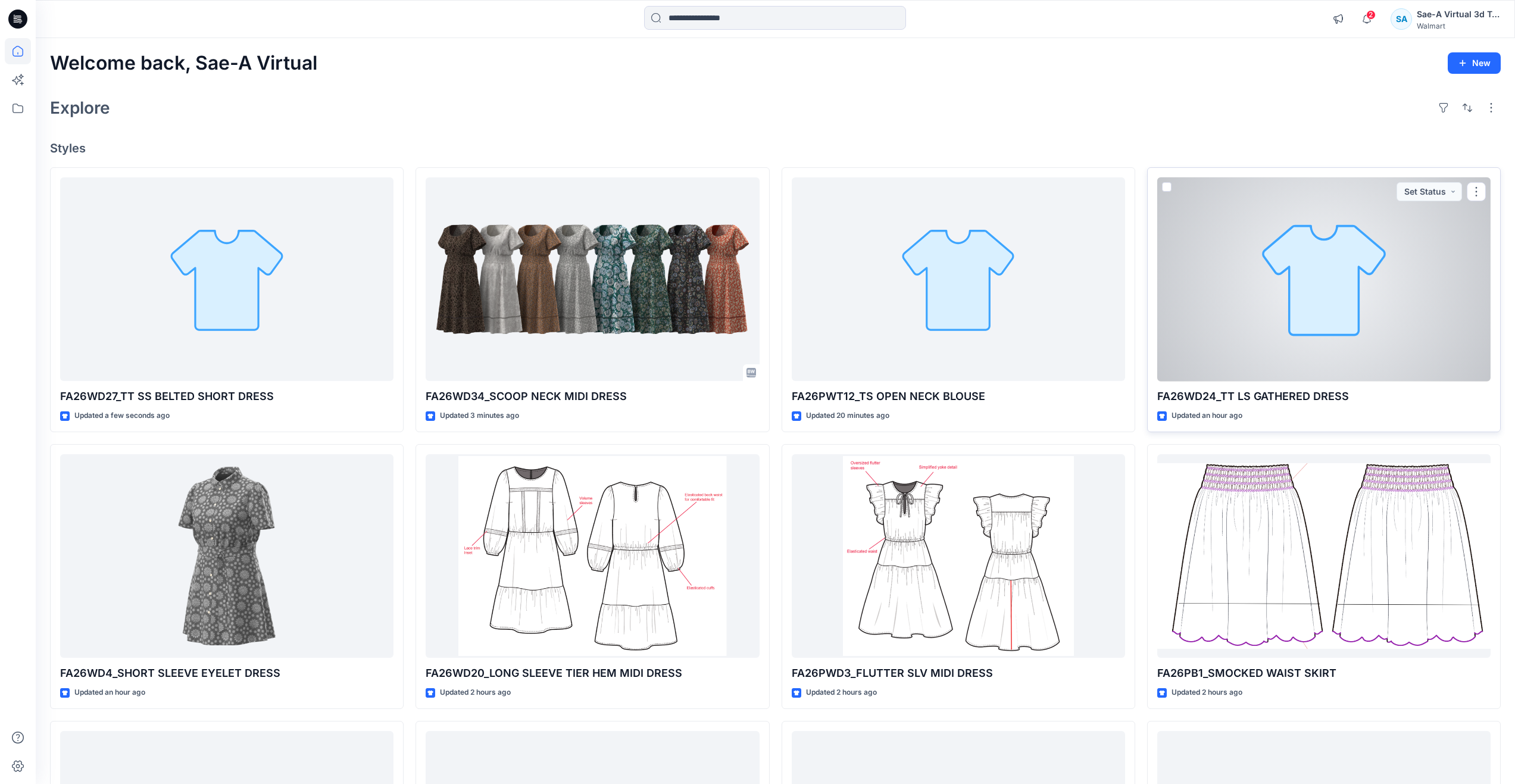
click at [1251, 334] on div at bounding box center [1324, 279] width 334 height 204
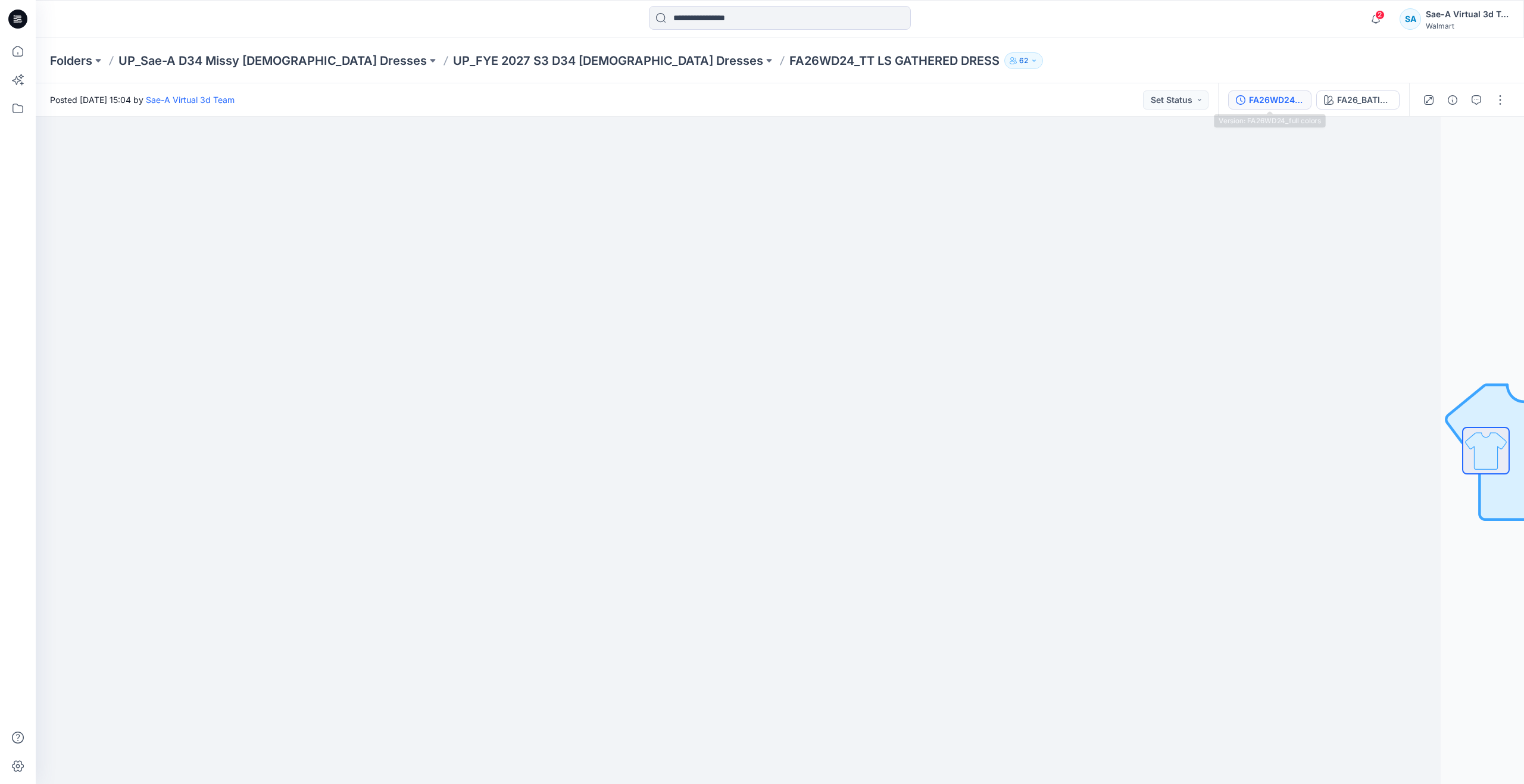
click at [1275, 97] on div "FA26WD24_full colors" at bounding box center [1276, 100] width 55 height 13
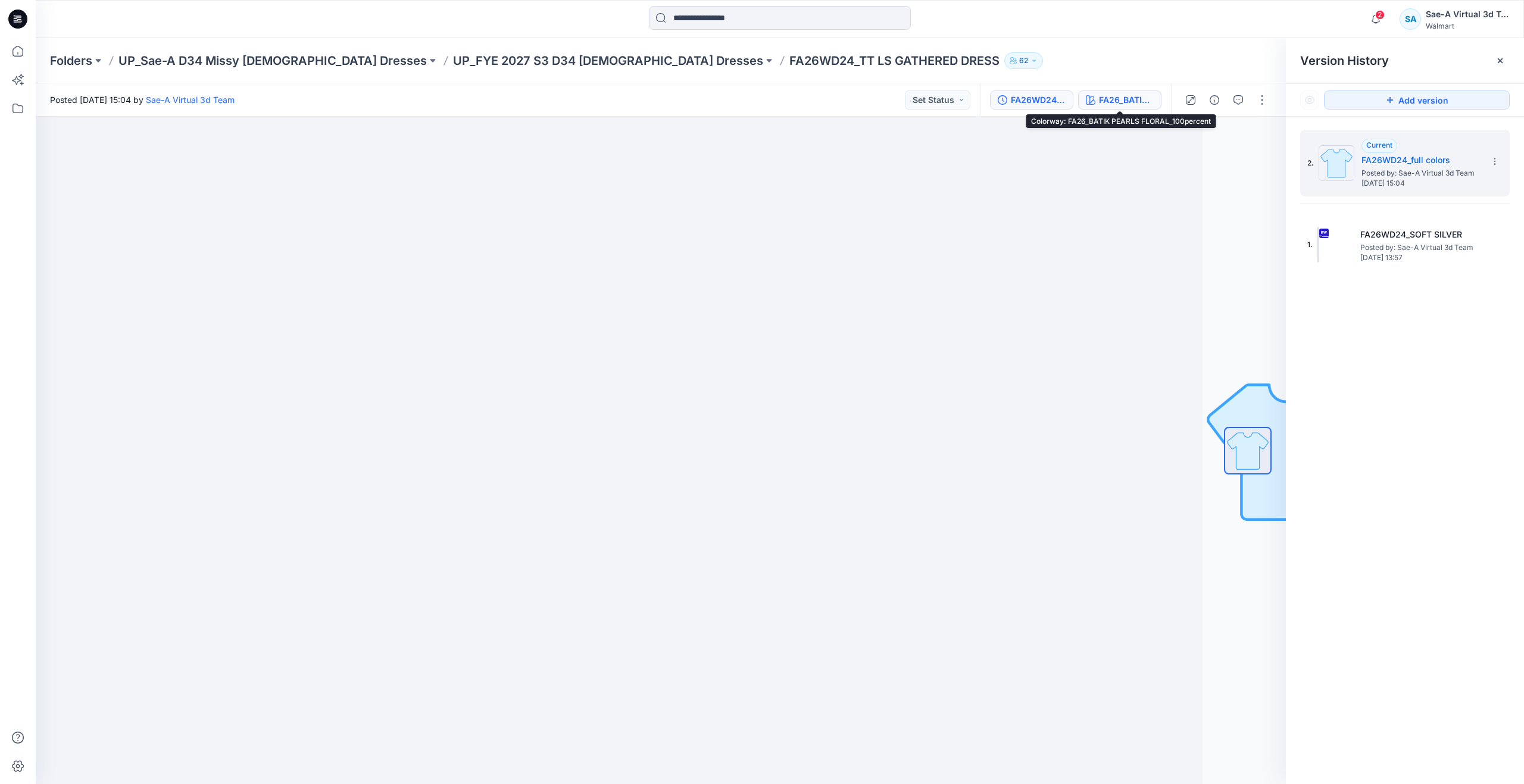
click at [1120, 97] on div "FA26_BATIK PEARLS FLORAL_100percent" at bounding box center [1126, 100] width 55 height 13
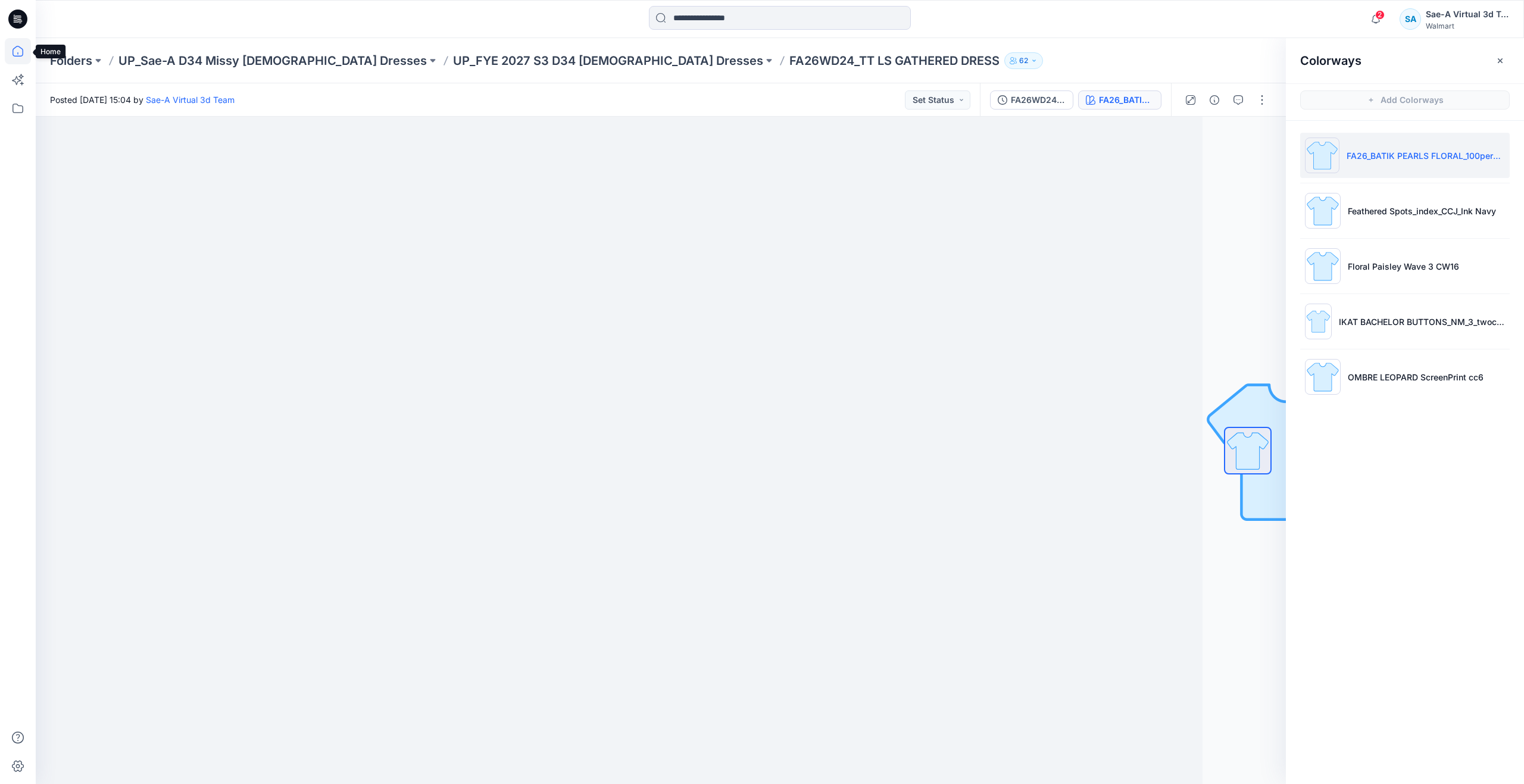
click at [21, 49] on icon at bounding box center [18, 51] width 26 height 26
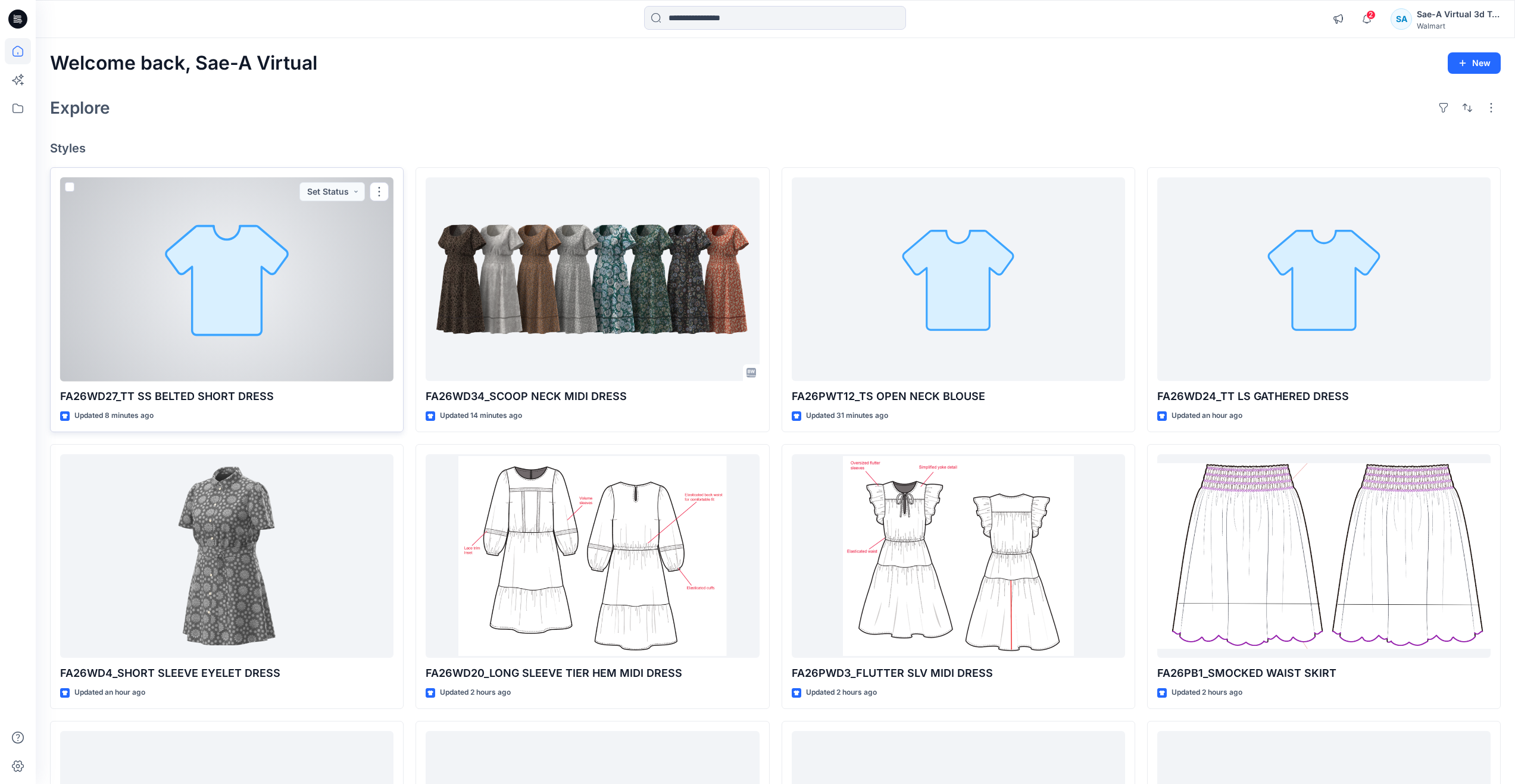
click at [194, 338] on div at bounding box center [227, 279] width 334 height 204
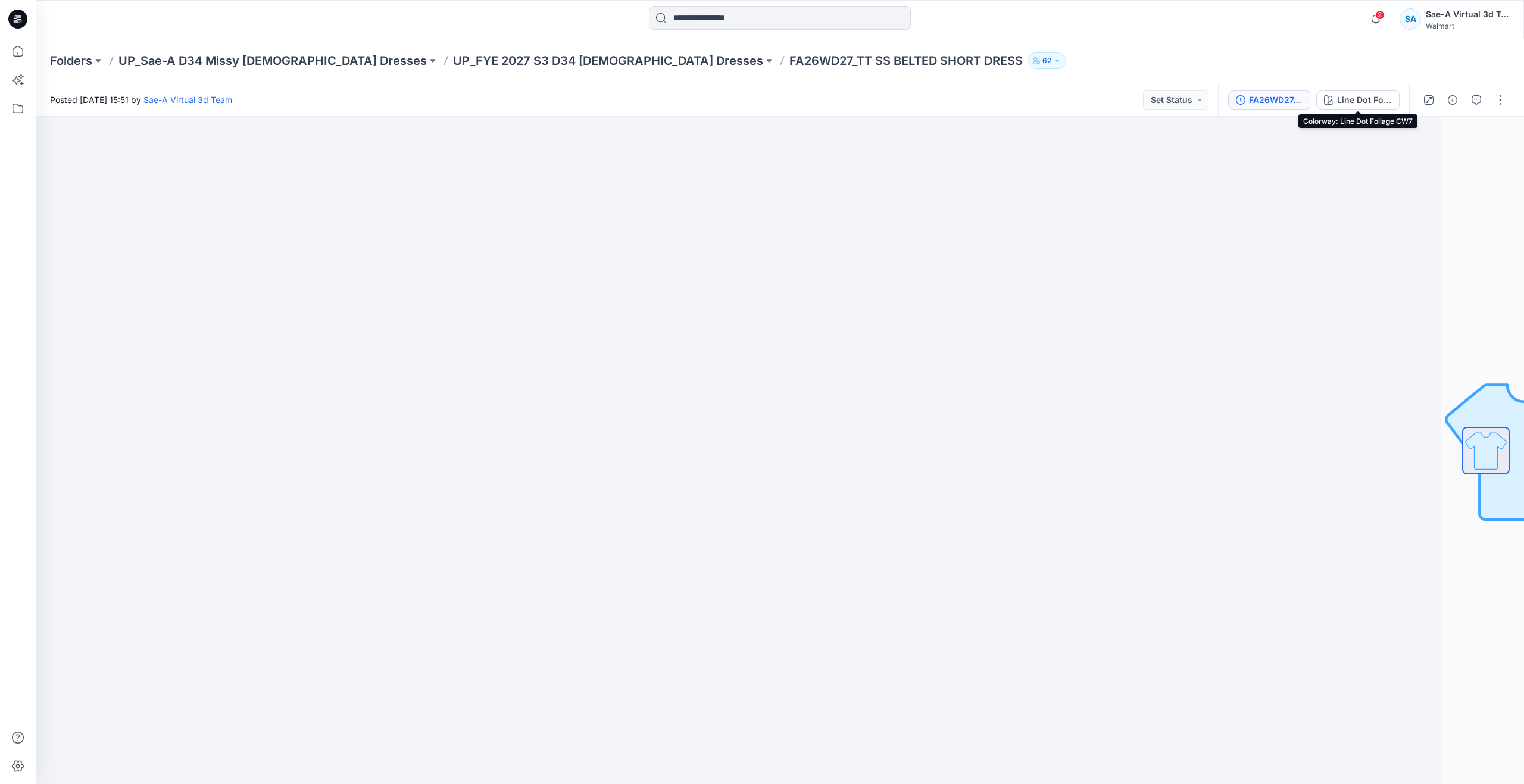
click at [1279, 102] on div "FA26WD27_ADM_TT SS BELTED SHORT DRESS_SaeA_092325" at bounding box center [1276, 100] width 55 height 13
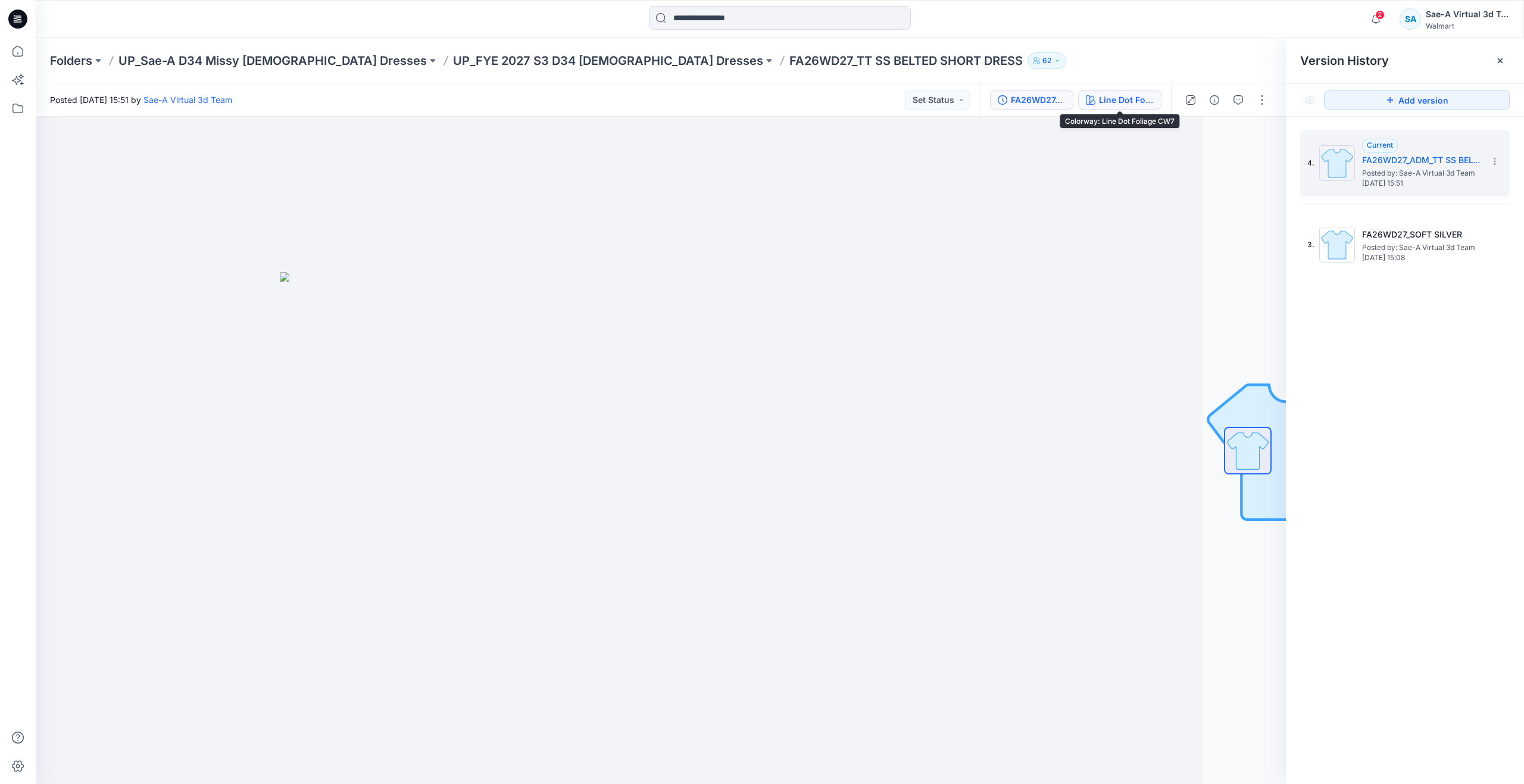
click at [1104, 104] on div "Line Dot Foliage CW7" at bounding box center [1126, 100] width 55 height 13
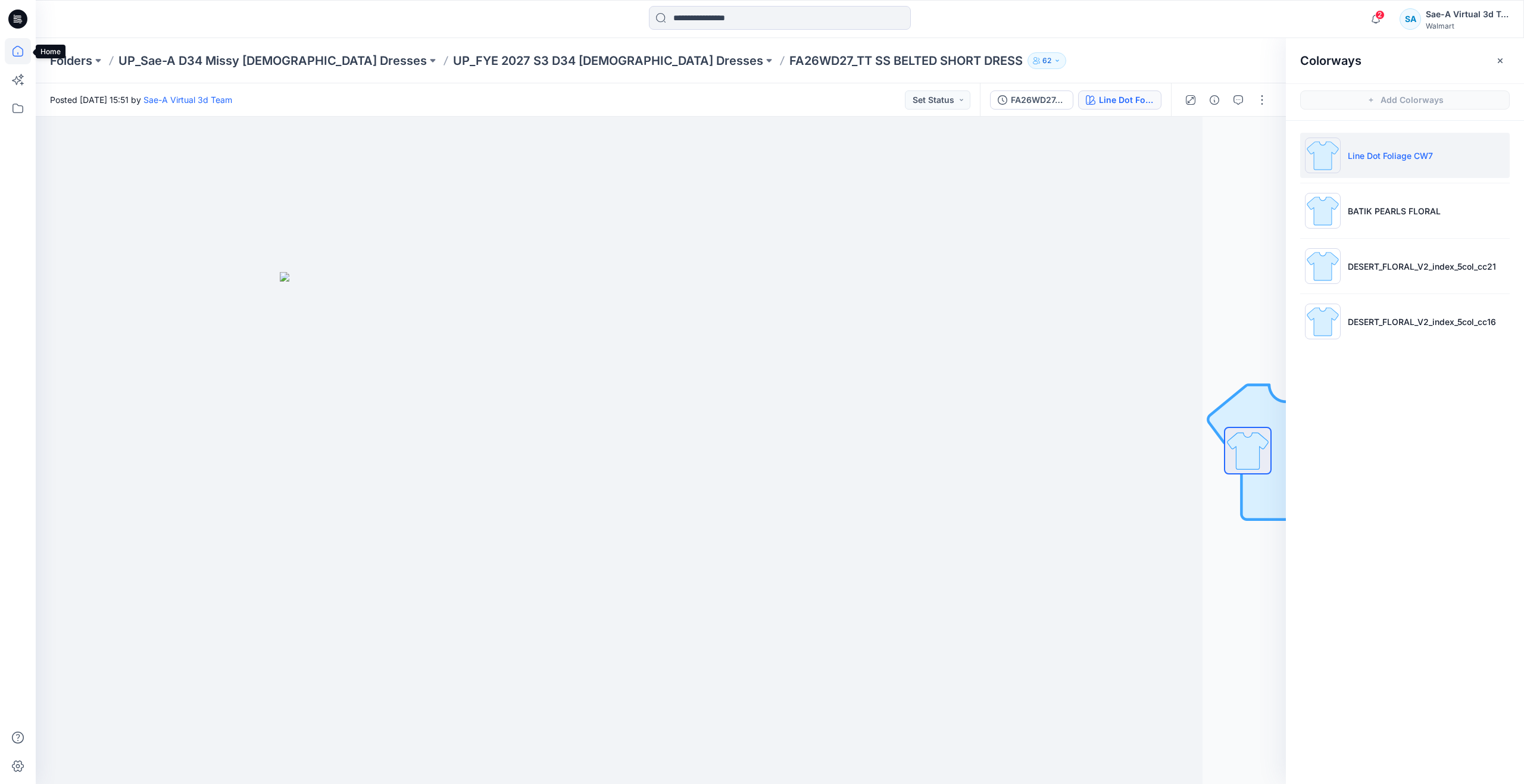
click at [15, 53] on icon at bounding box center [18, 51] width 26 height 26
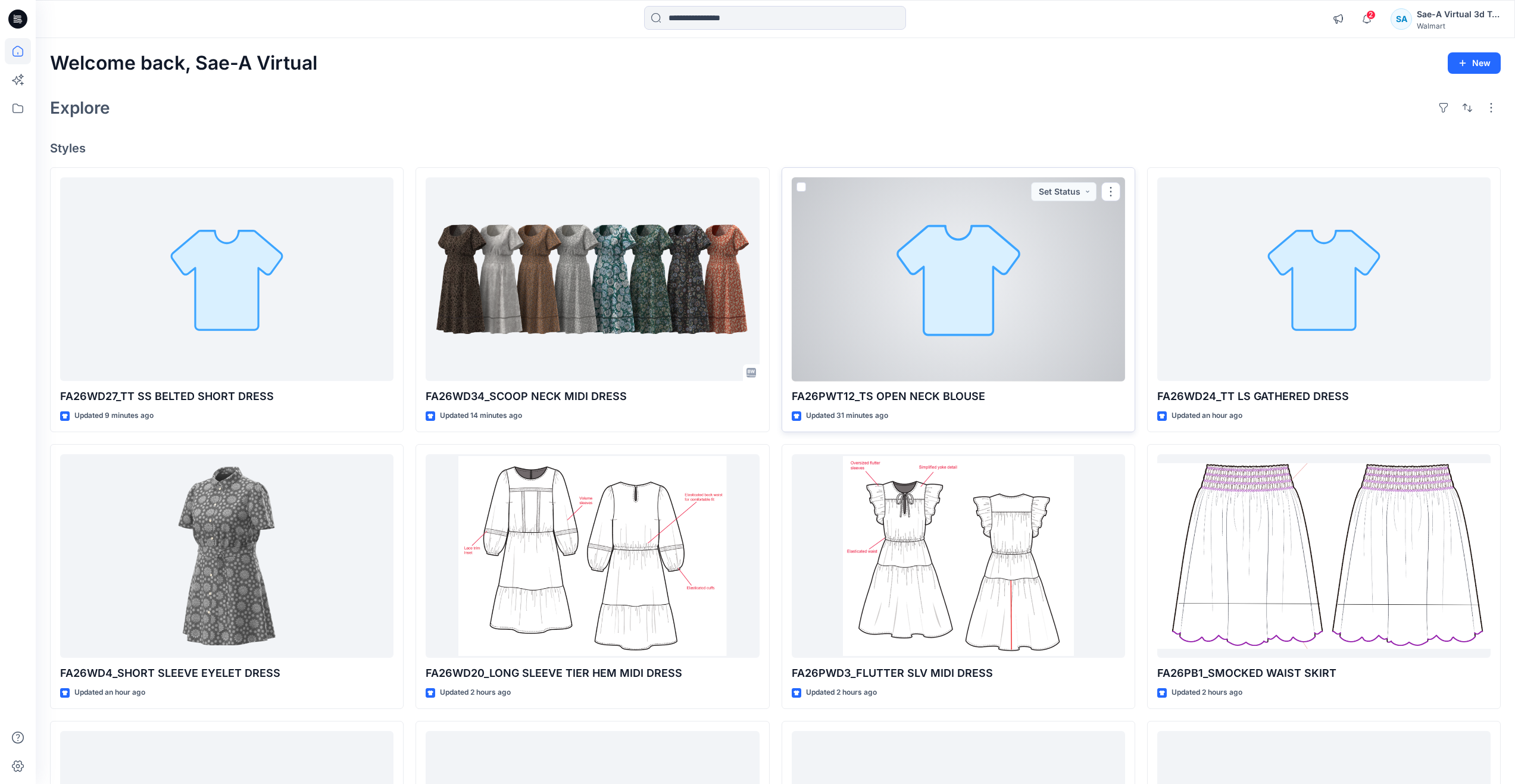
click at [1095, 334] on div at bounding box center [959, 279] width 334 height 204
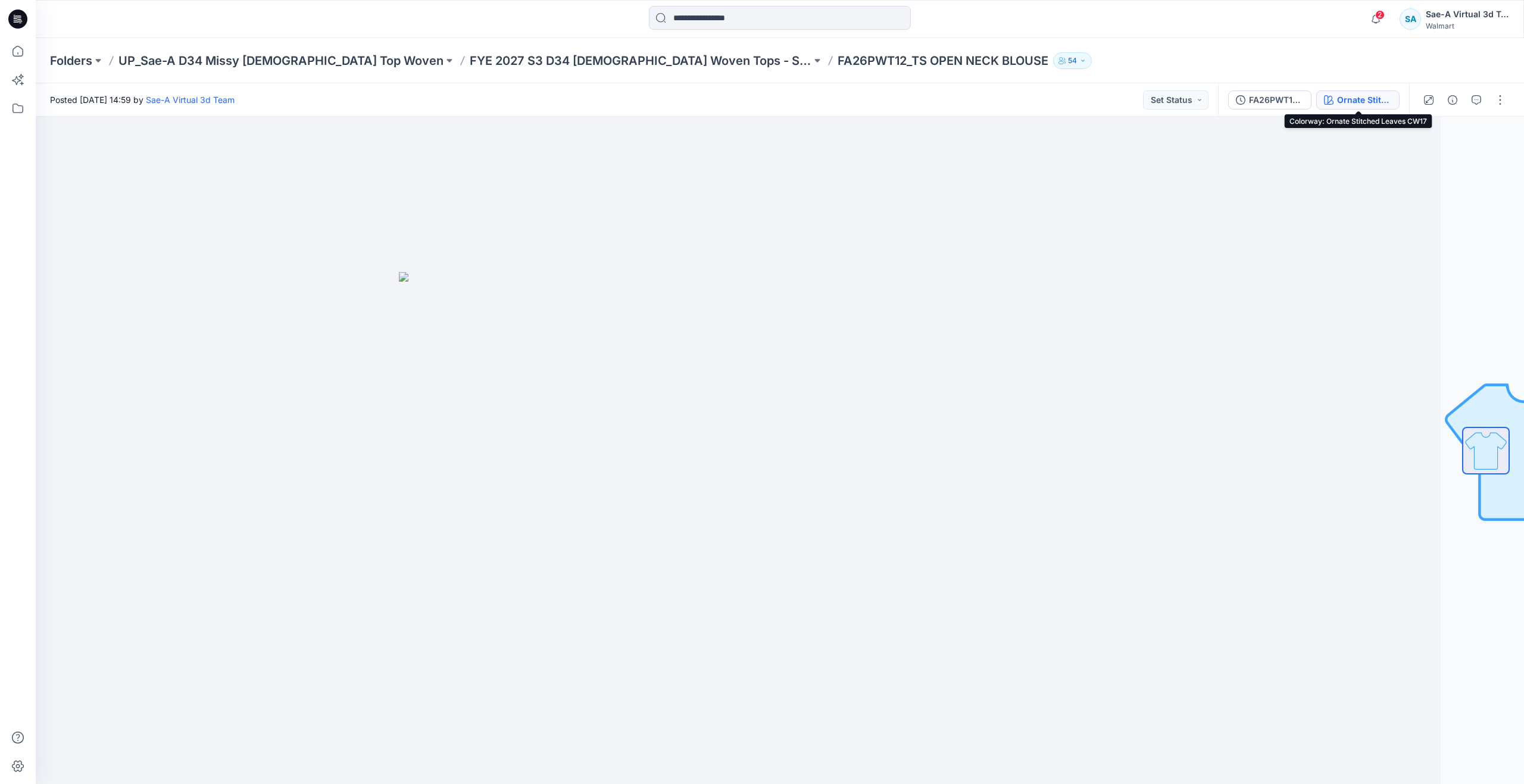
click at [1358, 101] on div "Ornate Stitched Leaves CW17" at bounding box center [1364, 100] width 55 height 13
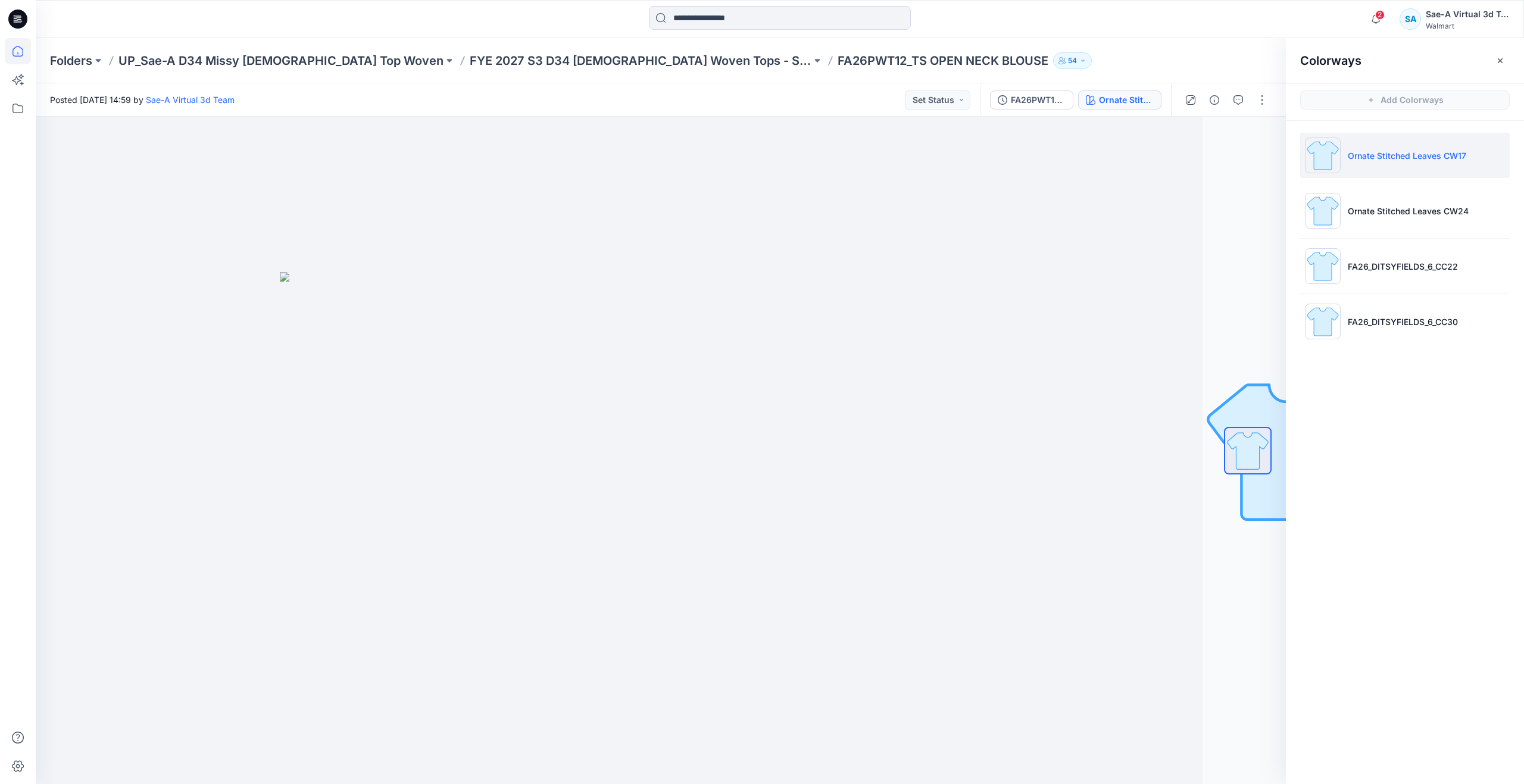
click at [18, 41] on icon at bounding box center [18, 51] width 26 height 26
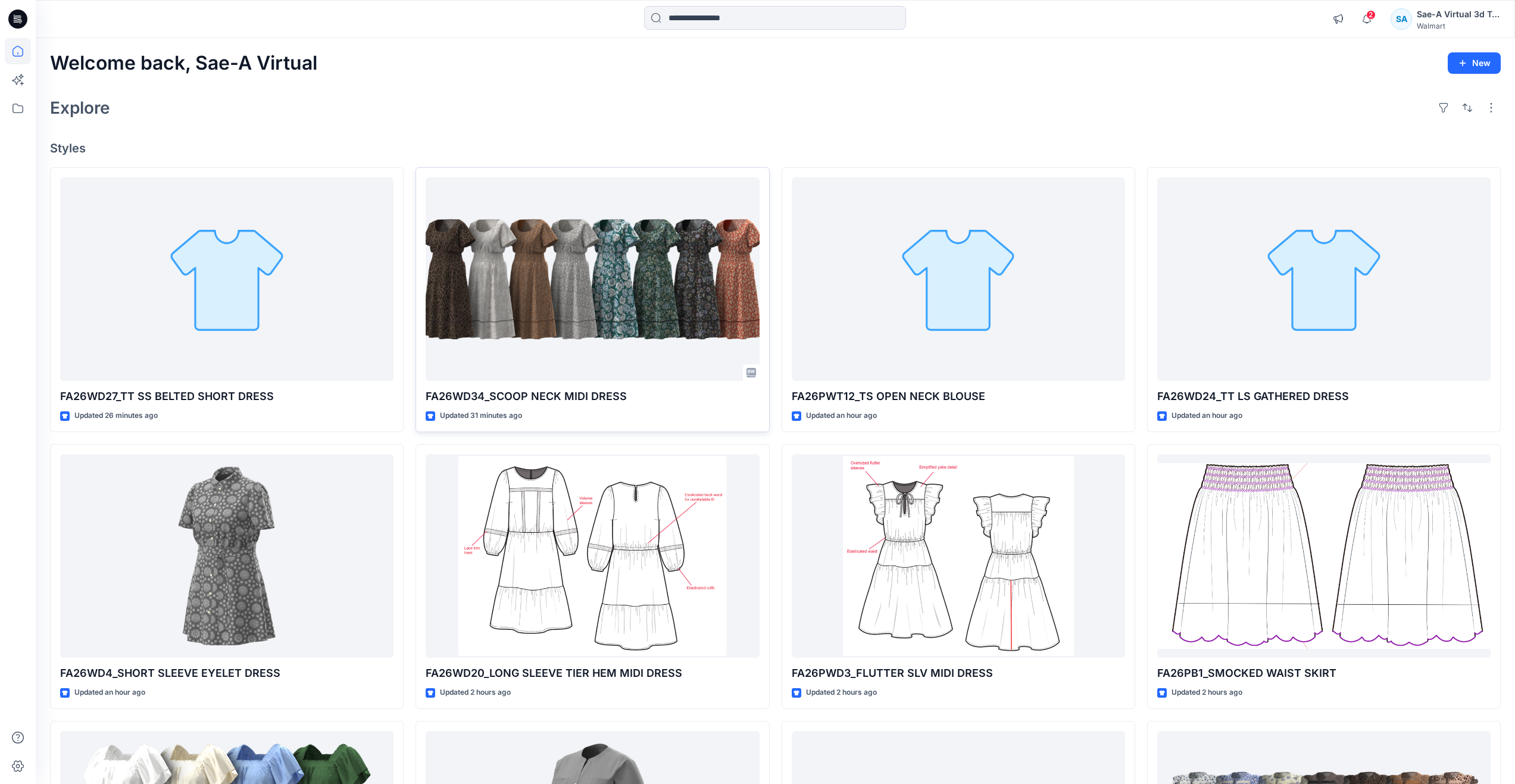
click at [531, 256] on div at bounding box center [593, 279] width 334 height 204
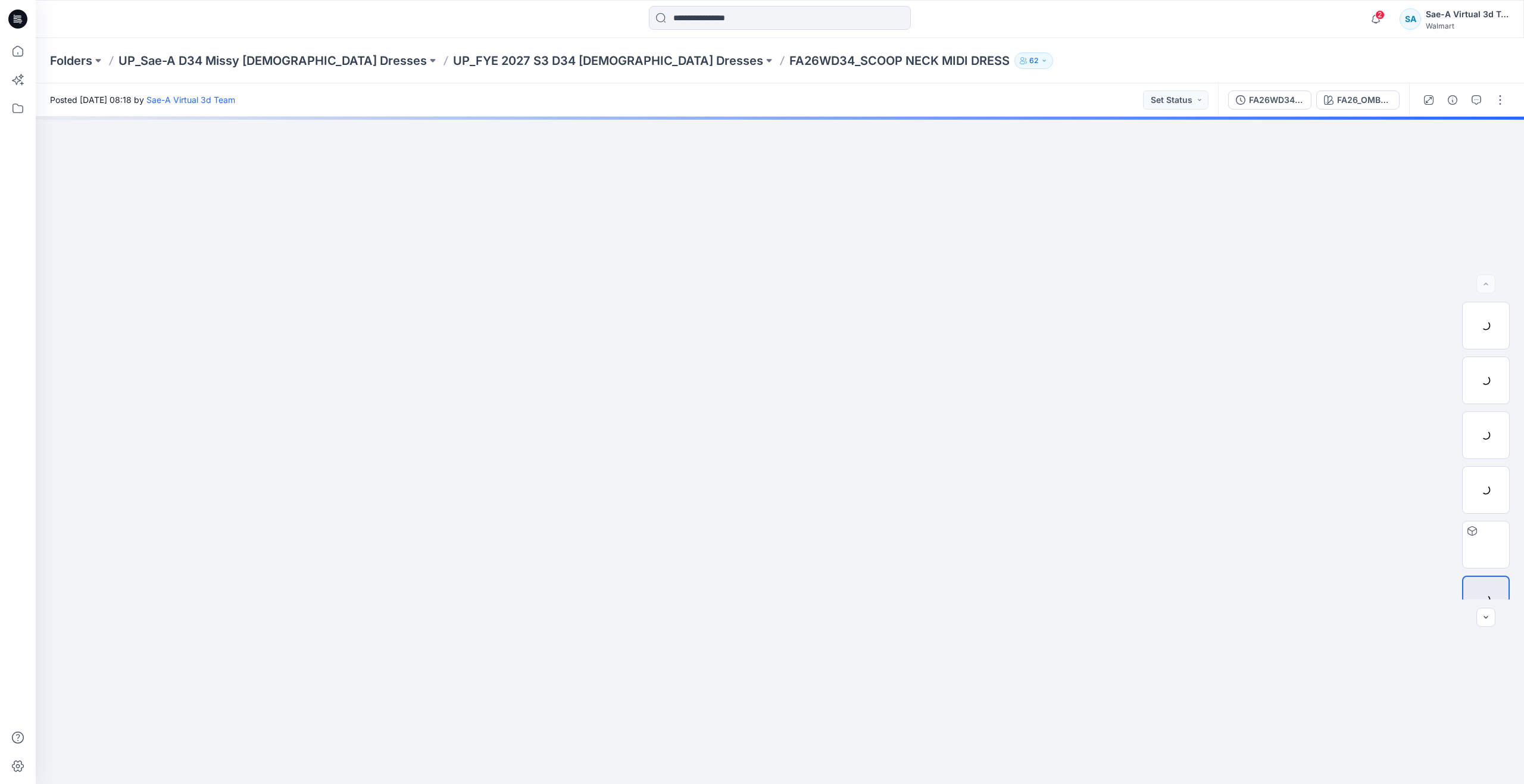
click at [1259, 97] on div "FA26WD34_FULL COLORWAYS" at bounding box center [1276, 100] width 55 height 13
click at [1490, 99] on button "button" at bounding box center [1499, 99] width 19 height 19
click at [1490, 104] on button "button" at bounding box center [1499, 99] width 19 height 19
click at [1475, 95] on button "Add version" at bounding box center [1417, 99] width 186 height 19
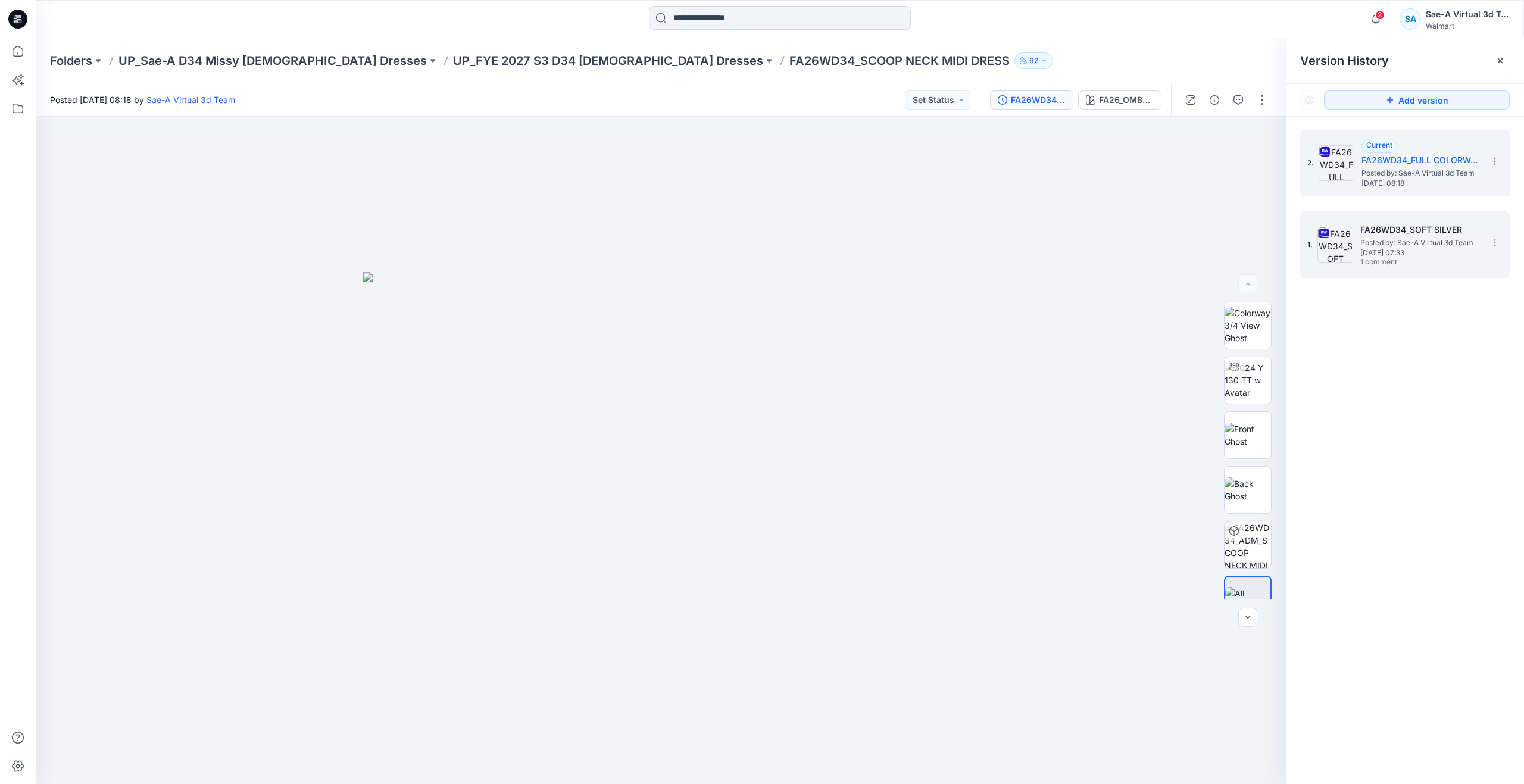
click at [1375, 245] on span "Posted by: Sae-A Virtual 3d Team" at bounding box center [1420, 243] width 119 height 12
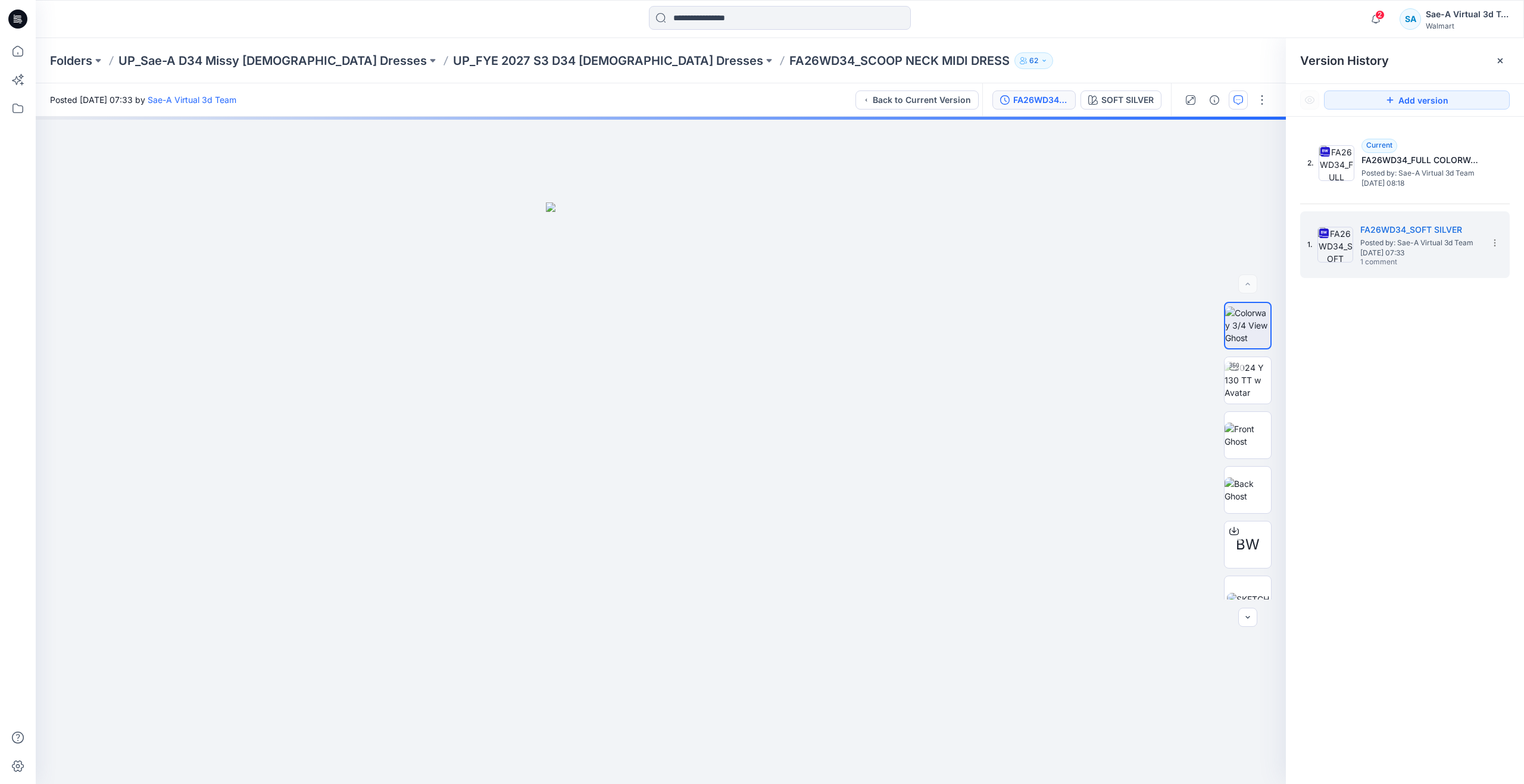
click at [1230, 93] on button "button" at bounding box center [1238, 99] width 19 height 19
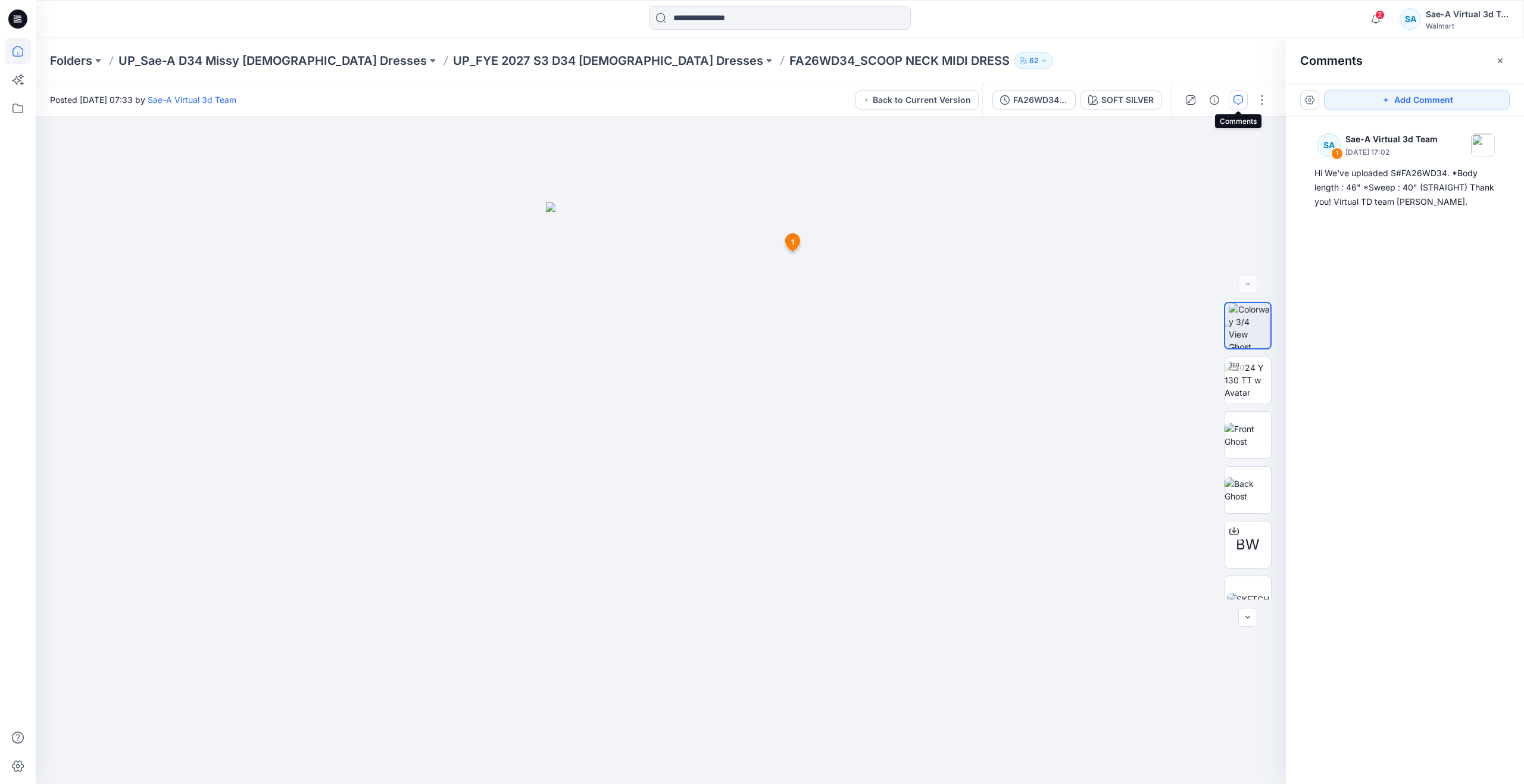
click at [16, 47] on icon at bounding box center [18, 51] width 11 height 11
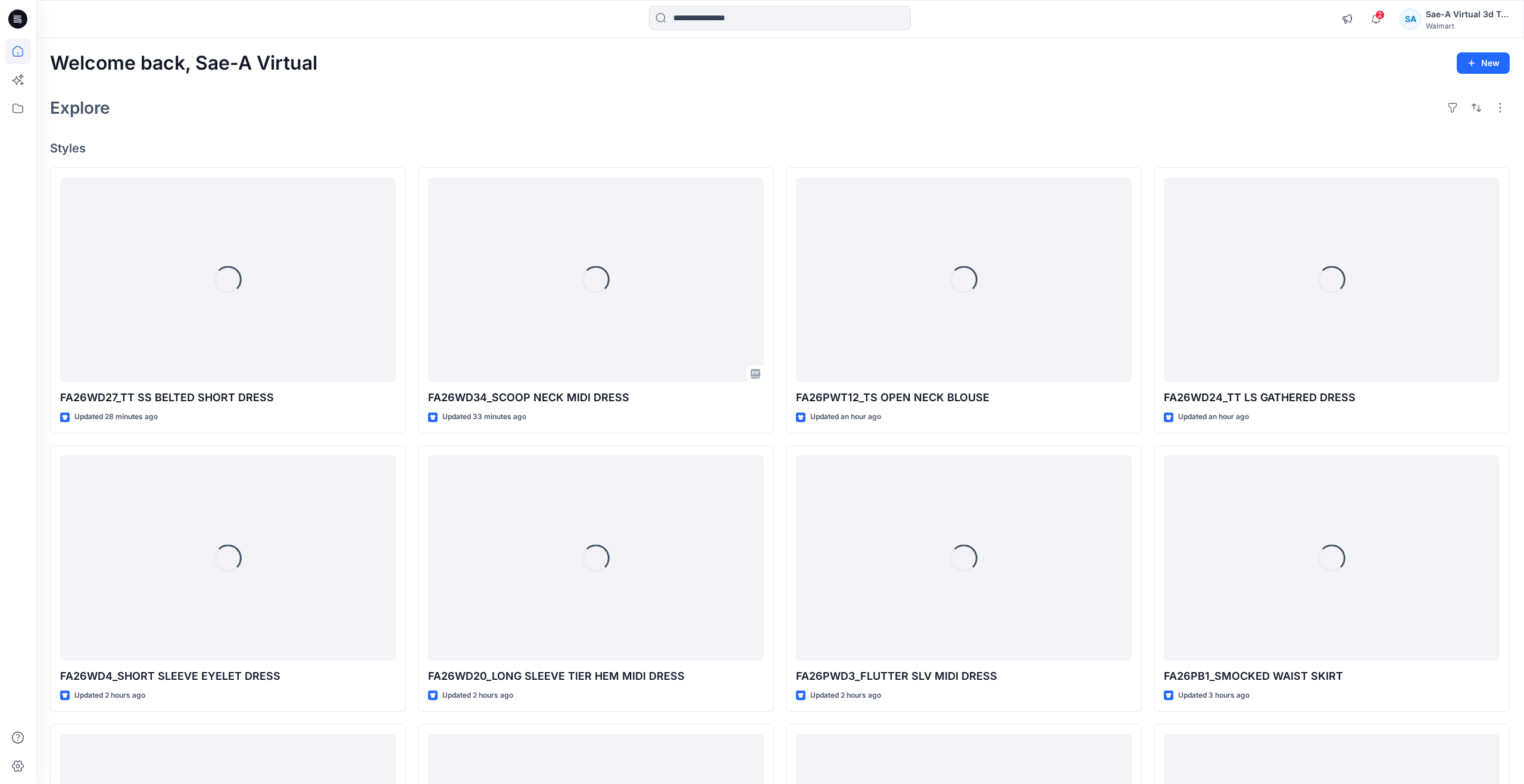
click at [23, 51] on icon at bounding box center [18, 51] width 11 height 11
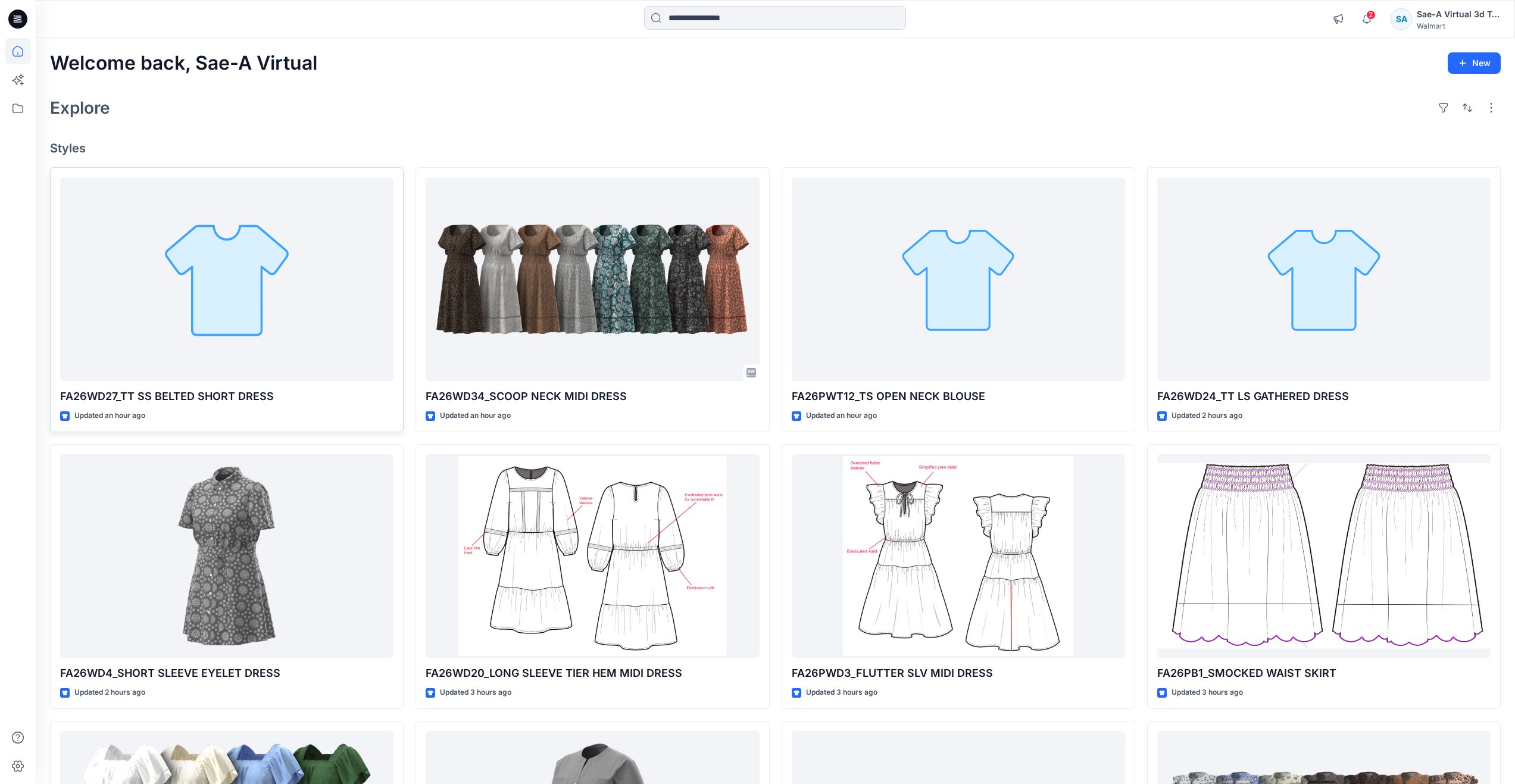
click at [198, 284] on div at bounding box center [227, 279] width 334 height 204
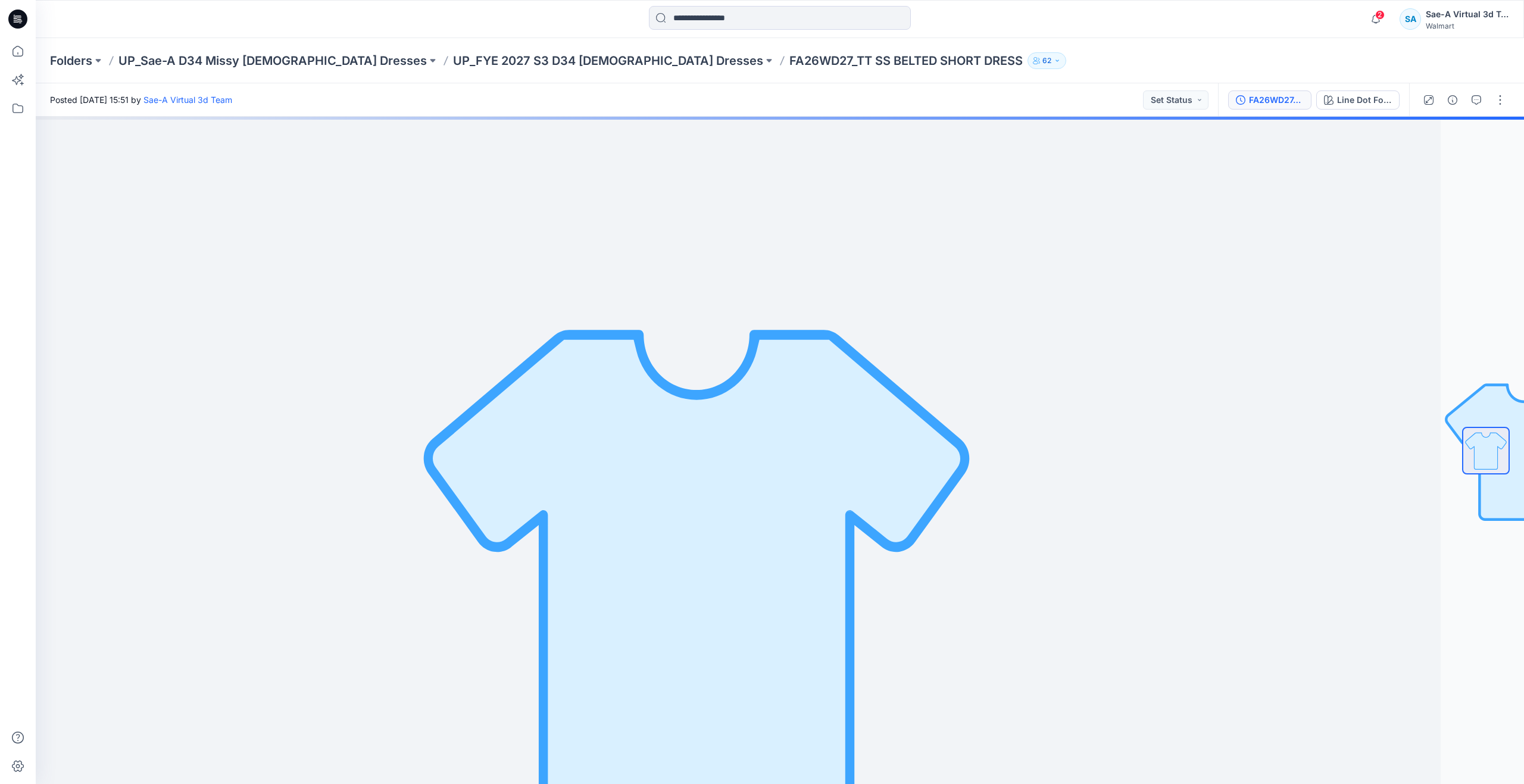
click at [1259, 99] on div "FA26WD27_ADM_TT SS BELTED SHORT DRESS_SaeA_092325" at bounding box center [1276, 100] width 55 height 13
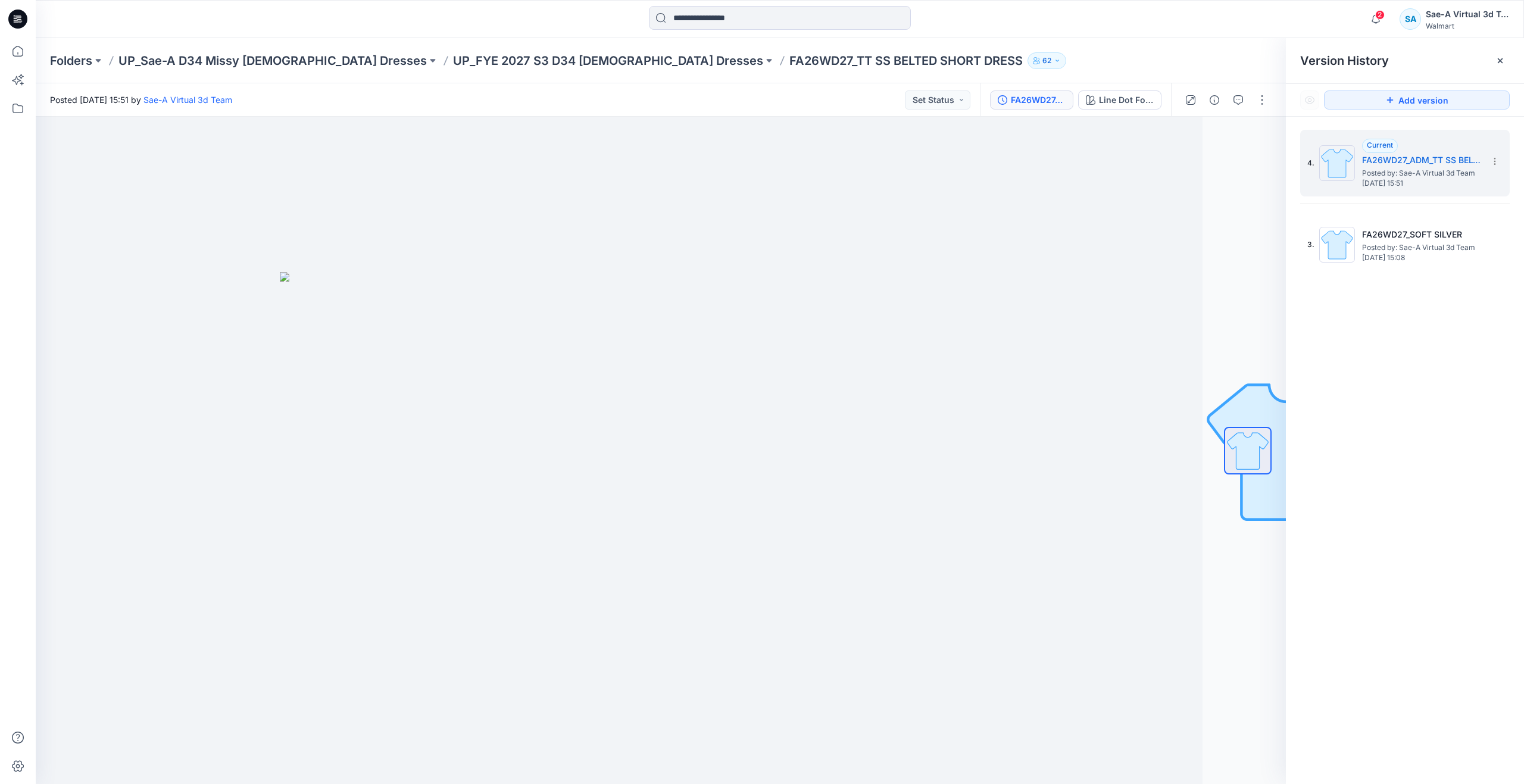
click at [1283, 100] on div "FA26WD27_ADM_TT SS BELTED SHORT DRESS_SaeA_092325 Line Dot Foliage CW7" at bounding box center [1133, 99] width 306 height 32
click at [1362, 245] on span "Posted by: Sae-A Virtual 3d Team" at bounding box center [1421, 247] width 119 height 12
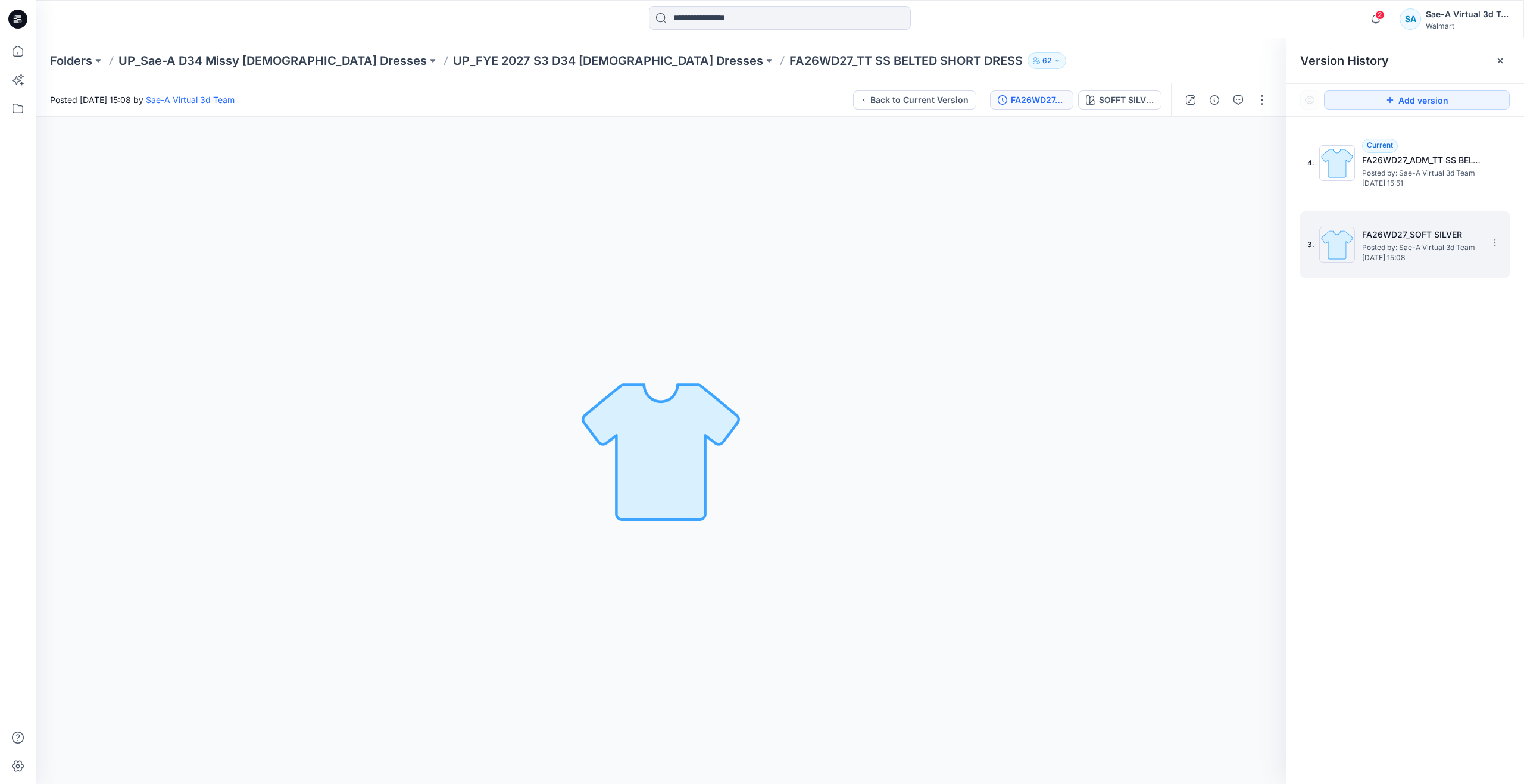
click at [21, 53] on icon at bounding box center [18, 51] width 26 height 26
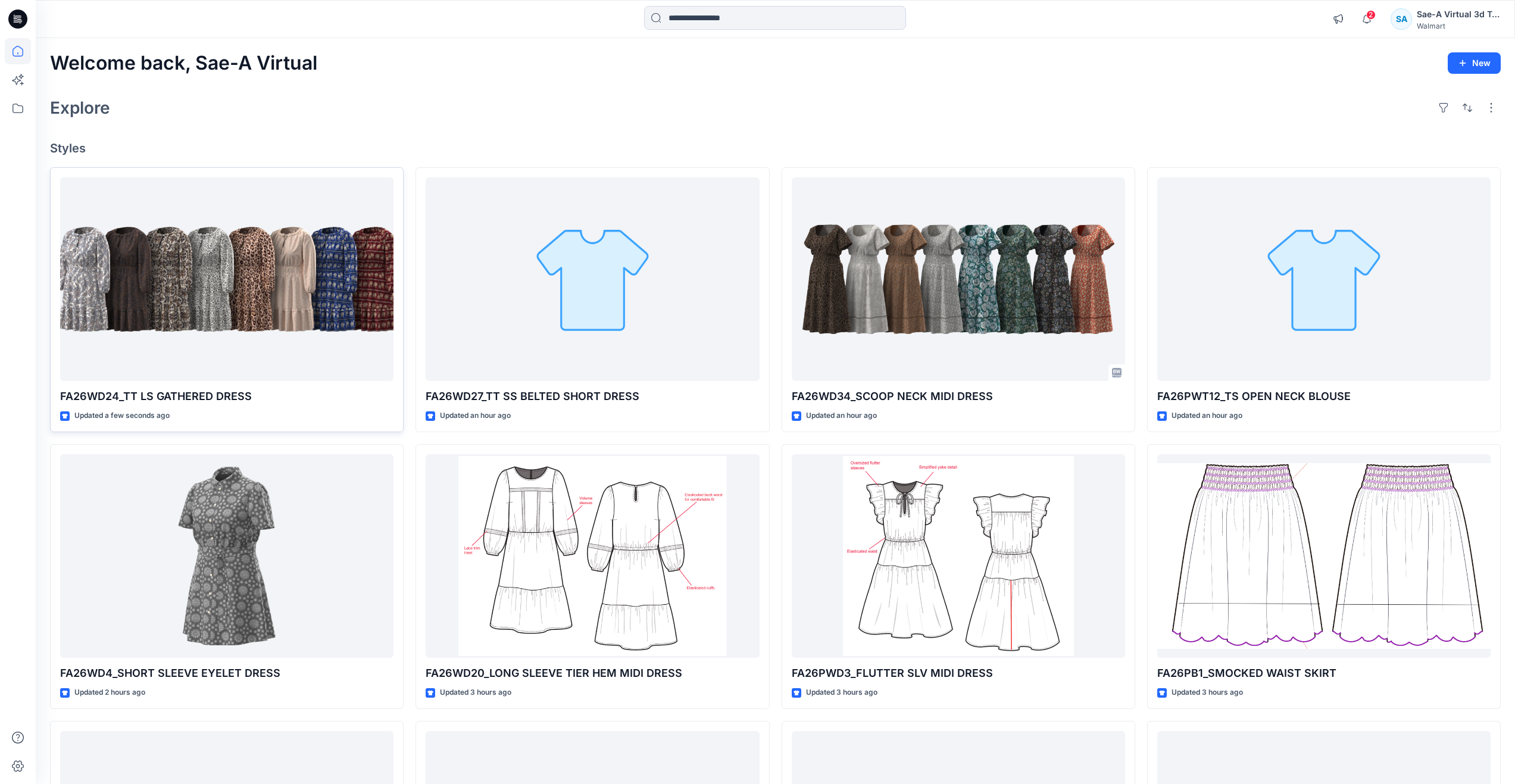
click at [223, 298] on div at bounding box center [227, 279] width 334 height 204
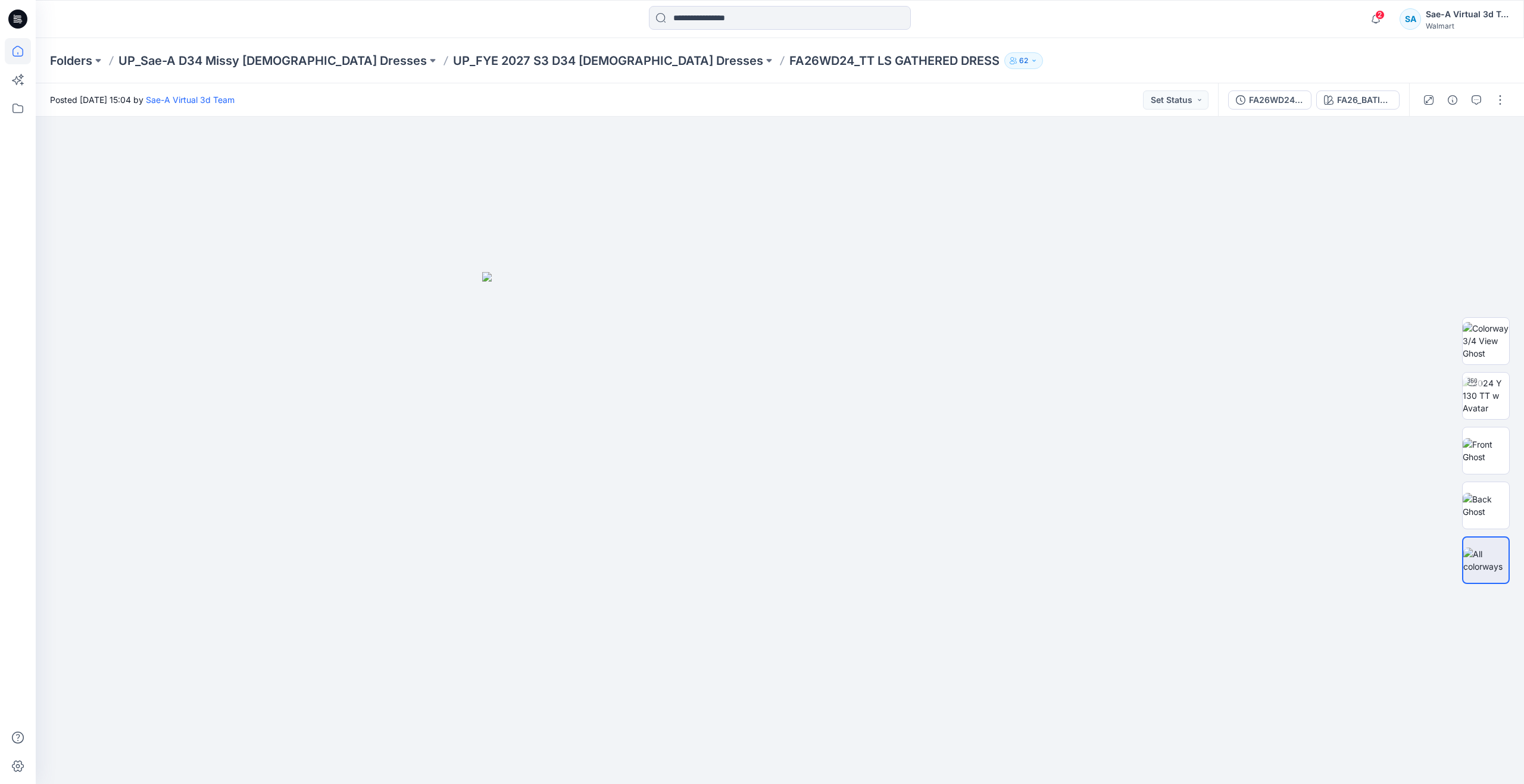
click at [19, 43] on icon at bounding box center [18, 51] width 26 height 26
